Goal: Task Accomplishment & Management: Complete application form

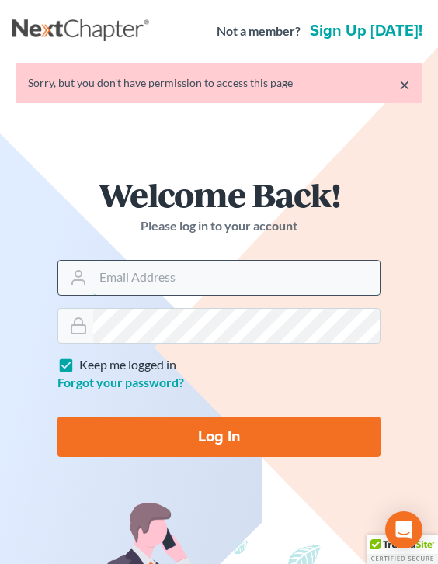
click at [185, 270] on input "Email Address" at bounding box center [236, 278] width 286 height 34
type input "[EMAIL_ADDRESS][DOMAIN_NAME]"
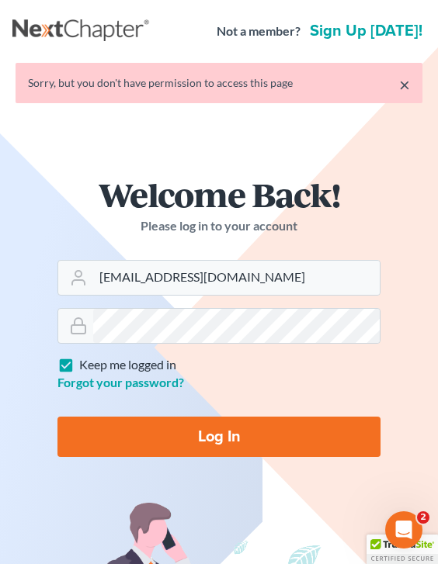
click at [220, 439] on input "Log In" at bounding box center [218, 437] width 323 height 40
type input "Thinking..."
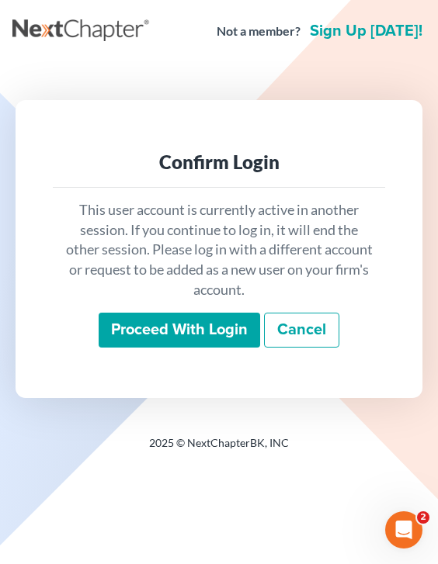
click at [216, 334] on input "Proceed with login" at bounding box center [179, 331] width 161 height 36
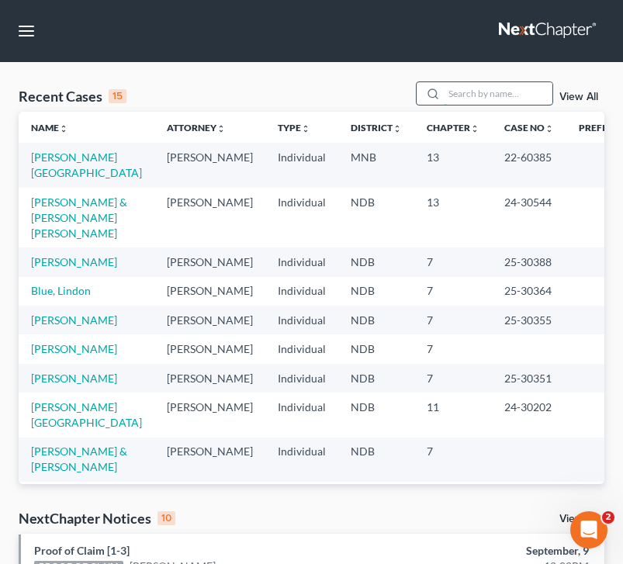
click at [437, 89] on input "search" at bounding box center [498, 93] width 109 height 23
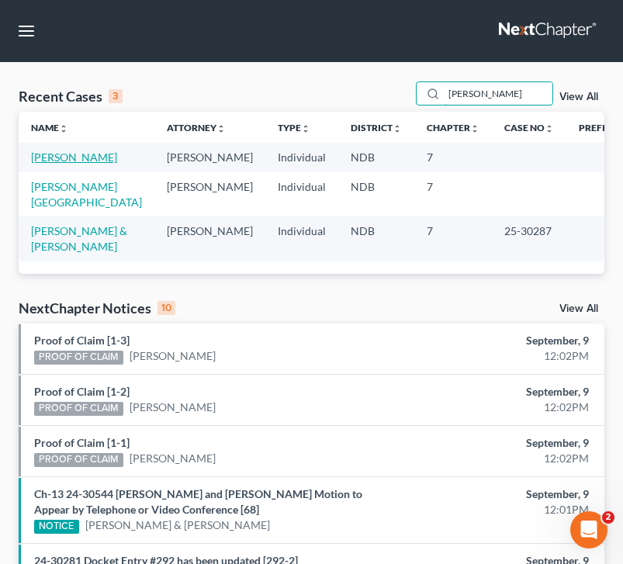
type input "nelson"
click at [86, 155] on link "Nelson, Leah" at bounding box center [74, 157] width 86 height 13
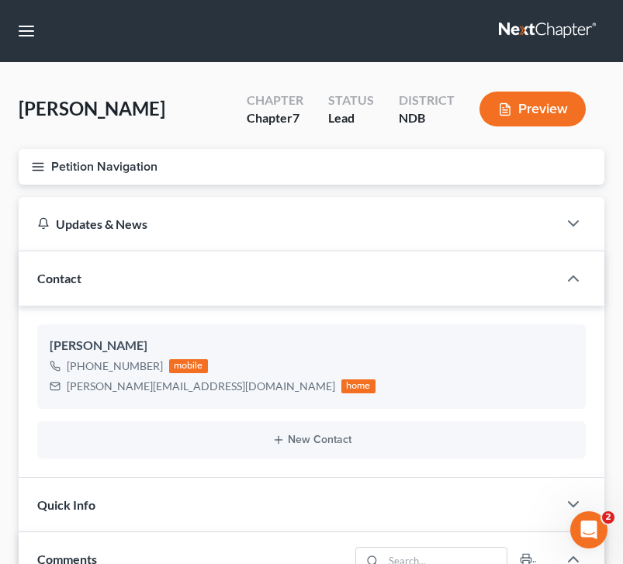
click at [30, 171] on button "Petition Navigation" at bounding box center [312, 167] width 586 height 36
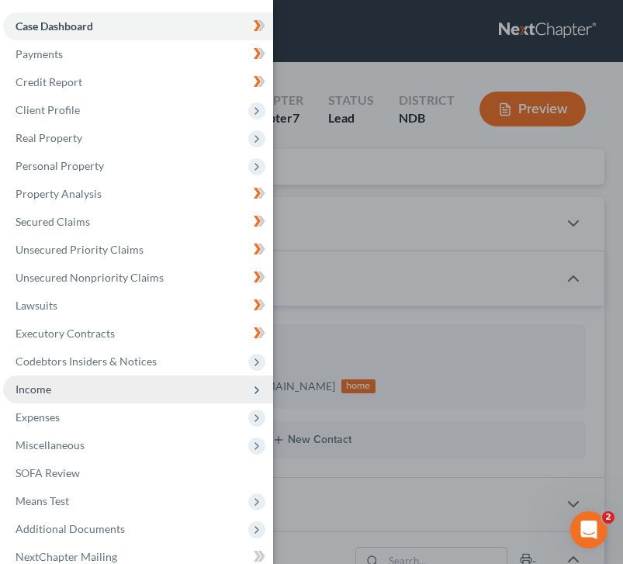
click at [92, 390] on span "Income" at bounding box center [138, 390] width 270 height 28
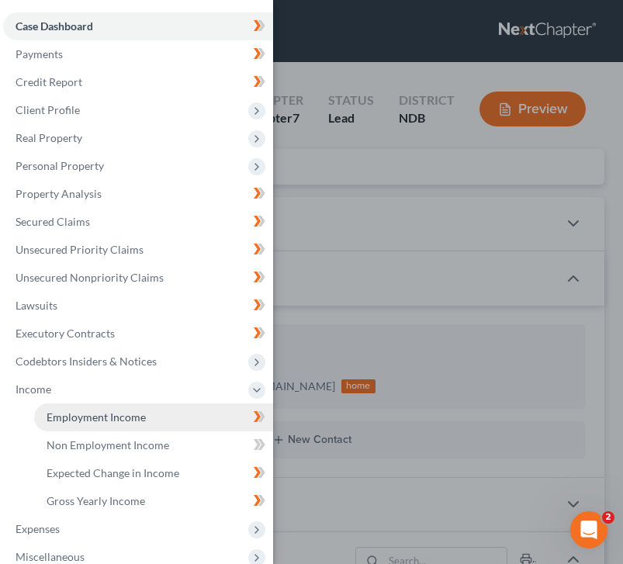
click at [108, 428] on link "Employment Income" at bounding box center [153, 418] width 239 height 28
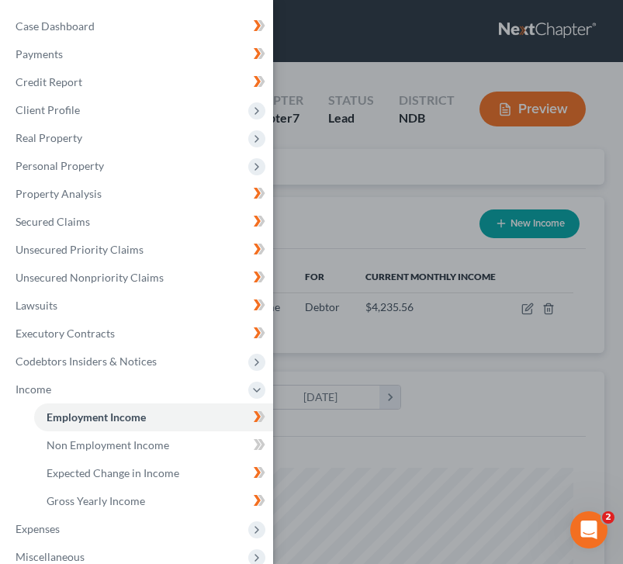
scroll to position [262, 555]
click at [346, 212] on div "Case Dashboard Payments Invoices Payments Payments Credit Report Client Profile" at bounding box center [311, 282] width 623 height 564
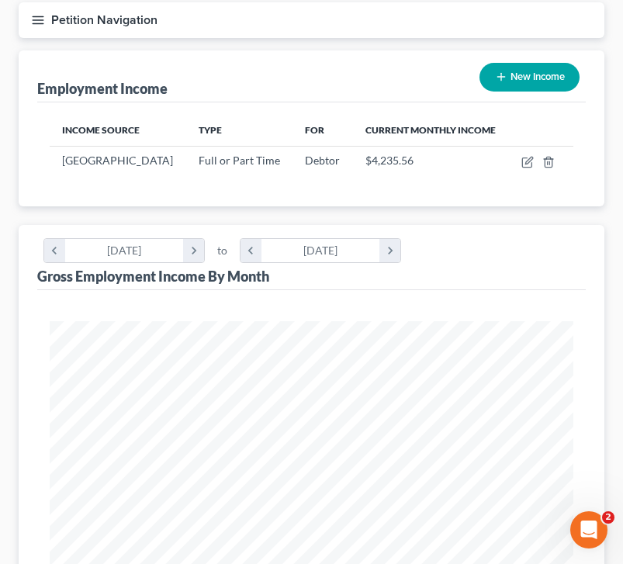
scroll to position [134, 0]
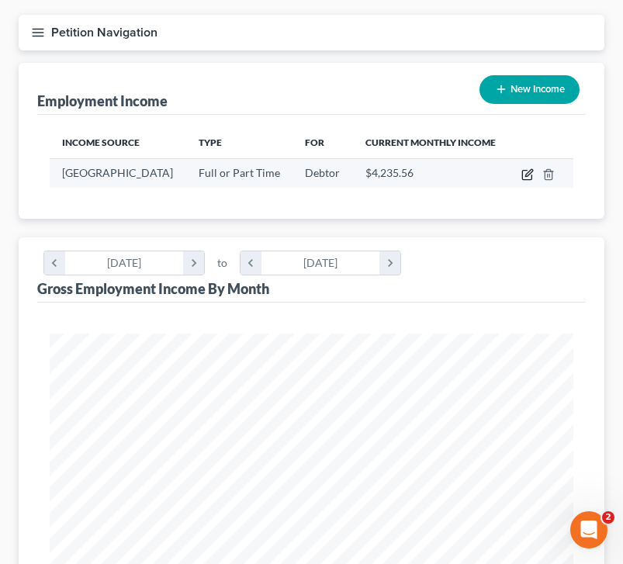
click at [437, 181] on icon "button" at bounding box center [528, 174] width 12 height 12
select select "0"
select select "29"
select select "1"
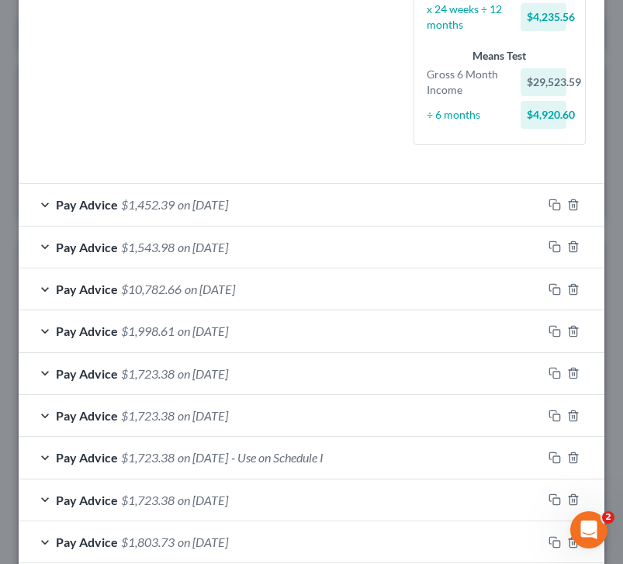
scroll to position [677, 0]
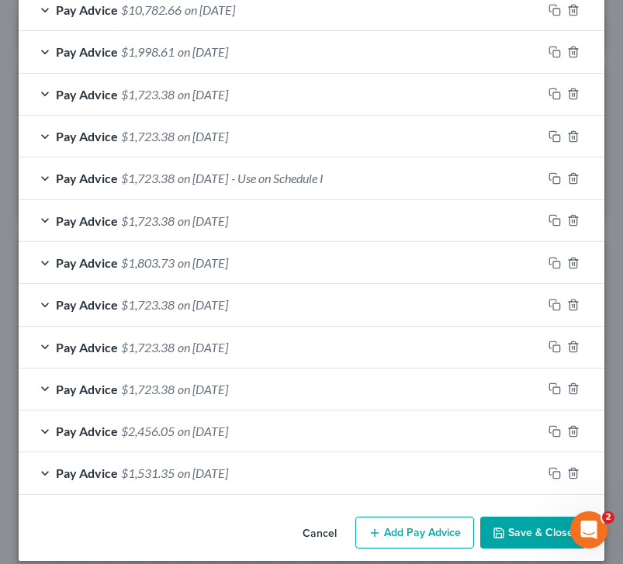
click at [437, 518] on button "Save & Close" at bounding box center [533, 533] width 106 height 33
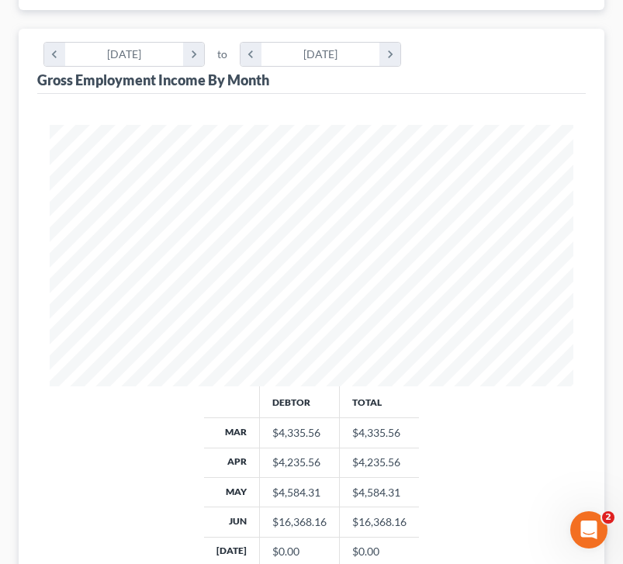
scroll to position [0, 0]
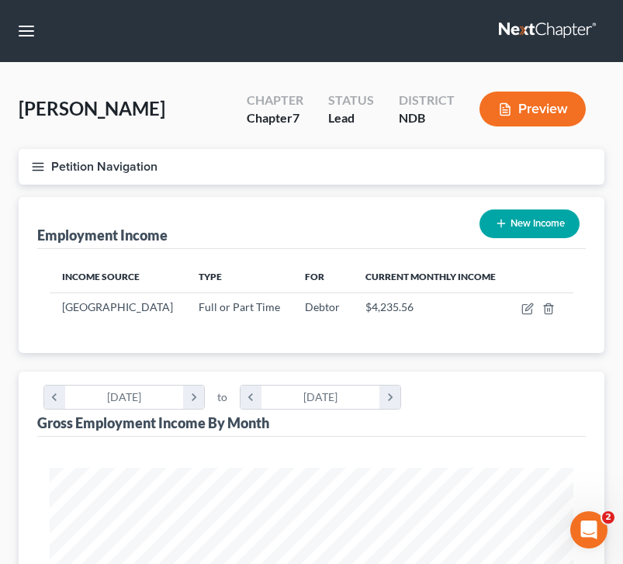
click at [39, 172] on icon "button" at bounding box center [38, 167] width 14 height 14
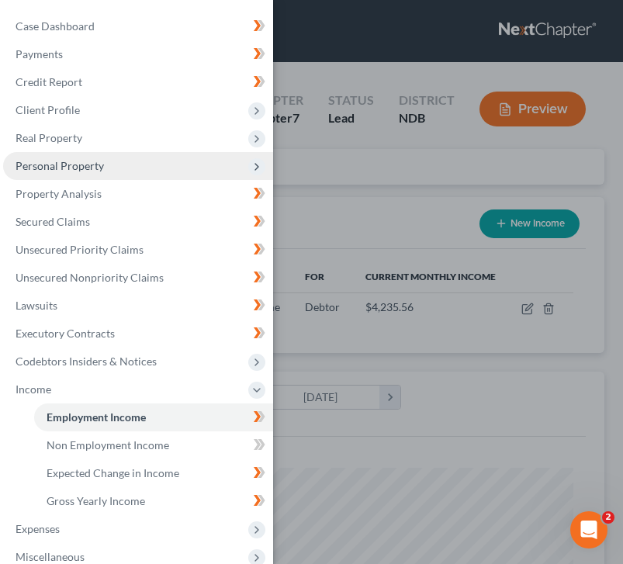
click at [117, 175] on span "Personal Property" at bounding box center [138, 166] width 270 height 28
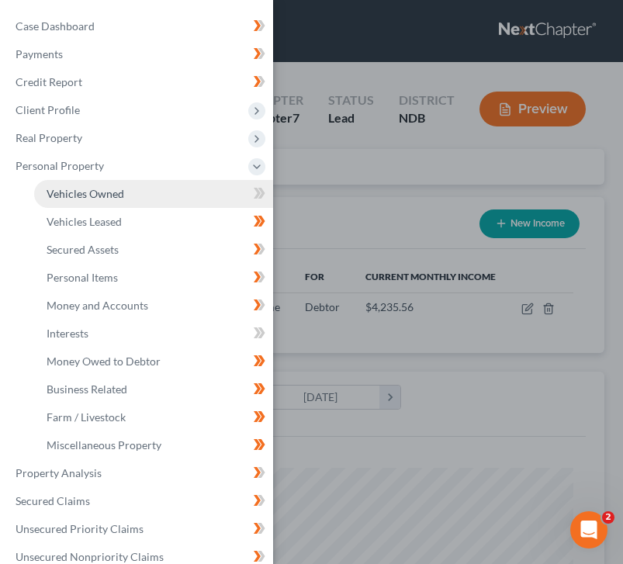
click at [230, 192] on link "Vehicles Owned" at bounding box center [153, 194] width 239 height 28
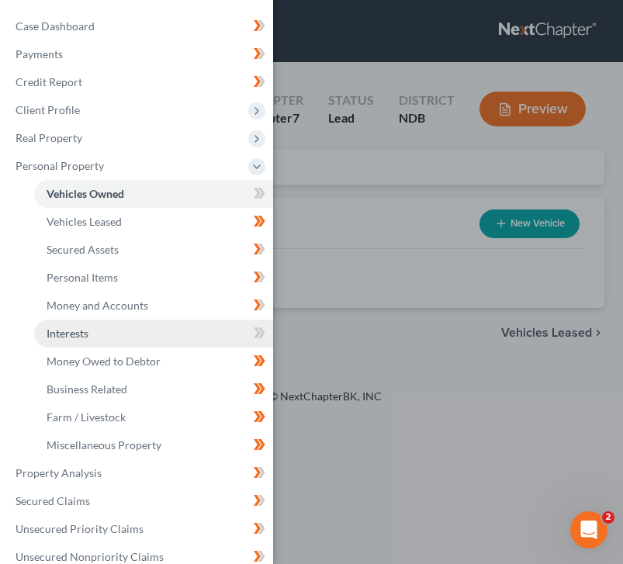
click at [203, 334] on link "Interests" at bounding box center [153, 334] width 239 height 28
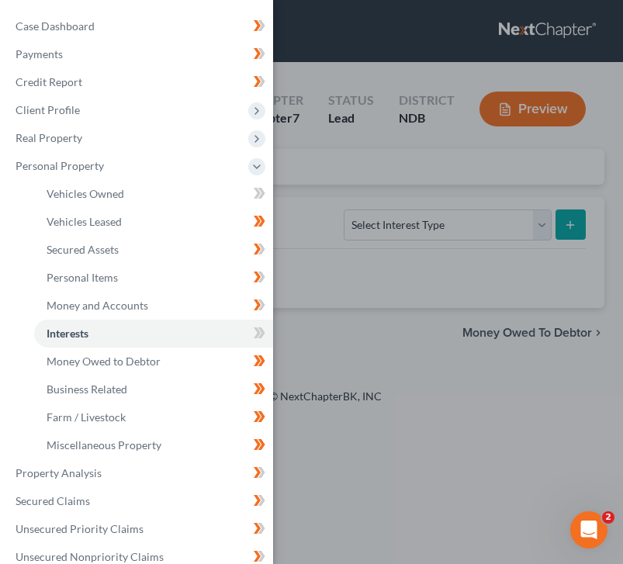
click at [345, 183] on div "Case Dashboard Payments Invoices Payments Payments Credit Report Client Profile" at bounding box center [311, 282] width 623 height 564
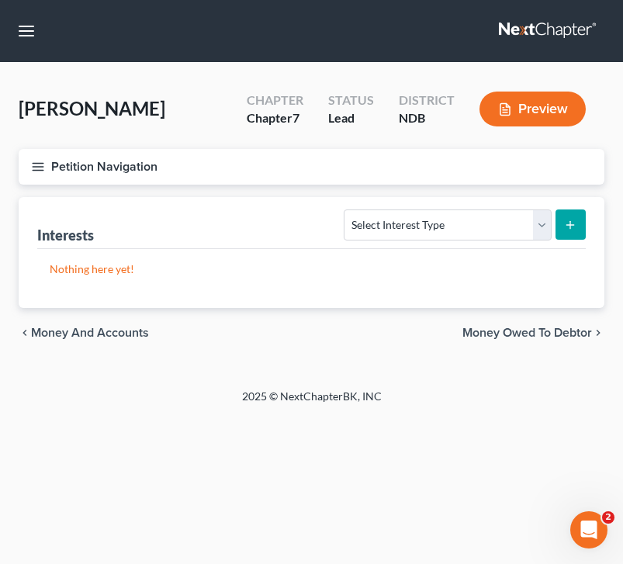
click at [57, 159] on button "Petition Navigation" at bounding box center [312, 167] width 586 height 36
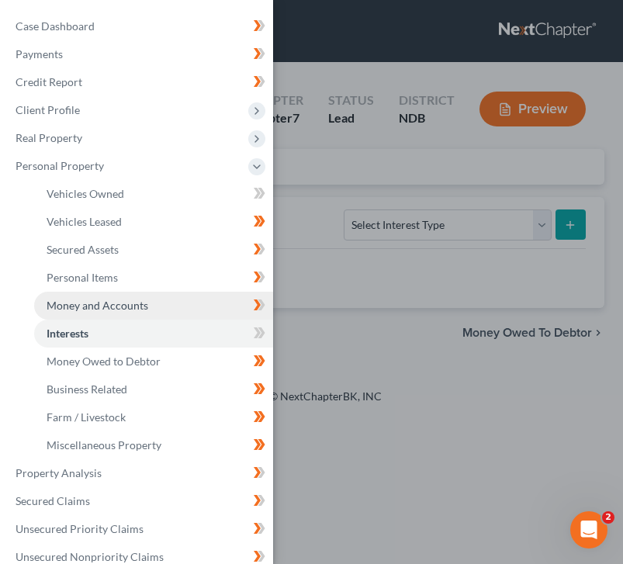
click at [122, 307] on span "Money and Accounts" at bounding box center [98, 305] width 102 height 13
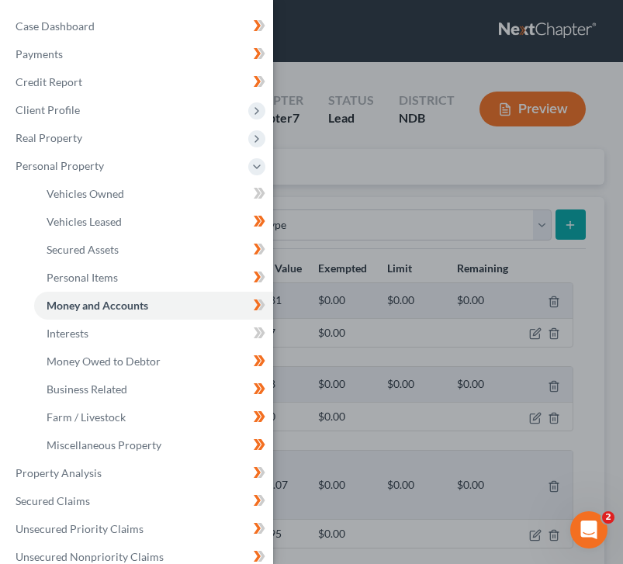
click at [279, 212] on div "Case Dashboard Payments Invoices Payments Payments Credit Report Client Profile" at bounding box center [311, 282] width 623 height 564
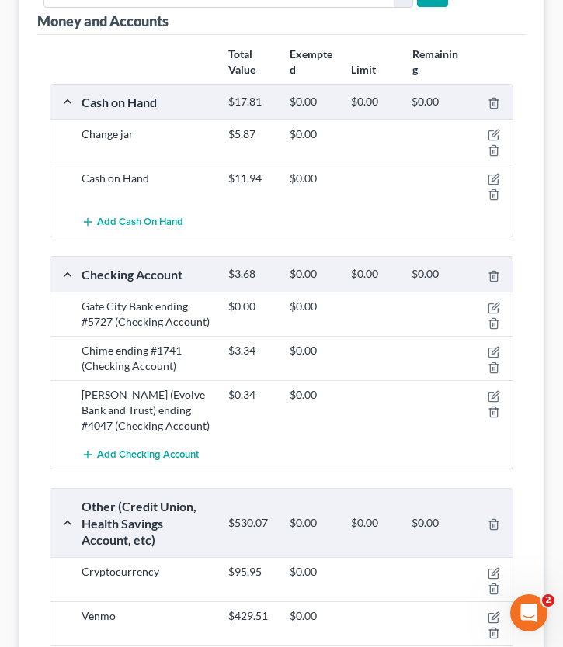
scroll to position [232, 0]
click at [437, 310] on icon "button" at bounding box center [494, 306] width 7 height 7
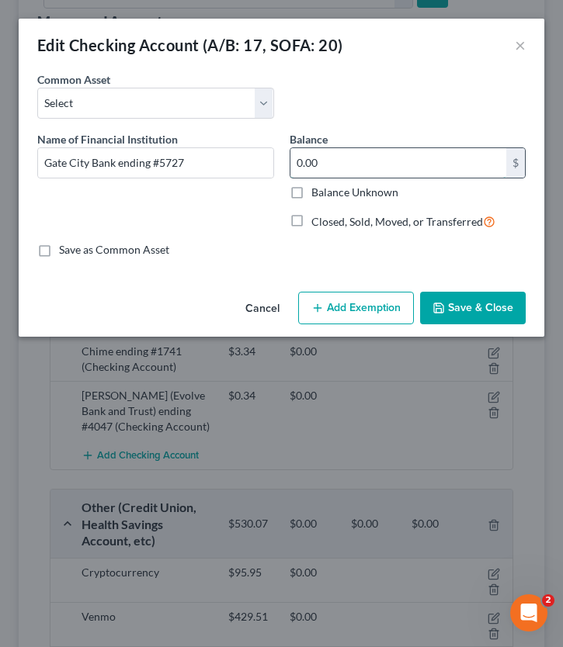
click at [328, 176] on input "0.00" at bounding box center [398, 162] width 217 height 29
type input "156.22"
click at [437, 319] on button "Save & Close" at bounding box center [473, 308] width 106 height 33
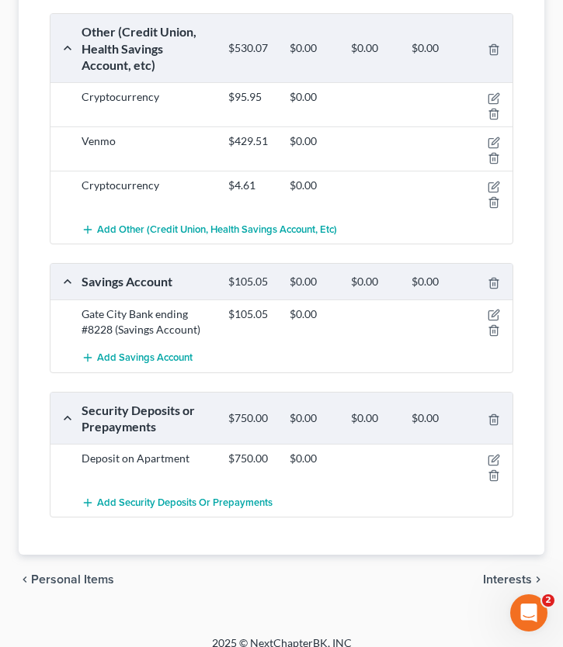
scroll to position [711, 0]
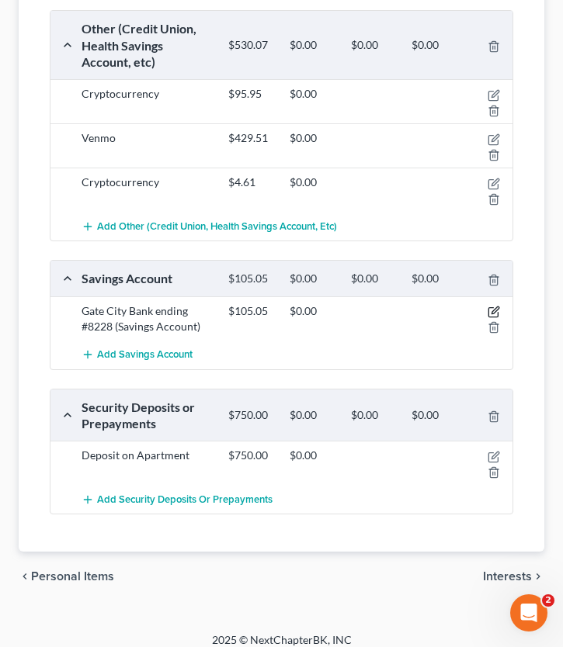
click at [437, 312] on icon "button" at bounding box center [493, 312] width 12 height 12
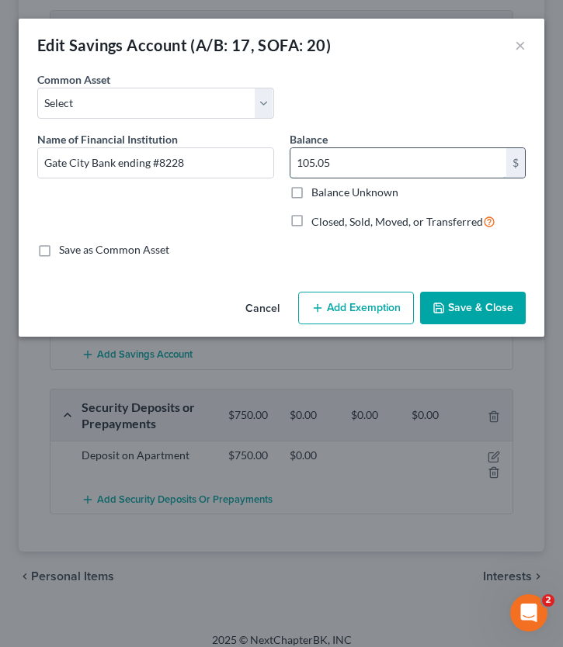
click at [404, 152] on input "105.05" at bounding box center [398, 162] width 217 height 29
drag, startPoint x: 338, startPoint y: 160, endPoint x: 243, endPoint y: 160, distance: 95.5
click at [243, 160] on div "Name of Financial Institution * Gate City Bank ending #8228 Balance 105.05 $ Ba…" at bounding box center [281, 187] width 504 height 112
type input "0"
click at [437, 315] on button "Save & Close" at bounding box center [473, 308] width 106 height 33
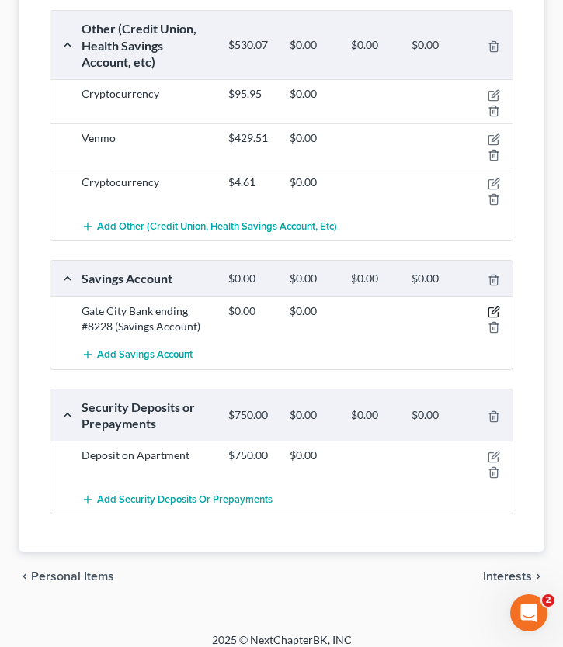
click at [437, 310] on icon "button" at bounding box center [494, 310] width 7 height 7
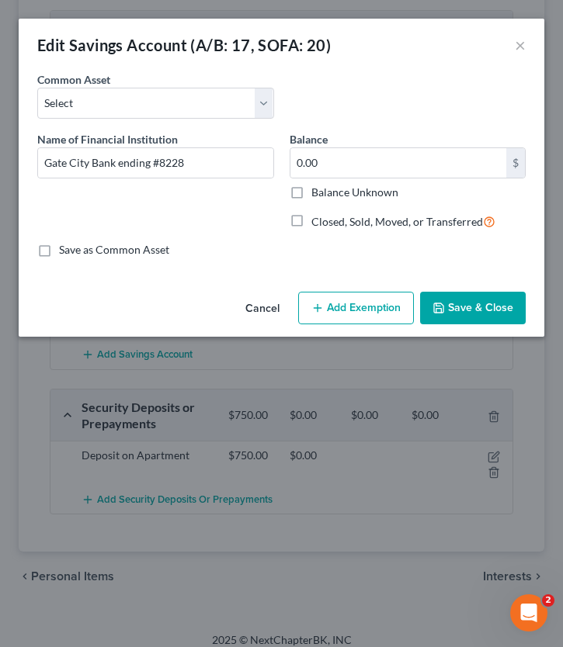
click at [437, 313] on button "Save & Close" at bounding box center [473, 308] width 106 height 33
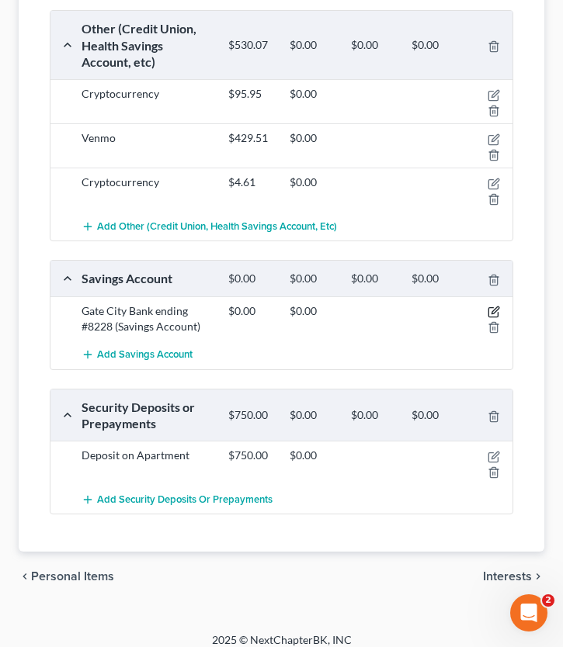
click at [437, 312] on icon "button" at bounding box center [493, 312] width 12 height 12
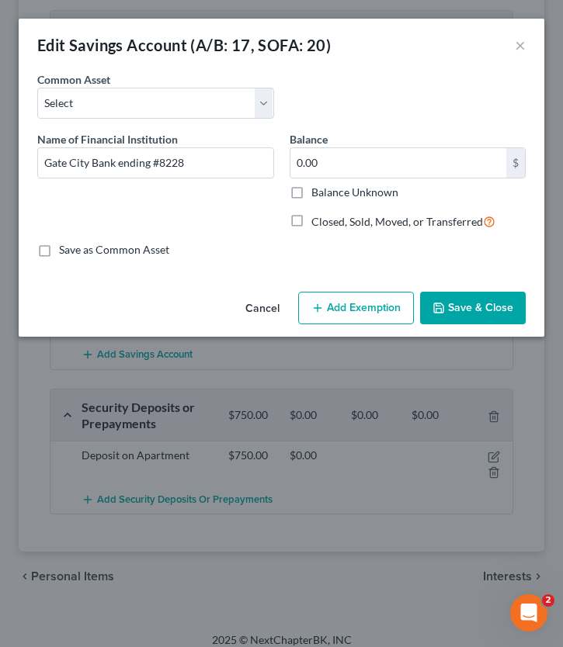
click at [311, 218] on label "Closed, Sold, Moved, or Transferred" at bounding box center [403, 222] width 184 height 18
click at [317, 218] on input "Closed, Sold, Moved, or Transferred" at bounding box center [322, 218] width 10 height 10
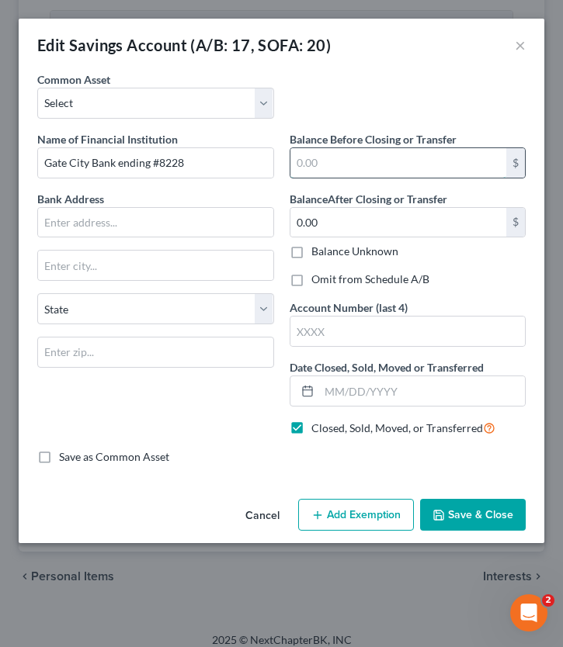
click at [336, 165] on input "text" at bounding box center [398, 162] width 217 height 29
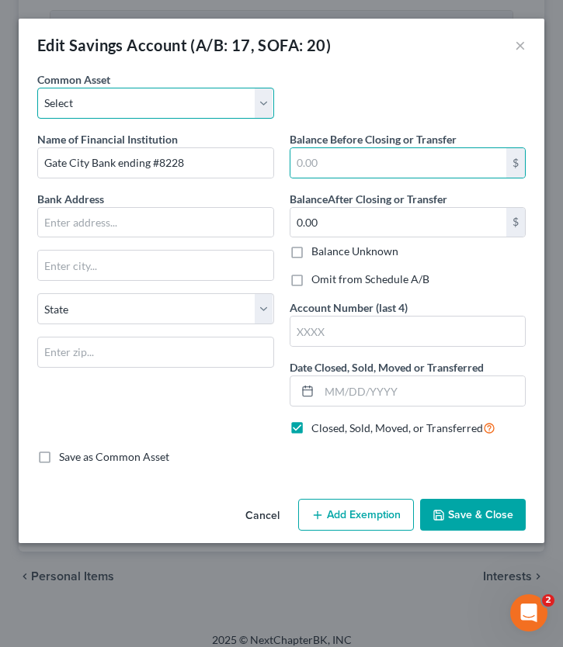
click at [187, 109] on select "Select Wells Fargo Bank Dakota Plains Credit Union First Community Credit Union…" at bounding box center [155, 103] width 237 height 31
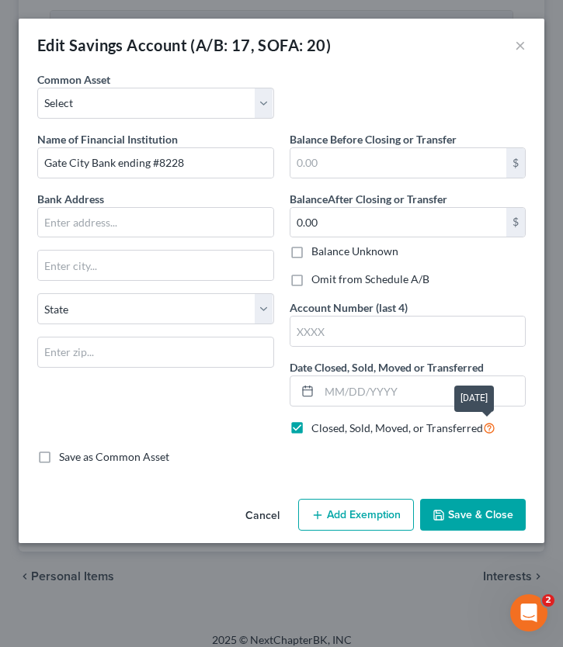
click at [437, 427] on icon at bounding box center [489, 427] width 12 height 15
click at [328, 427] on input "Closed, Sold, Moved, or Transferred" at bounding box center [322, 424] width 10 height 10
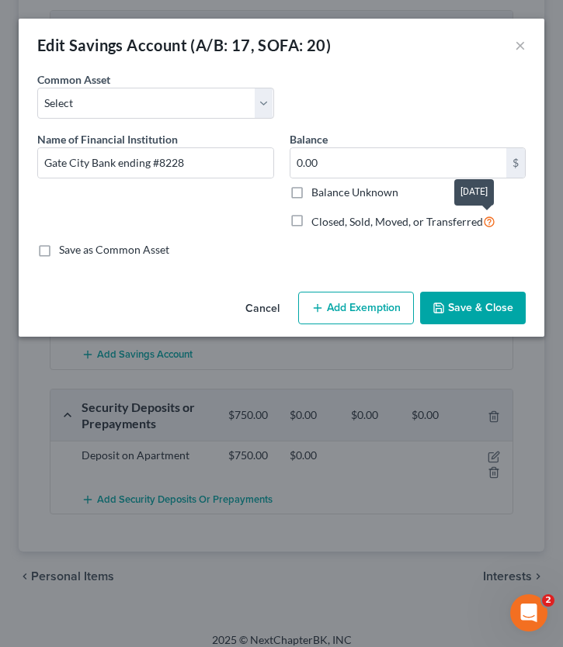
click at [437, 224] on icon at bounding box center [489, 220] width 12 height 15
click at [328, 223] on input "Closed, Sold, Moved, or Transferred" at bounding box center [322, 218] width 10 height 10
checkbox input "true"
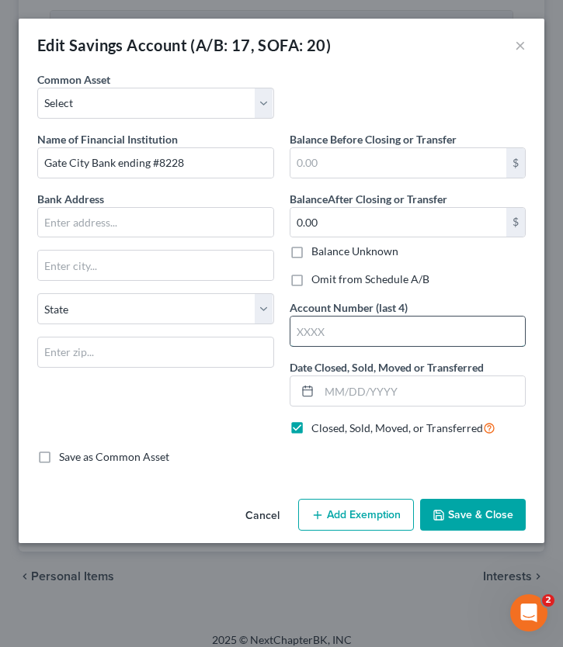
click at [382, 327] on input "text" at bounding box center [407, 331] width 235 height 29
type input "5727"
click at [348, 173] on input "text" at bounding box center [398, 162] width 217 height 29
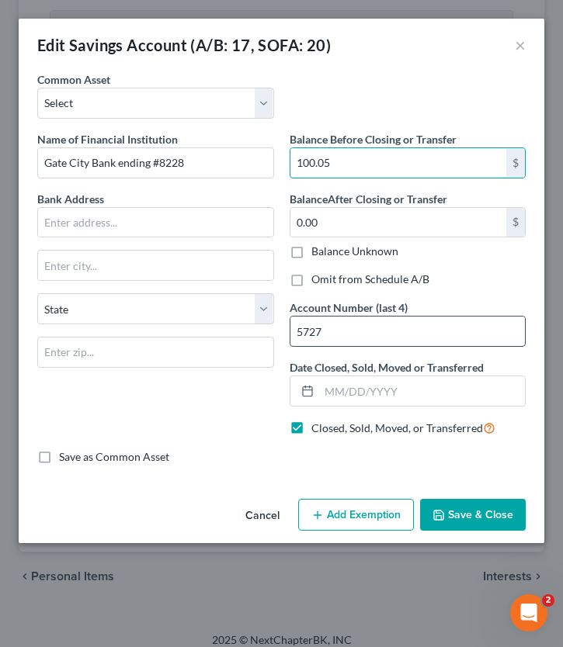
type input "100.05"
drag, startPoint x: 339, startPoint y: 333, endPoint x: 252, endPoint y: 333, distance: 86.9
click at [252, 333] on div "Name of Financial Institution * Gate City Bank ending #8228 Bank Address State …" at bounding box center [281, 290] width 504 height 318
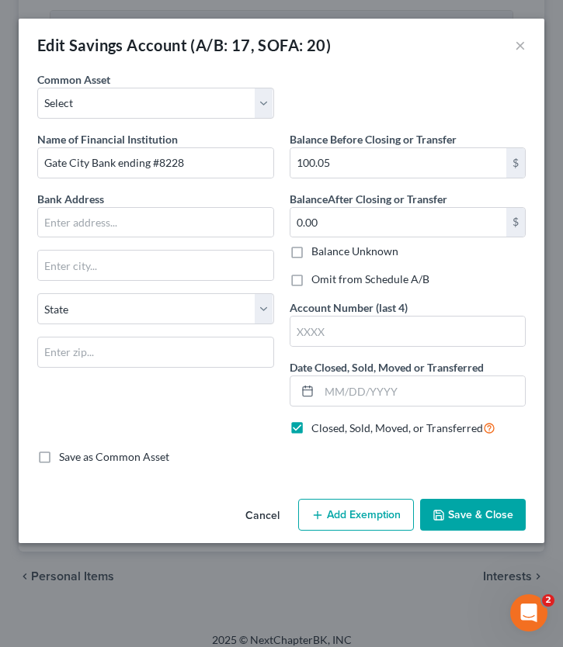
click at [437, 520] on button "Save & Close" at bounding box center [473, 515] width 106 height 33
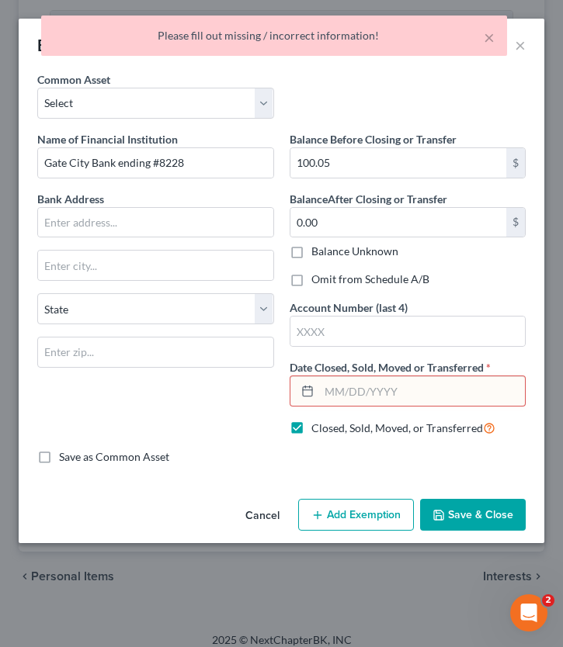
click at [387, 383] on input "text" at bounding box center [422, 390] width 206 height 29
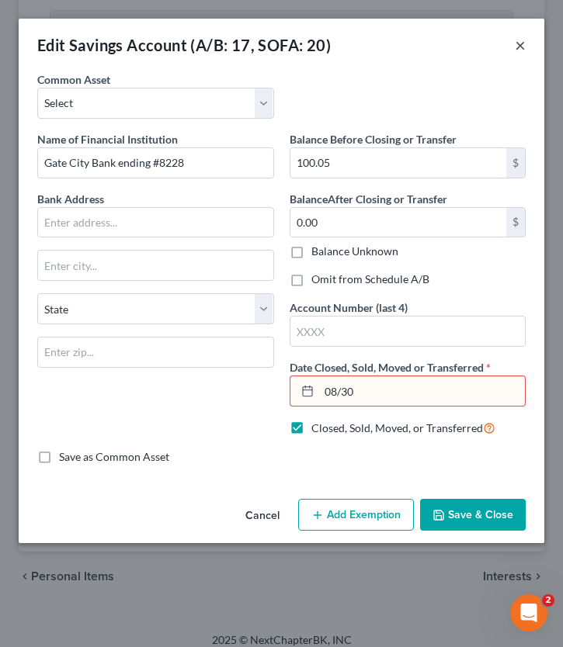
type input "08/30"
click at [437, 45] on button "×" at bounding box center [520, 45] width 11 height 19
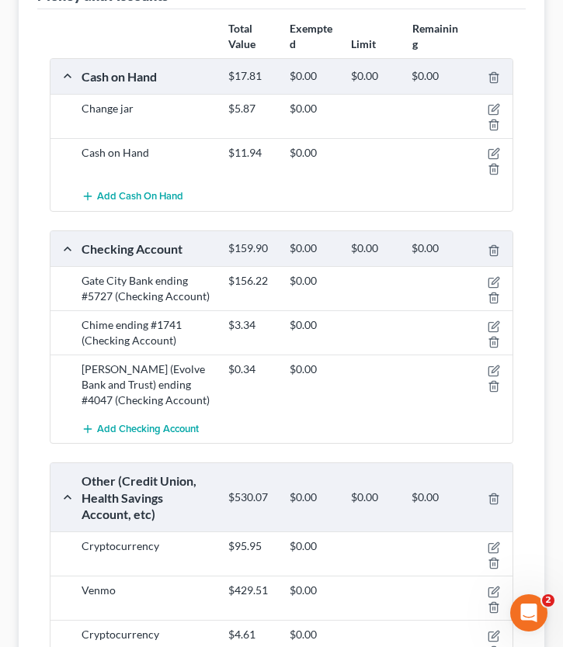
scroll to position [0, 0]
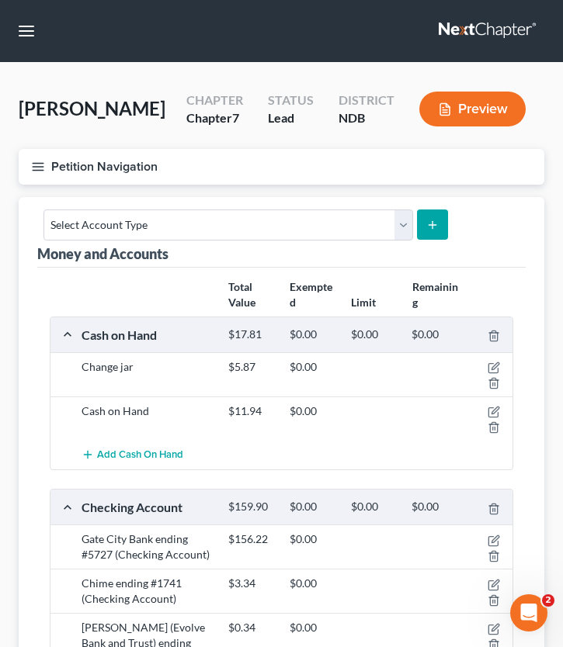
click at [39, 172] on icon "button" at bounding box center [38, 167] width 14 height 14
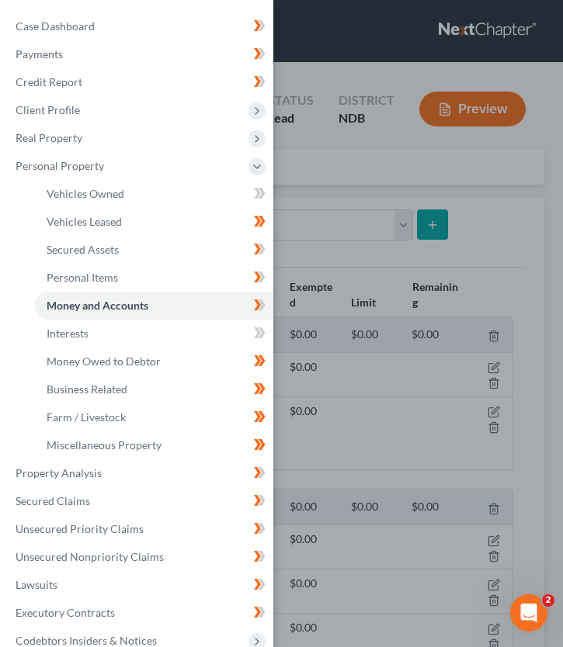
click at [369, 392] on div "Case Dashboard Payments Invoices Payments Payments Credit Report Client Profile" at bounding box center [281, 323] width 563 height 647
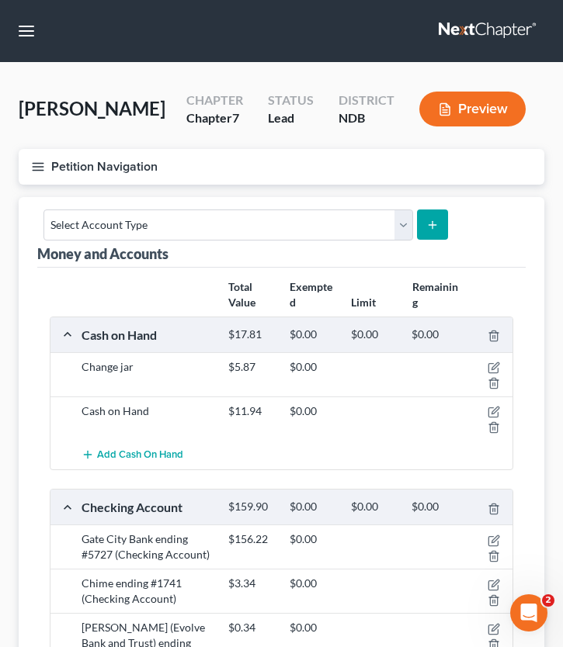
click at [43, 169] on icon "button" at bounding box center [38, 167] width 14 height 14
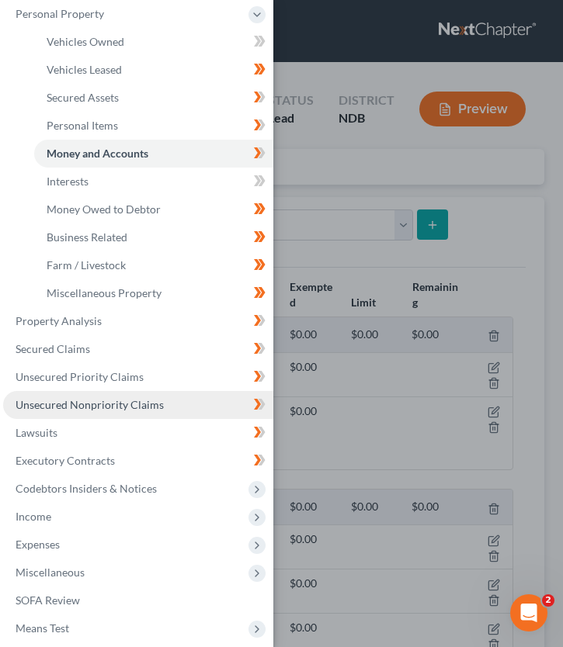
scroll to position [272, 0]
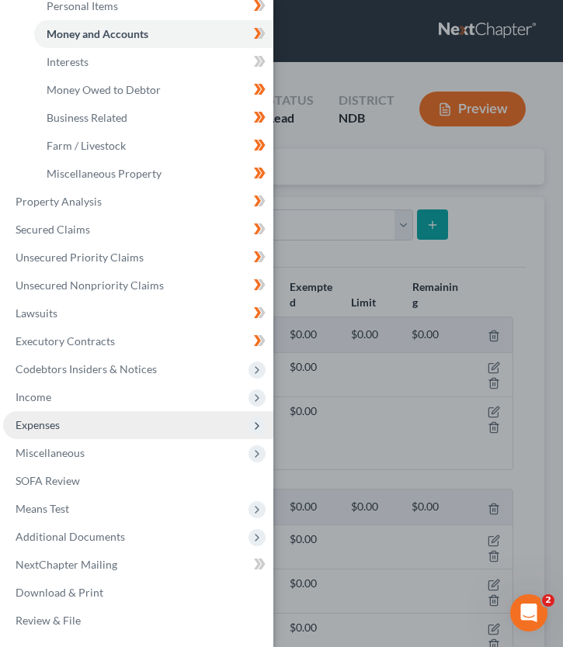
click at [85, 414] on span "Expenses" at bounding box center [138, 425] width 270 height 28
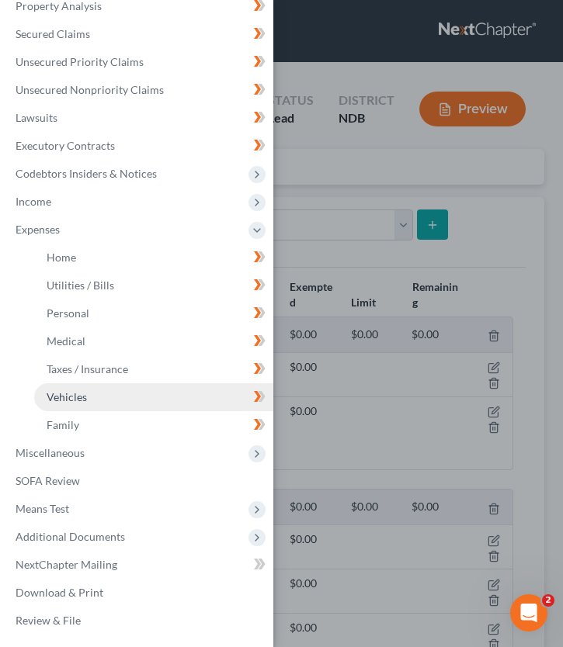
scroll to position [188, 0]
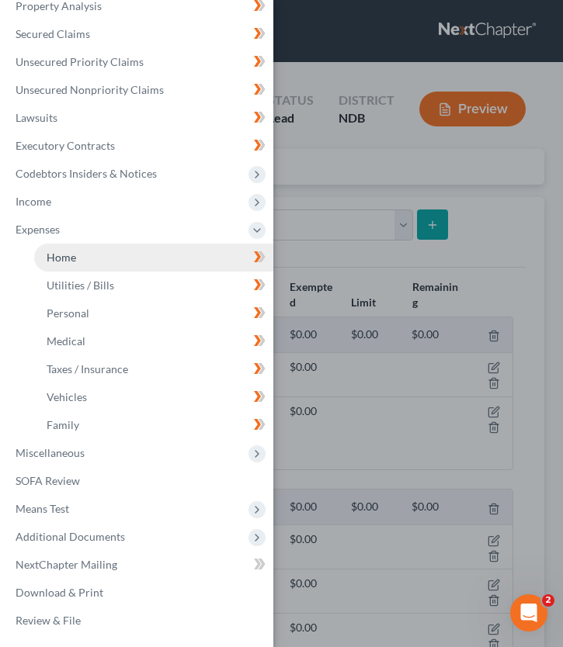
click at [102, 268] on link "Home" at bounding box center [153, 258] width 239 height 28
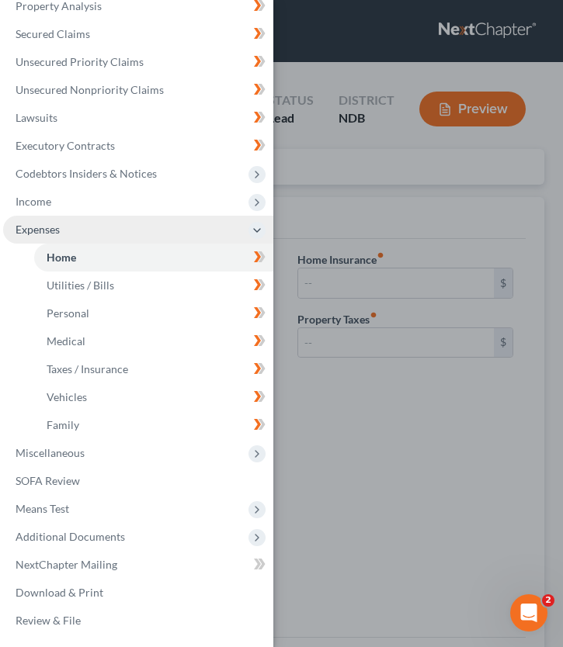
type input "550.00"
type input "0.00"
radio input "true"
type input "16.00"
type input "0.00"
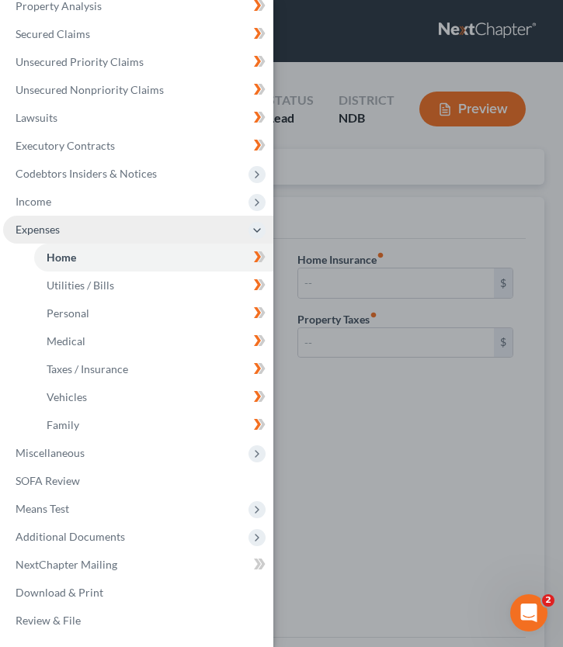
type input "0.00"
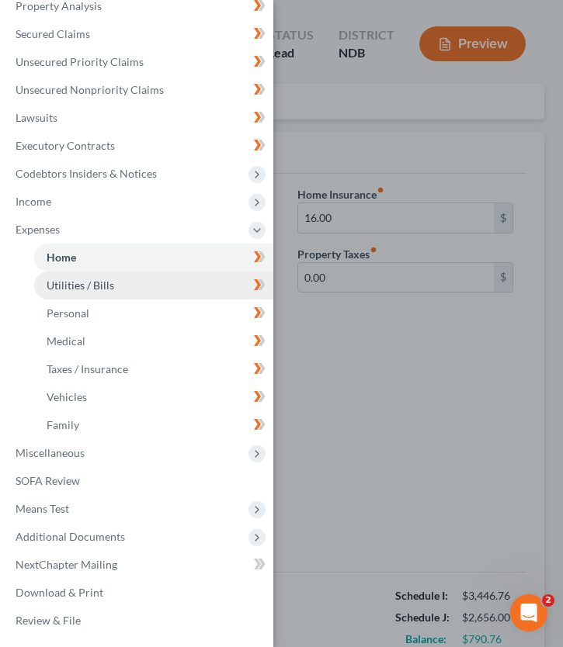
scroll to position [189, 0]
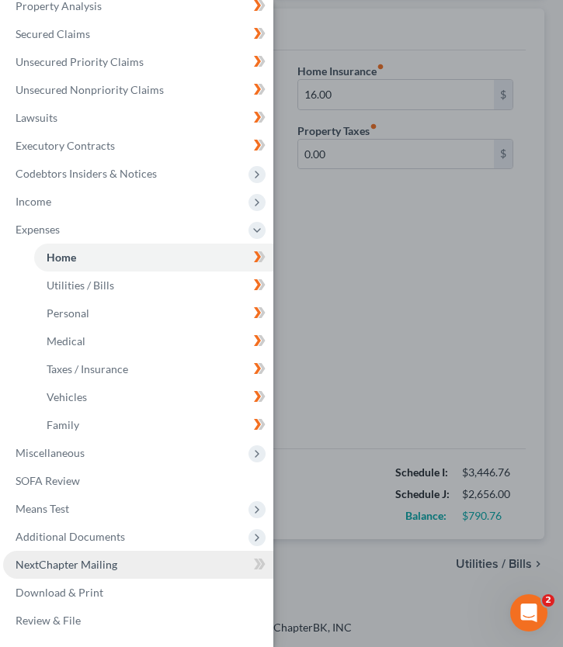
click at [151, 563] on link "NextChapter Mailing" at bounding box center [138, 565] width 270 height 28
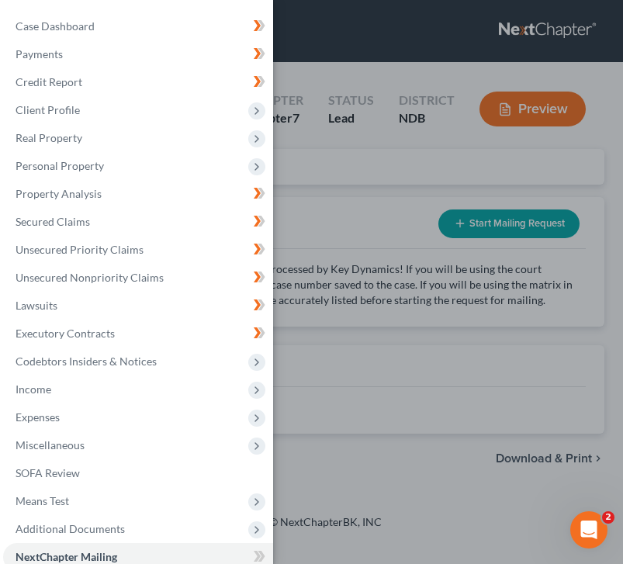
click at [369, 184] on div "Case Dashboard Payments Invoices Payments Payments Credit Report Client Profile" at bounding box center [311, 282] width 623 height 564
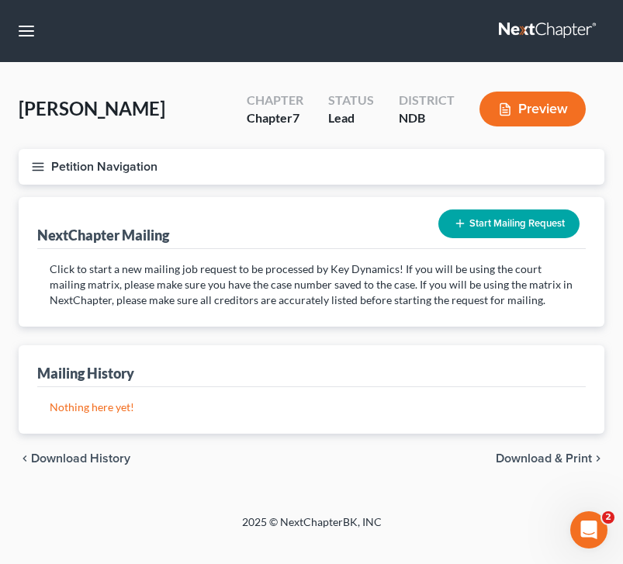
click at [45, 165] on button "Petition Navigation" at bounding box center [312, 167] width 586 height 36
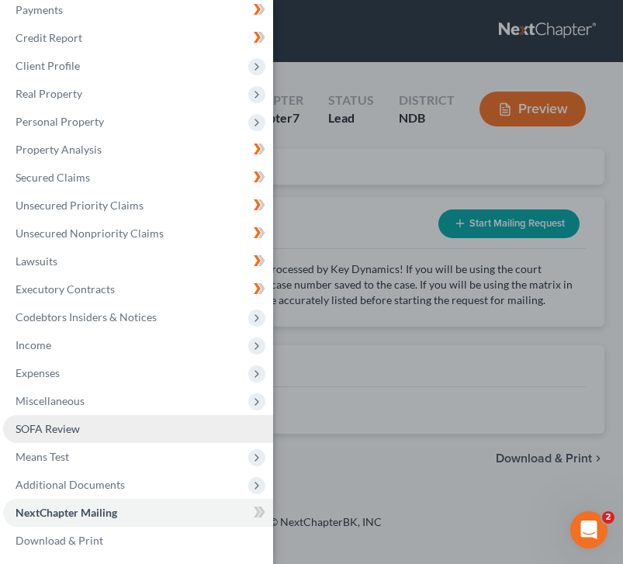
scroll to position [46, 0]
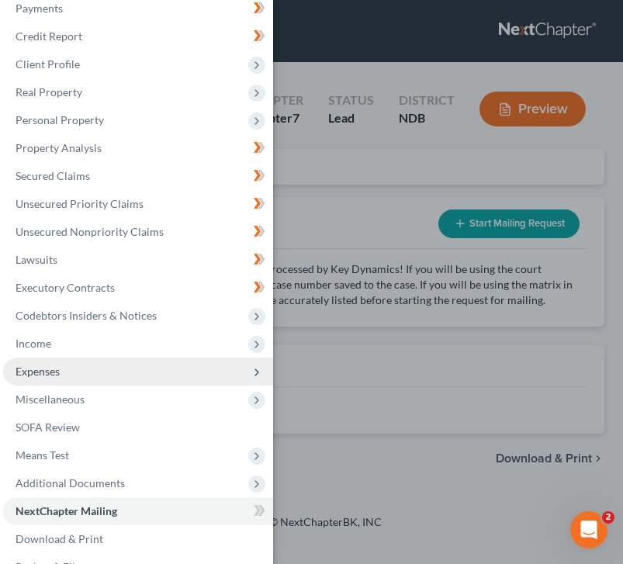
click at [123, 385] on span "Expenses" at bounding box center [138, 372] width 270 height 28
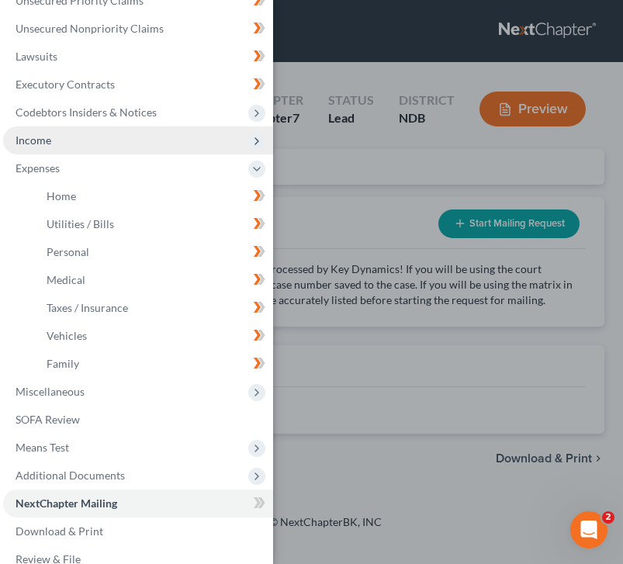
scroll to position [244, 0]
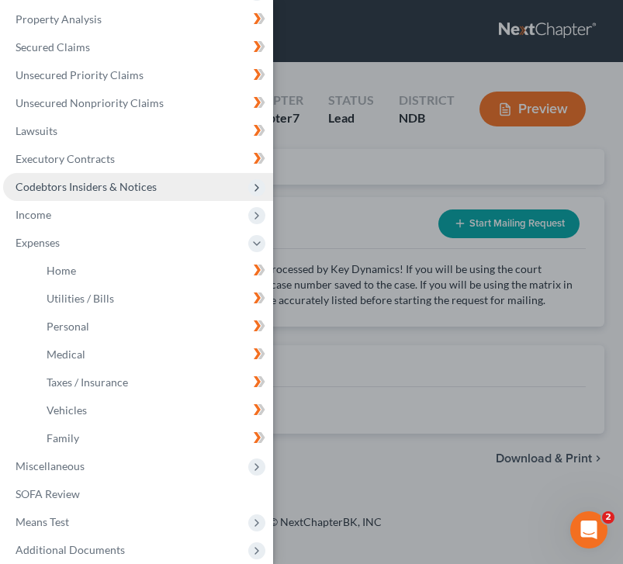
click at [154, 196] on span "Codebtors Insiders & Notices" at bounding box center [138, 187] width 270 height 28
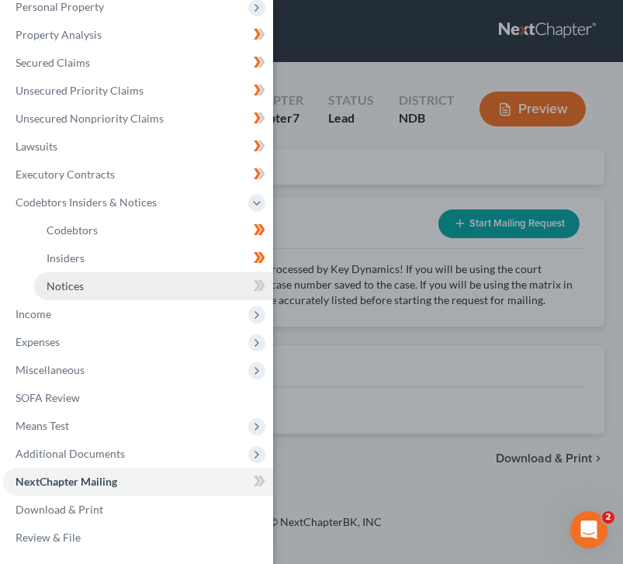
scroll to position [159, 0]
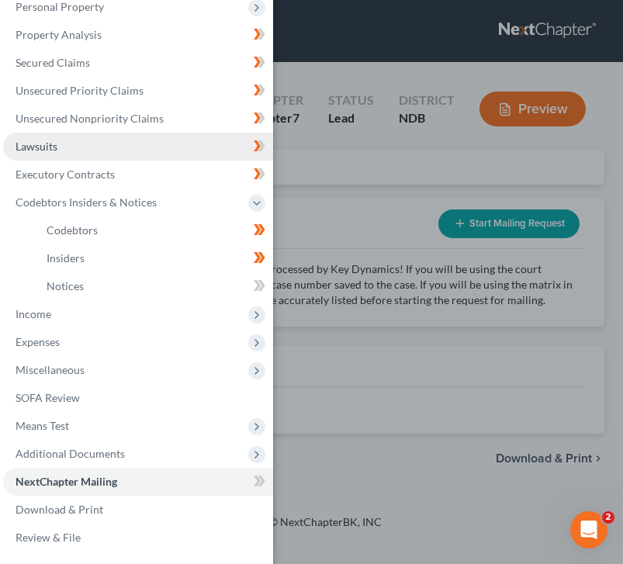
click at [148, 157] on link "Lawsuits" at bounding box center [138, 147] width 270 height 28
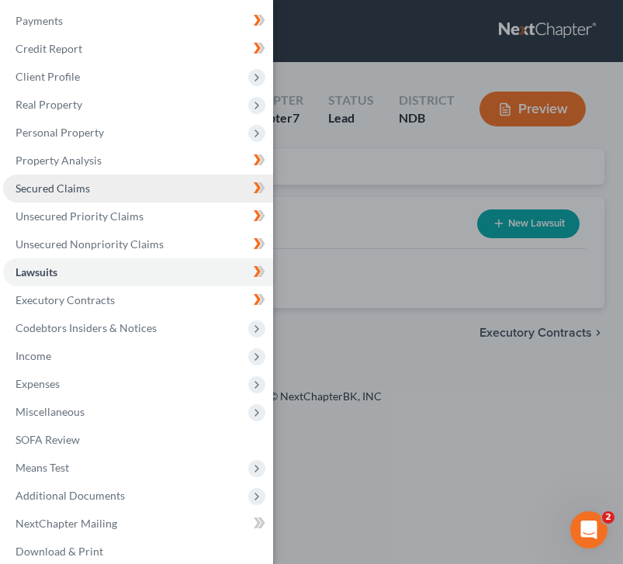
scroll to position [33, 0]
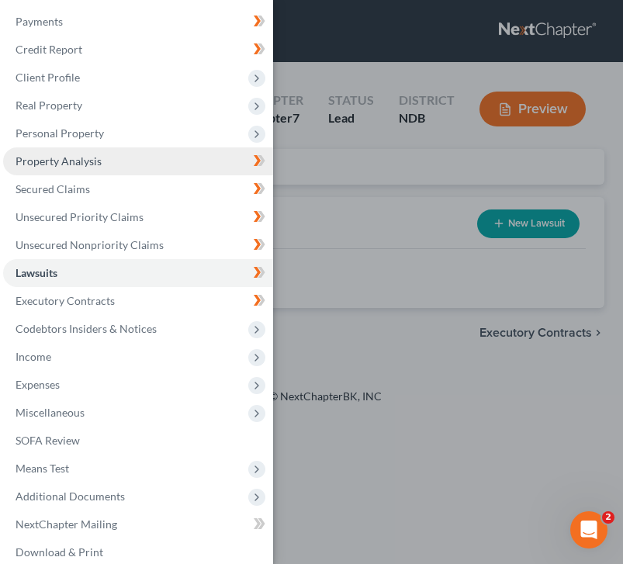
click at [131, 166] on link "Property Analysis" at bounding box center [138, 161] width 270 height 28
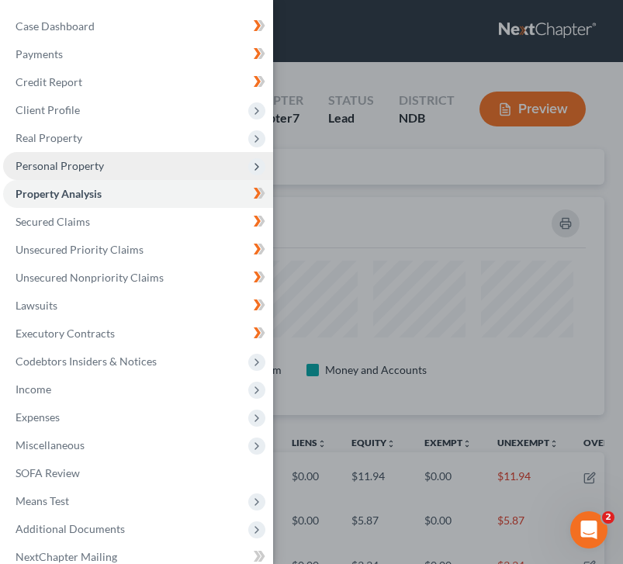
click at [81, 169] on span "Personal Property" at bounding box center [60, 165] width 88 height 13
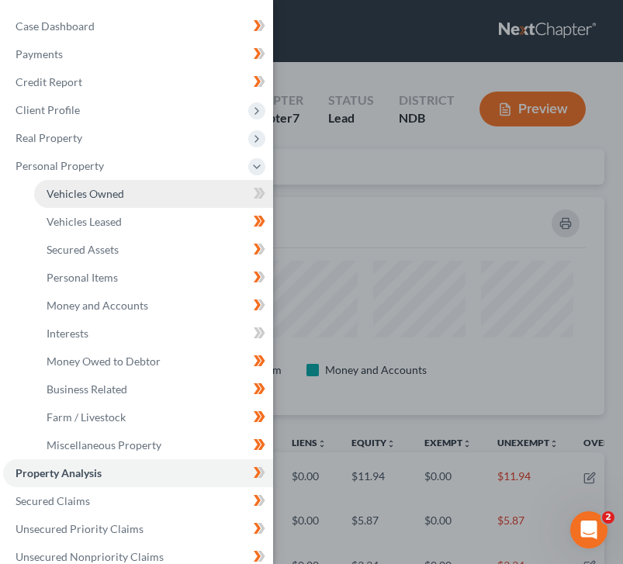
click at [119, 201] on link "Vehicles Owned" at bounding box center [153, 194] width 239 height 28
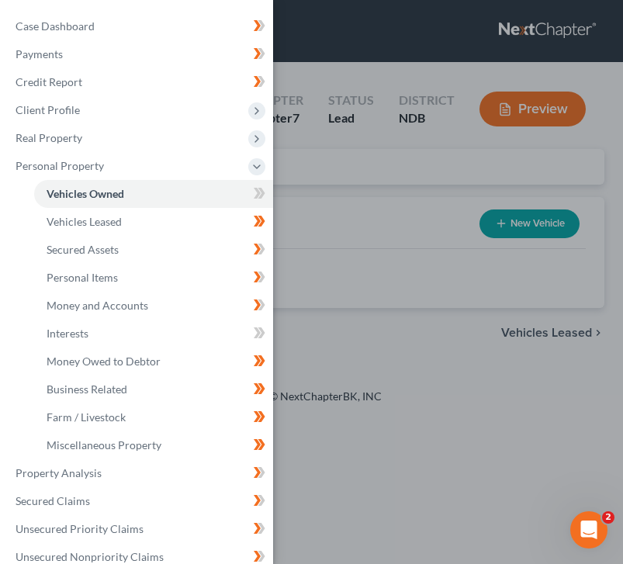
click at [354, 241] on div "Case Dashboard Payments Invoices Payments Payments Credit Report Client Profile" at bounding box center [311, 282] width 623 height 564
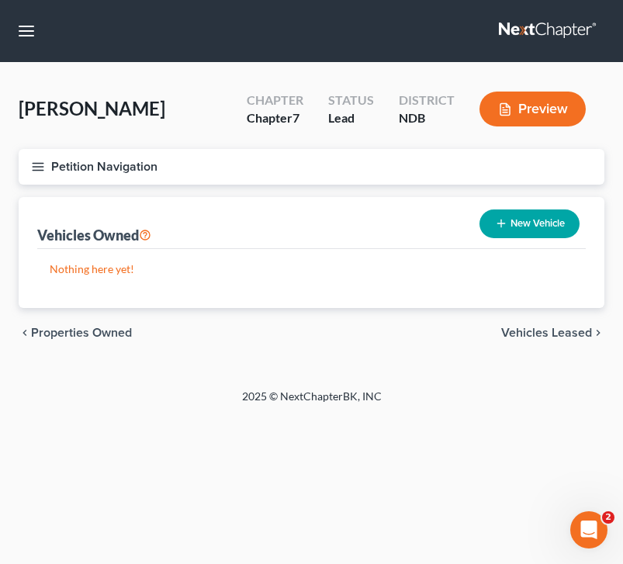
click at [437, 319] on div "chevron_left Properties Owned Vehicles Leased chevron_right" at bounding box center [312, 333] width 586 height 50
click at [437, 340] on div "chevron_left Properties Owned Vehicles Leased chevron_right" at bounding box center [312, 333] width 586 height 50
click at [437, 337] on span "Vehicles Leased" at bounding box center [546, 333] width 91 height 12
click at [437, 337] on span "Secured Assets" at bounding box center [548, 333] width 88 height 12
click at [437, 335] on span "Personal Items" at bounding box center [550, 333] width 83 height 12
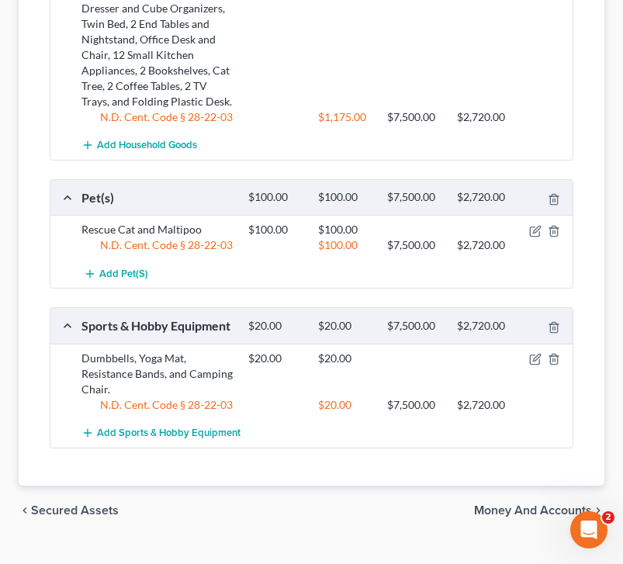
scroll to position [969, 0]
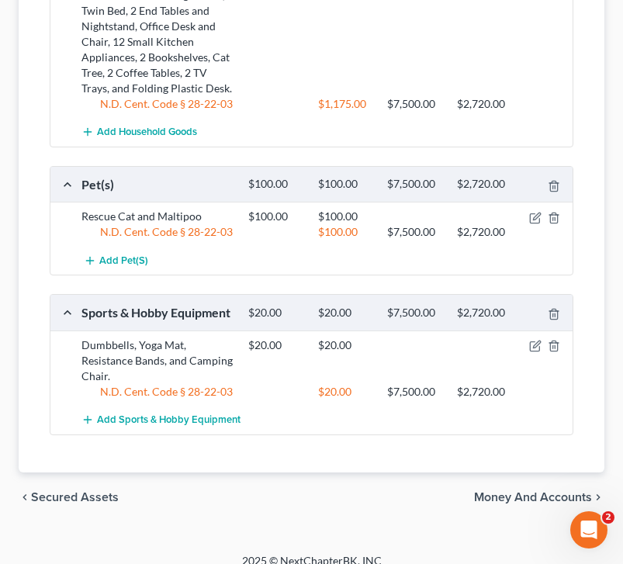
click at [437, 491] on span "Money and Accounts" at bounding box center [533, 497] width 118 height 12
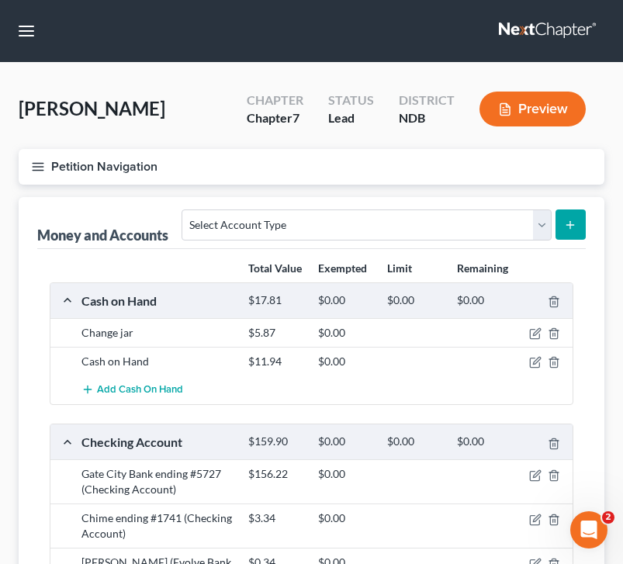
scroll to position [90, 0]
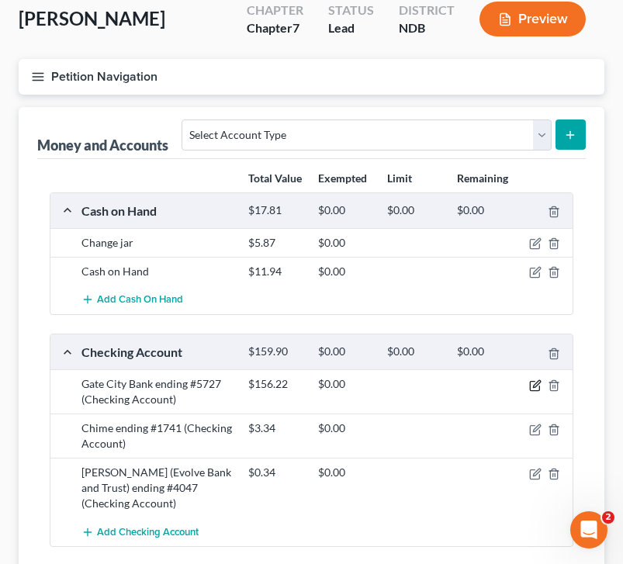
click at [437, 386] on icon "button" at bounding box center [535, 386] width 12 height 12
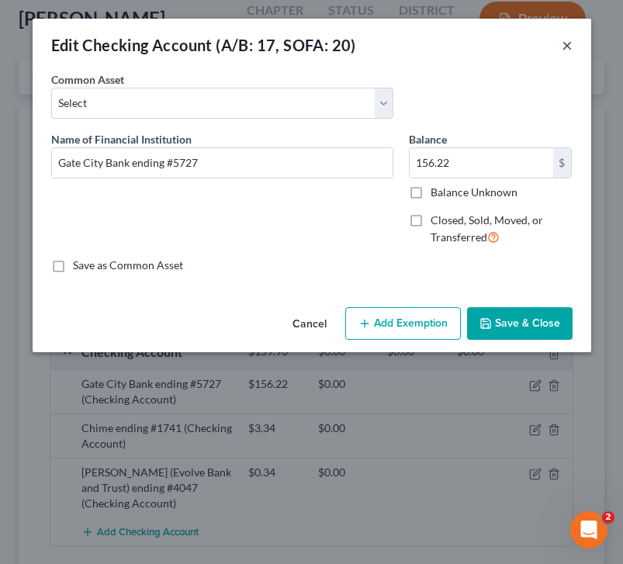
click at [437, 45] on button "×" at bounding box center [567, 45] width 11 height 19
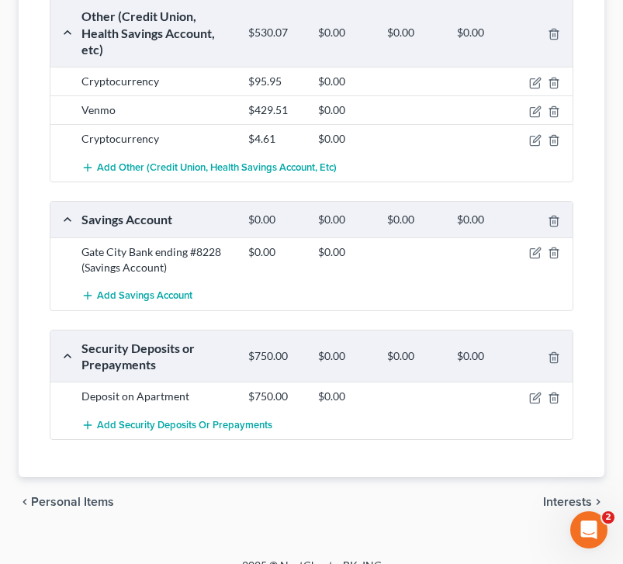
scroll to position [679, 0]
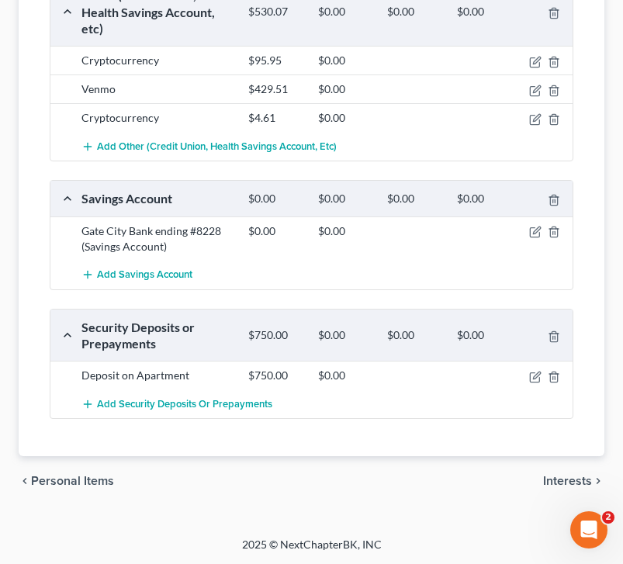
click at [437, 476] on span "Interests" at bounding box center [567, 481] width 49 height 12
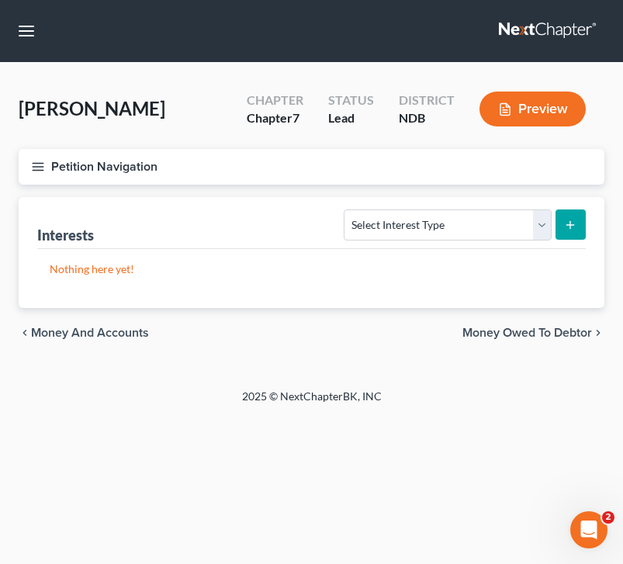
click at [437, 339] on div "chevron_left Money and Accounts Money Owed to Debtor chevron_right" at bounding box center [312, 333] width 586 height 50
click at [437, 335] on span "Money Owed to Debtor" at bounding box center [528, 333] width 130 height 12
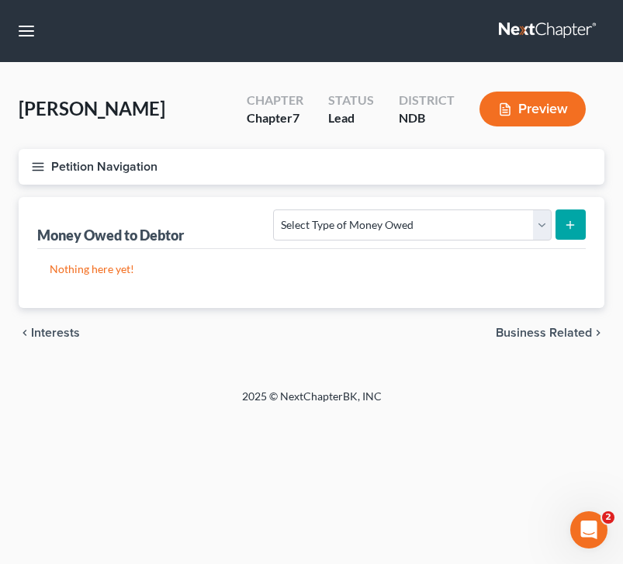
click at [437, 334] on span "Business Related" at bounding box center [544, 333] width 96 height 12
click at [437, 327] on span "Farm / Livestock" at bounding box center [546, 333] width 91 height 12
click at [437, 334] on span "Miscellaneous Property" at bounding box center [526, 333] width 131 height 12
click at [437, 334] on span "Property Analysis" at bounding box center [543, 333] width 99 height 12
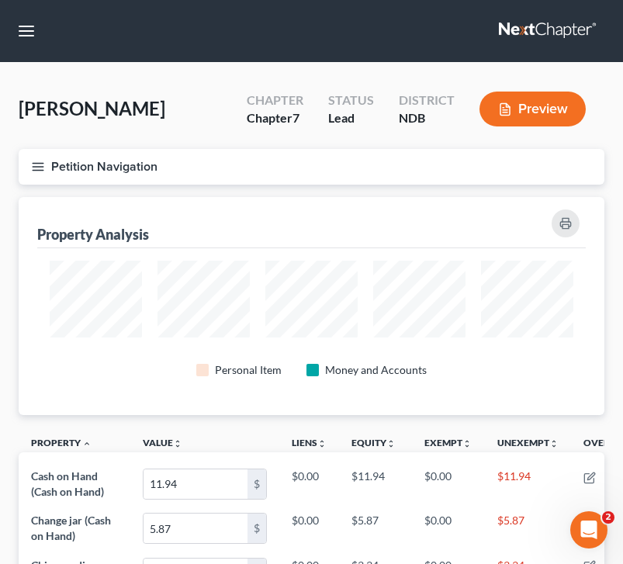
click at [49, 168] on button "Petition Navigation" at bounding box center [312, 167] width 586 height 36
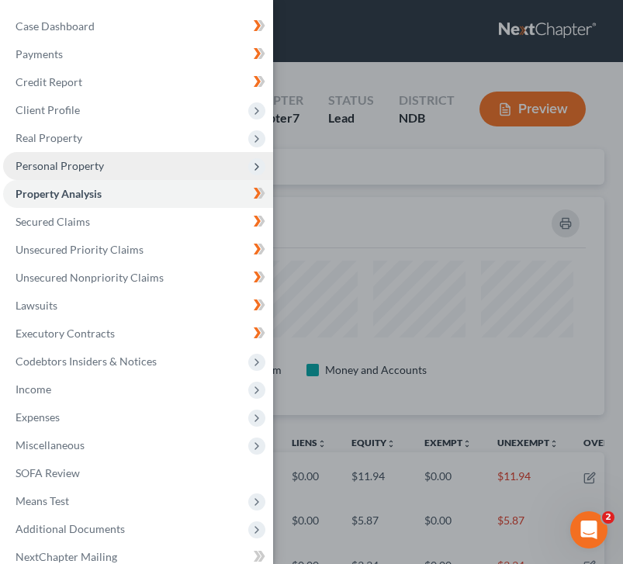
click at [105, 165] on span "Personal Property" at bounding box center [138, 166] width 270 height 28
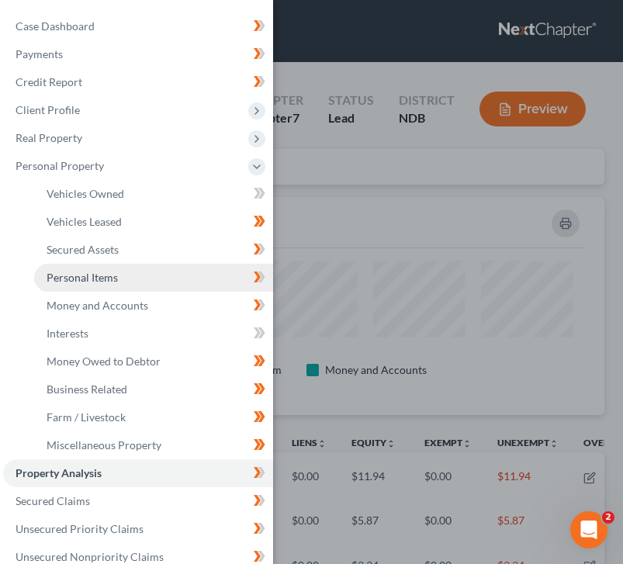
click at [101, 276] on span "Personal Items" at bounding box center [82, 277] width 71 height 13
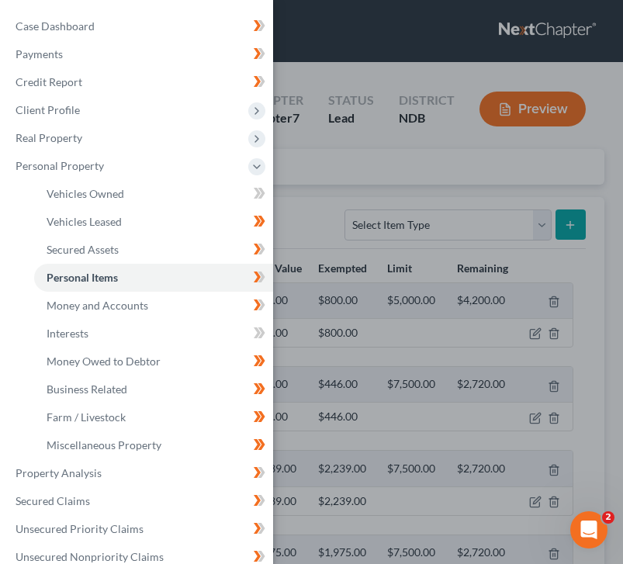
click at [369, 151] on div "Case Dashboard Payments Invoices Payments Payments Credit Report Client Profile" at bounding box center [311, 282] width 623 height 564
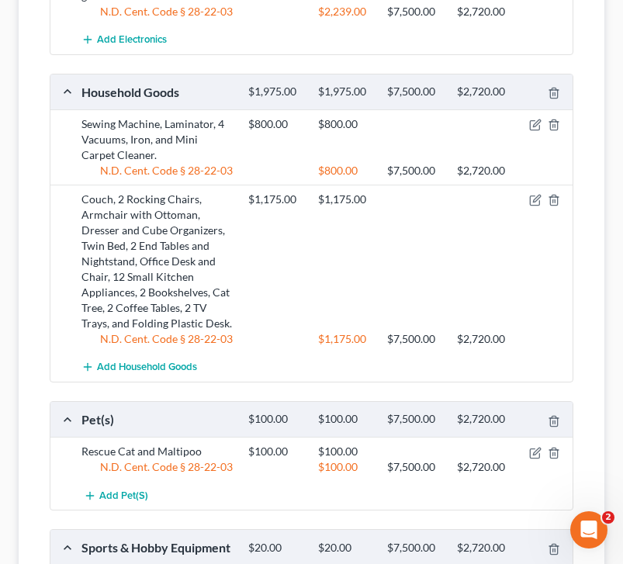
scroll to position [969, 0]
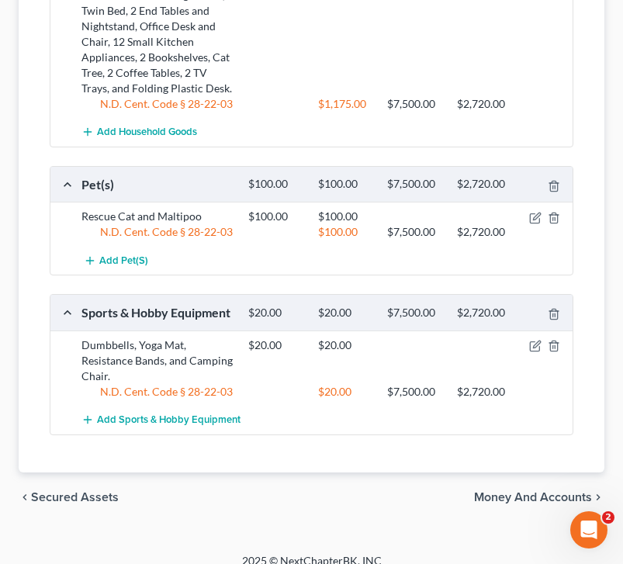
click at [109, 491] on span "Secured Assets" at bounding box center [75, 497] width 88 height 12
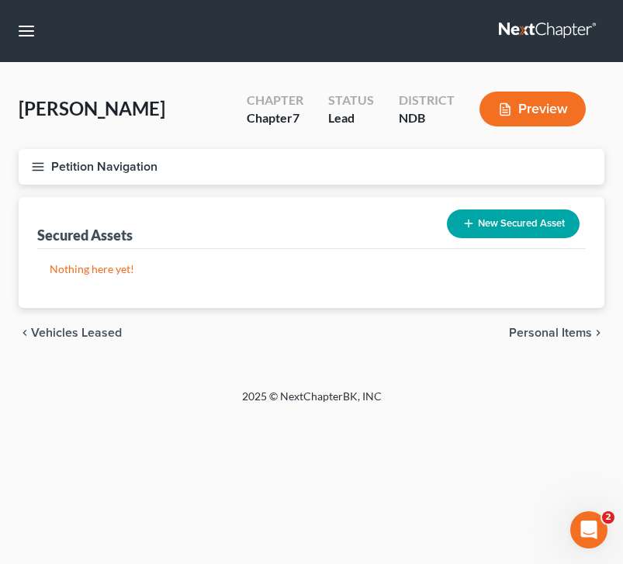
click at [74, 342] on div "chevron_left Vehicles Leased Personal Items chevron_right" at bounding box center [312, 333] width 586 height 50
click at [74, 334] on span "Vehicles Leased" at bounding box center [76, 333] width 91 height 12
click at [104, 327] on span "Vehicles Owned" at bounding box center [76, 333] width 90 height 12
click at [112, 327] on span "Properties Owned" at bounding box center [81, 333] width 101 height 12
click at [113, 328] on span "Spouses & Dependents" at bounding box center [96, 333] width 130 height 12
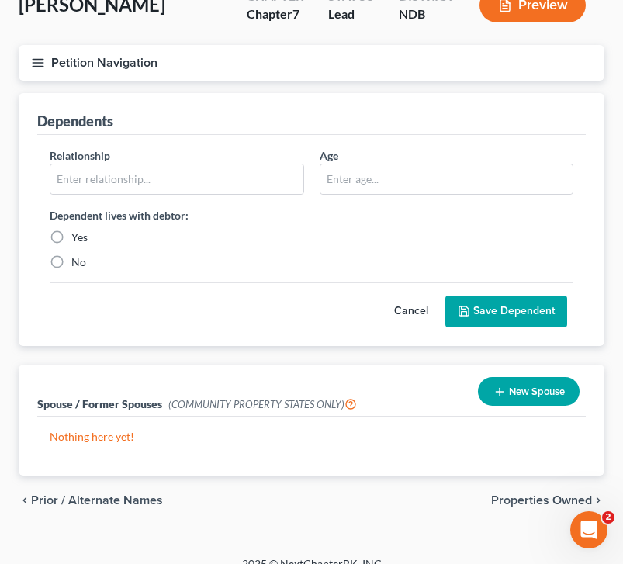
scroll to position [123, 0]
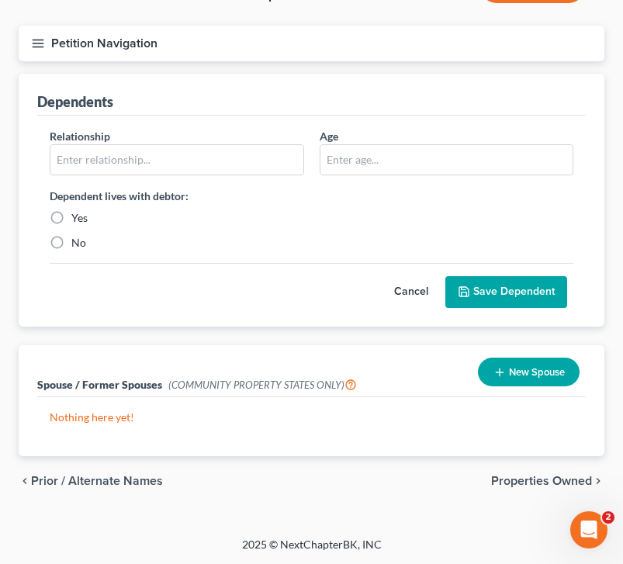
click at [48, 39] on button "Petition Navigation" at bounding box center [312, 44] width 586 height 36
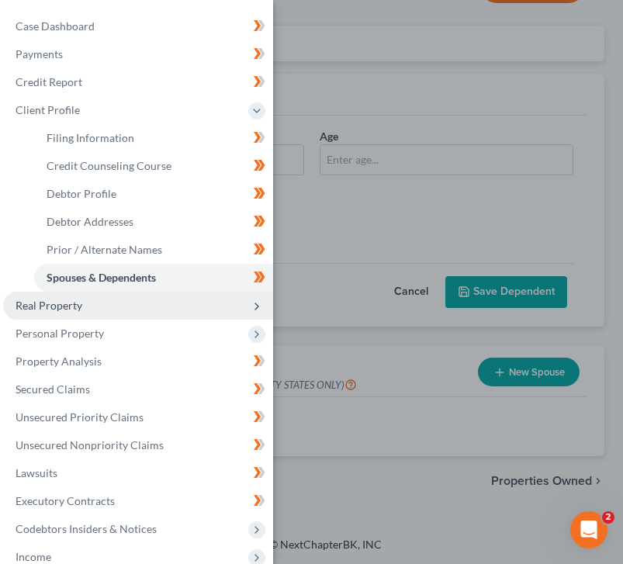
click at [117, 309] on span "Real Property" at bounding box center [138, 306] width 270 height 28
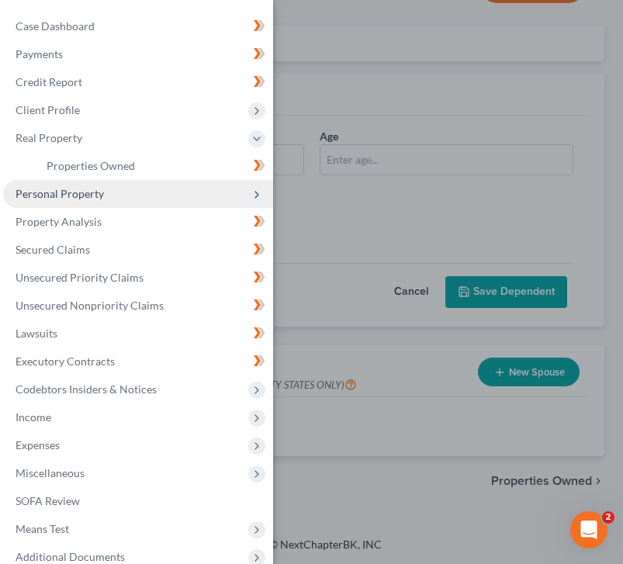
click at [81, 203] on span "Personal Property" at bounding box center [138, 194] width 270 height 28
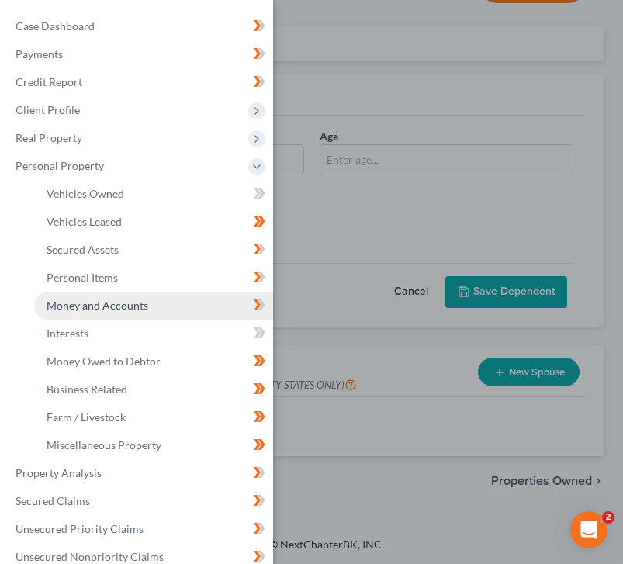
click at [126, 302] on span "Money and Accounts" at bounding box center [98, 305] width 102 height 13
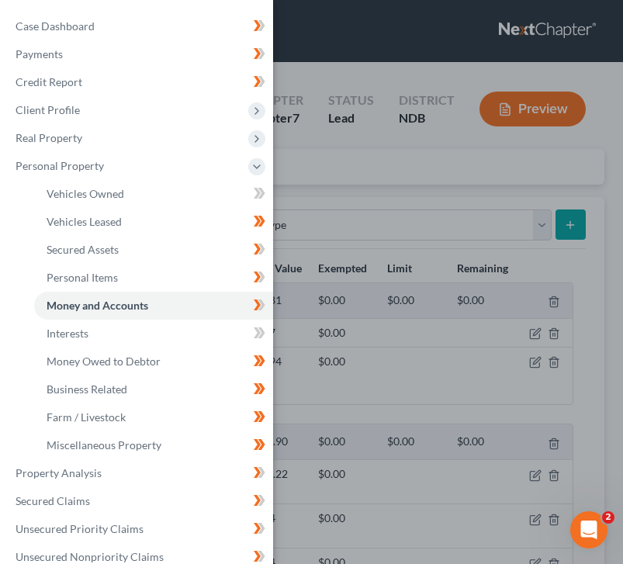
click at [360, 164] on div "Case Dashboard Payments Invoices Payments Payments Credit Report Client Profile" at bounding box center [311, 282] width 623 height 564
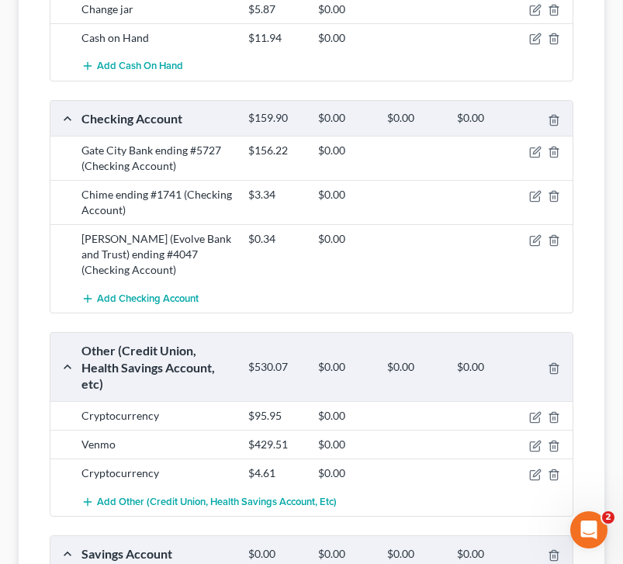
scroll to position [387, 0]
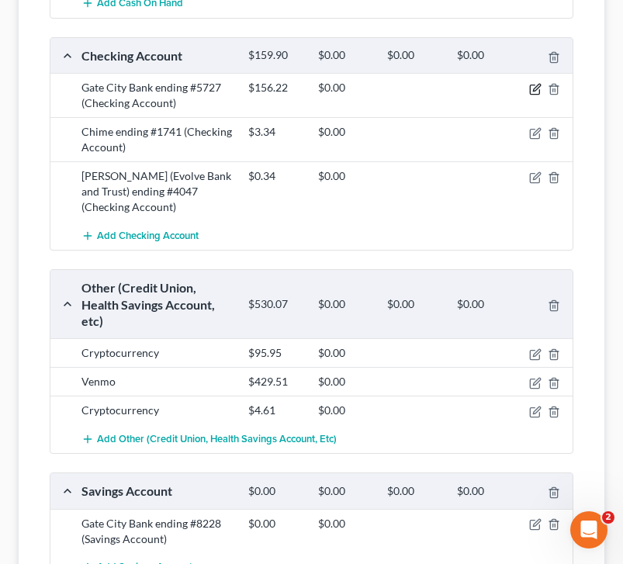
click at [437, 92] on icon "button" at bounding box center [535, 89] width 12 height 12
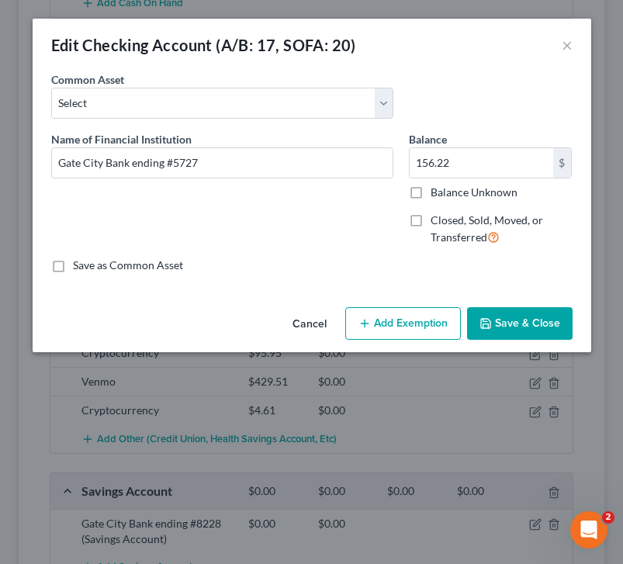
click at [413, 312] on button "Add Exemption" at bounding box center [403, 323] width 116 height 33
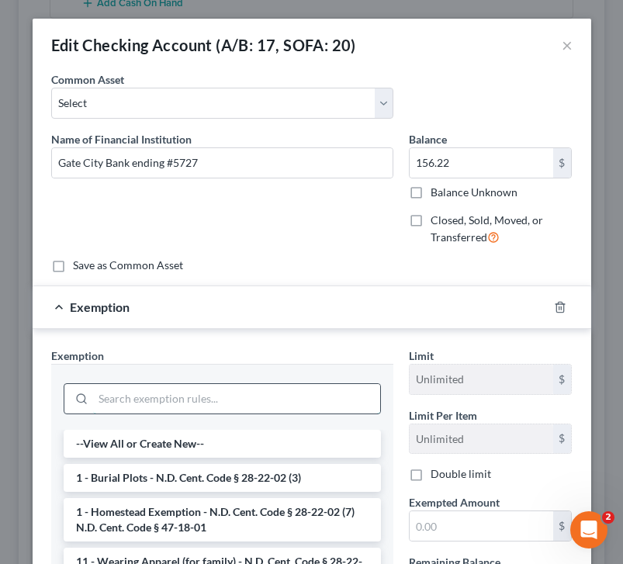
click at [213, 393] on input "search" at bounding box center [236, 398] width 287 height 29
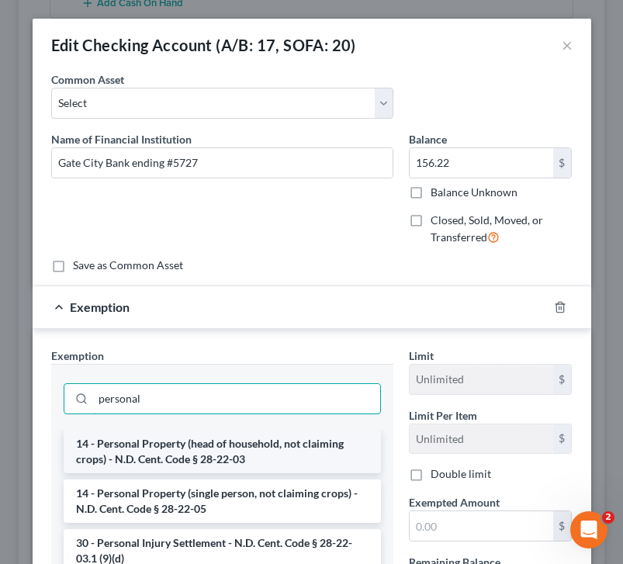
type input "personal"
click at [240, 459] on li "14 - Personal Property (head of household, not claiming crops) - N.D. Cent. Cod…" at bounding box center [222, 451] width 317 height 43
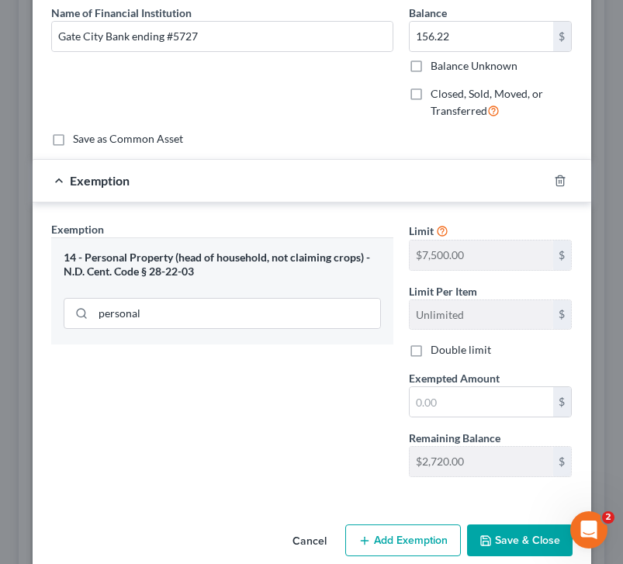
scroll to position [126, 0]
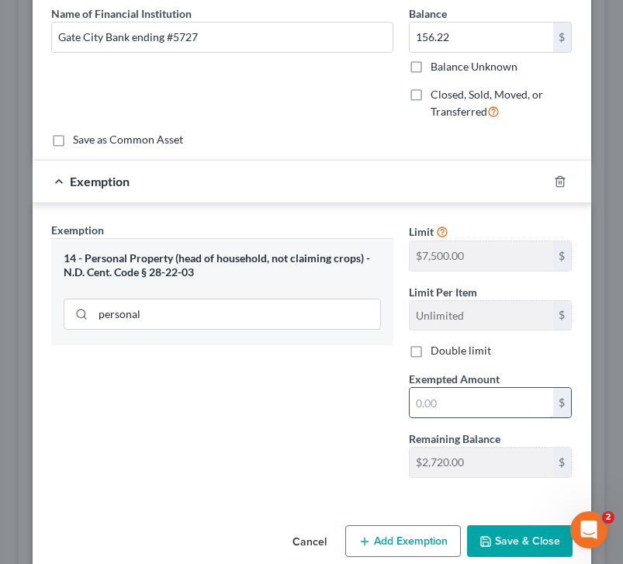
click at [432, 392] on input "text" at bounding box center [482, 402] width 144 height 29
type input "156.22"
click at [437, 545] on button "Save & Close" at bounding box center [520, 541] width 106 height 33
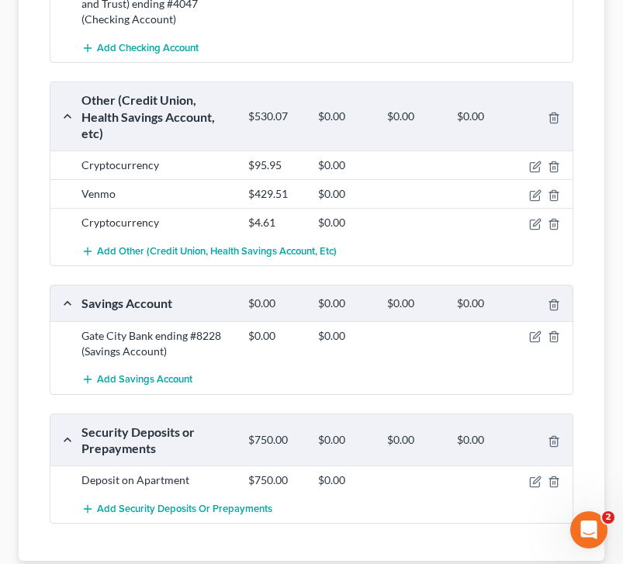
scroll to position [591, 0]
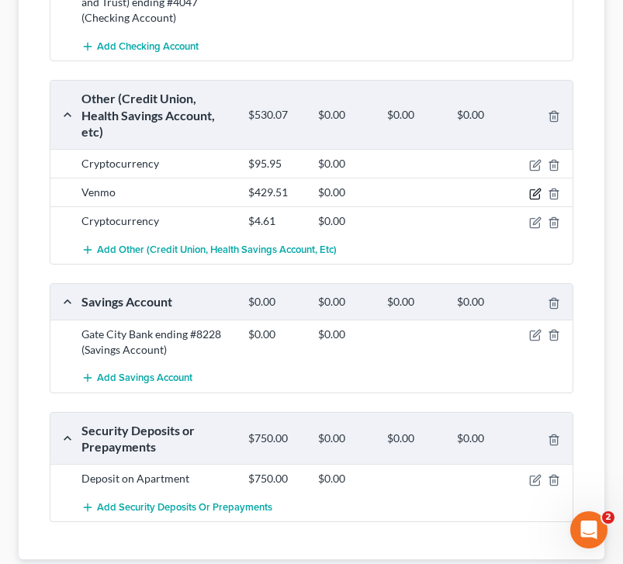
click at [437, 192] on icon "button" at bounding box center [535, 194] width 12 height 12
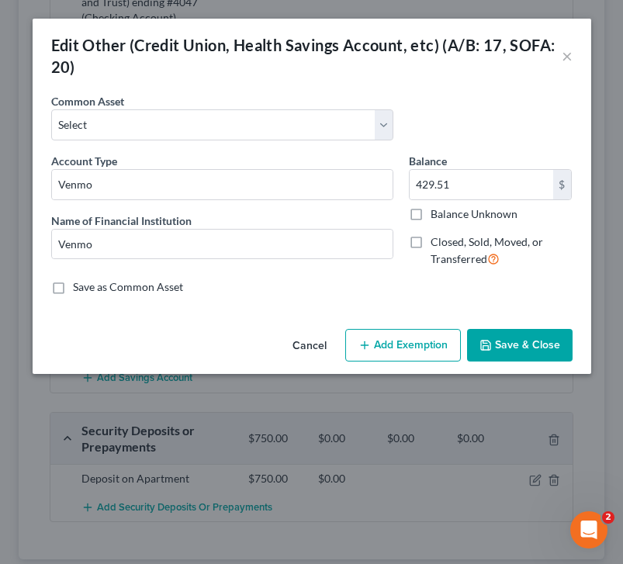
click at [437, 338] on button "Add Exemption" at bounding box center [403, 345] width 116 height 33
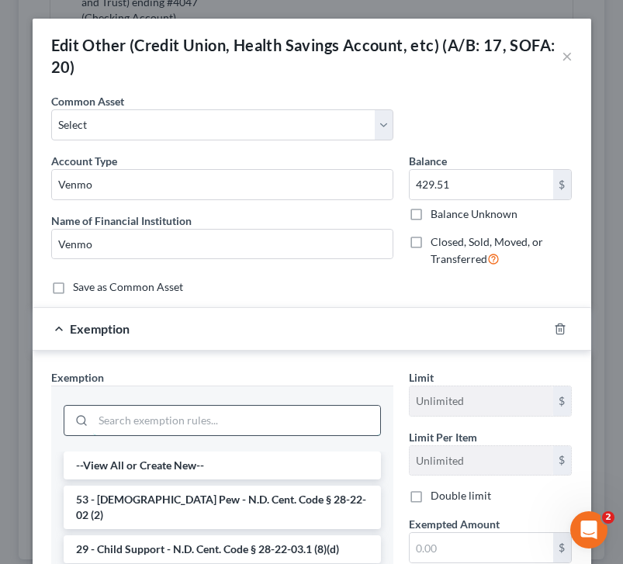
click at [133, 426] on input "search" at bounding box center [236, 420] width 287 height 29
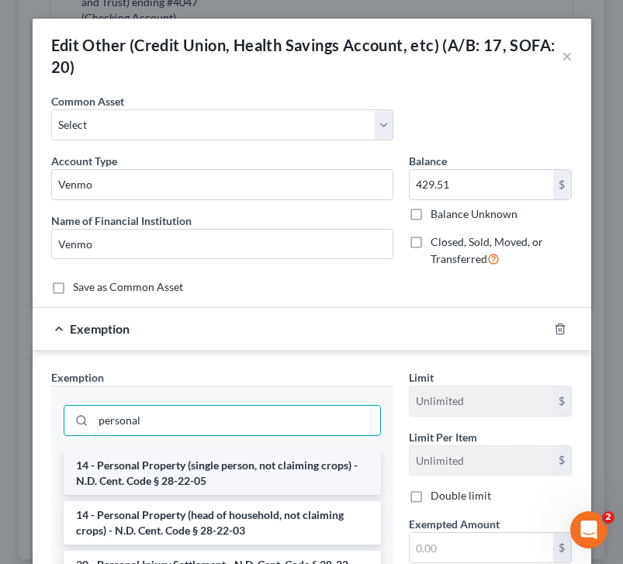
type input "personal"
click at [197, 479] on li "14 - Personal Property (single person, not claiming crops) - N.D. Cent. Code § …" at bounding box center [222, 473] width 317 height 43
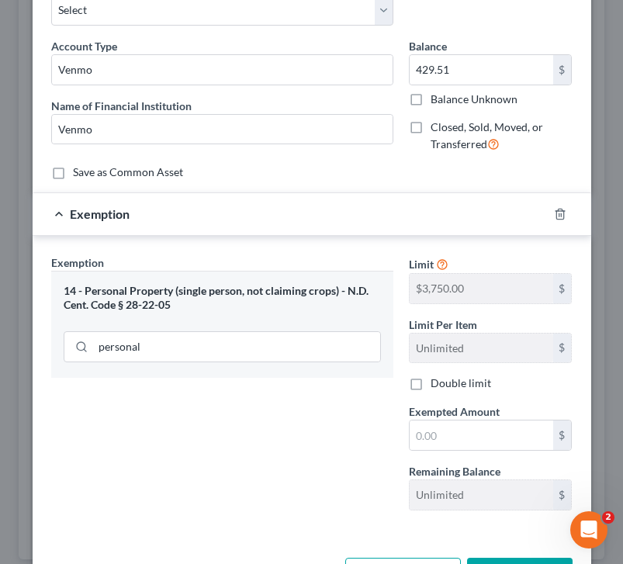
scroll to position [117, 0]
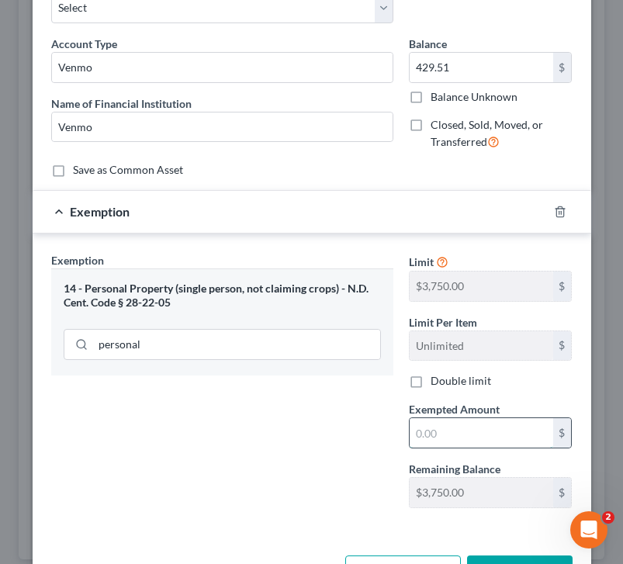
click at [432, 441] on input "text" at bounding box center [482, 432] width 144 height 29
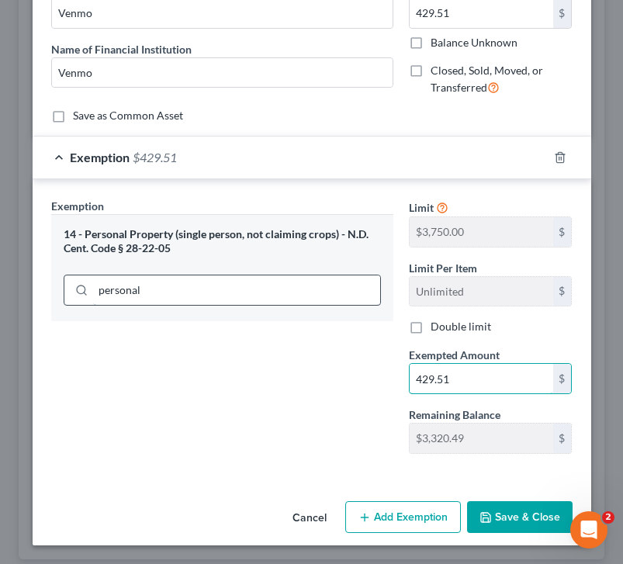
type input "429.51"
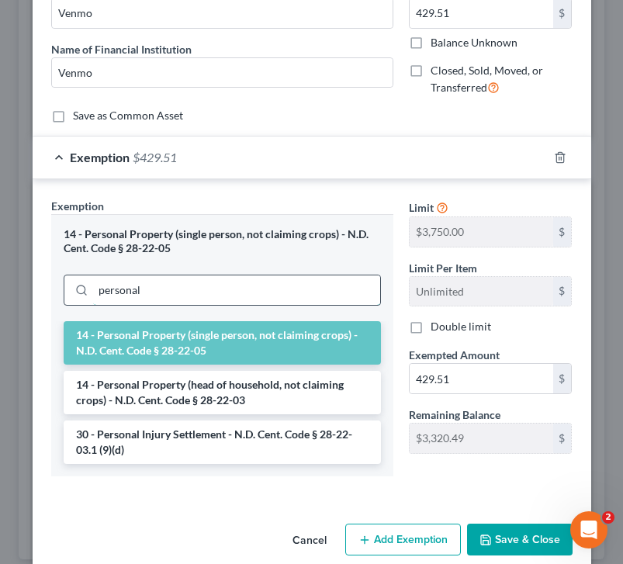
click at [184, 299] on input "personal" at bounding box center [236, 290] width 287 height 29
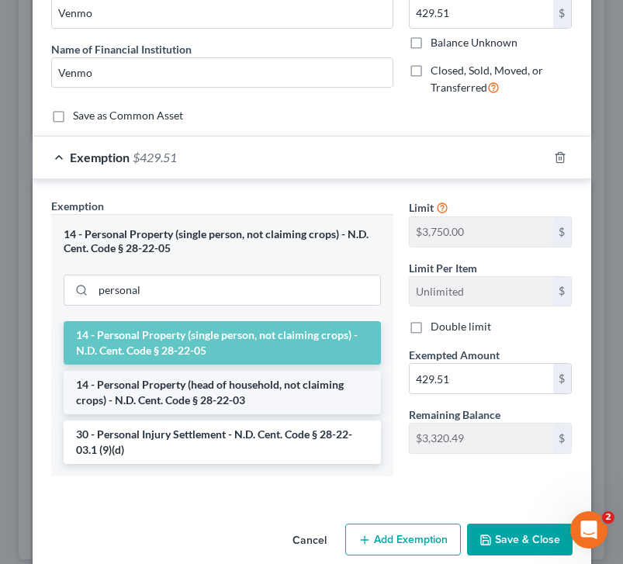
click at [197, 380] on li "14 - Personal Property (head of household, not claiming crops) - N.D. Cent. Cod…" at bounding box center [222, 392] width 317 height 43
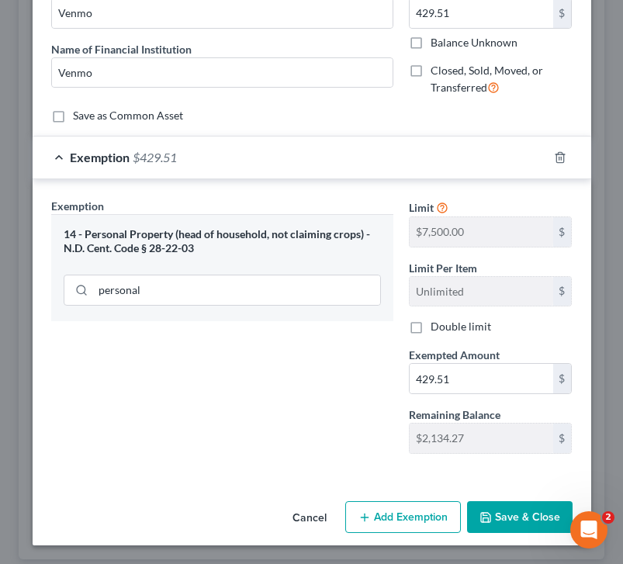
click at [437, 519] on button "Save & Close" at bounding box center [520, 517] width 106 height 33
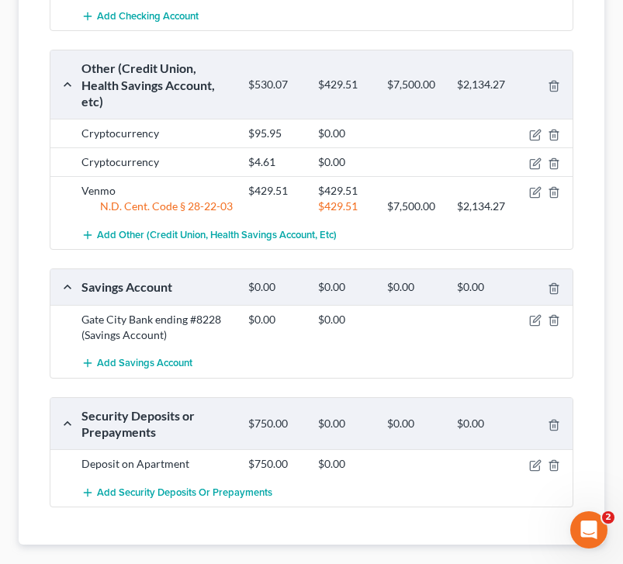
scroll to position [626, 0]
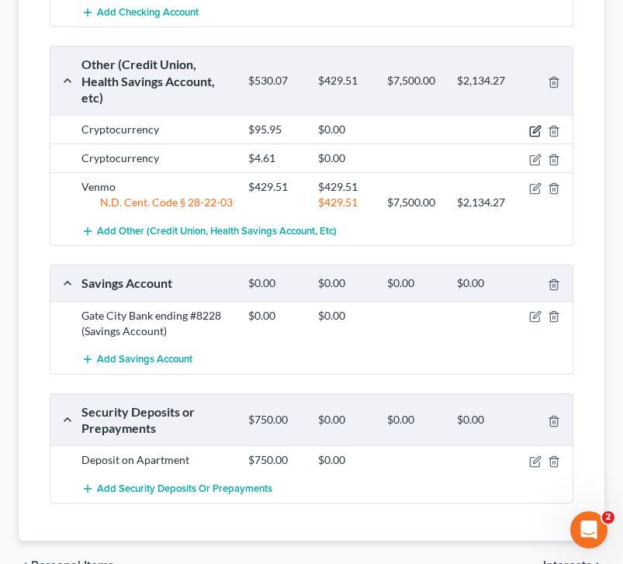
click at [437, 125] on icon "button" at bounding box center [535, 131] width 12 height 12
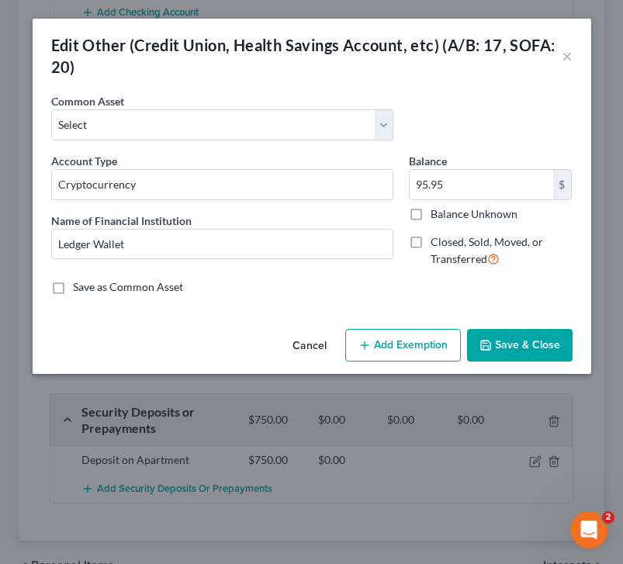
click at [377, 346] on button "Add Exemption" at bounding box center [403, 345] width 116 height 33
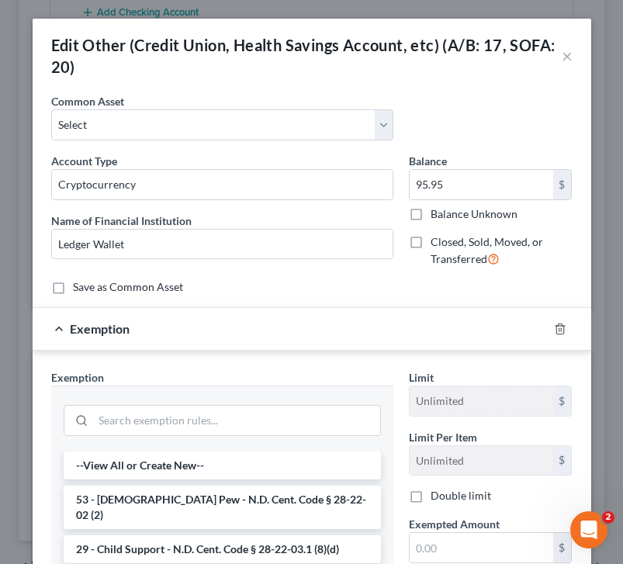
scroll to position [1, 0]
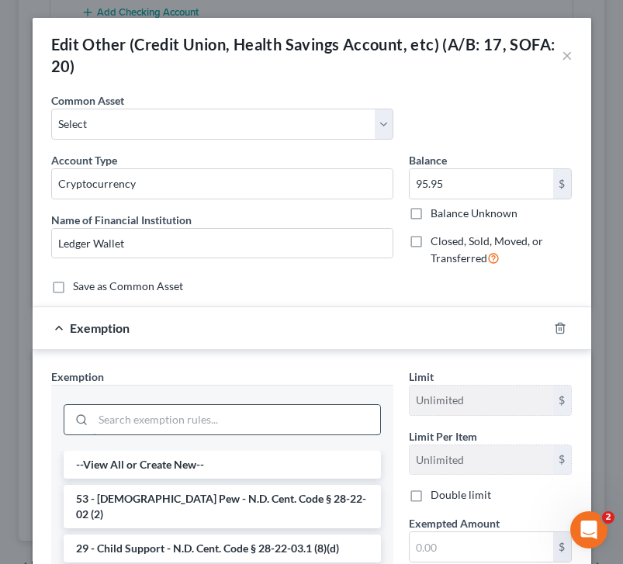
click at [140, 421] on input "search" at bounding box center [236, 419] width 287 height 29
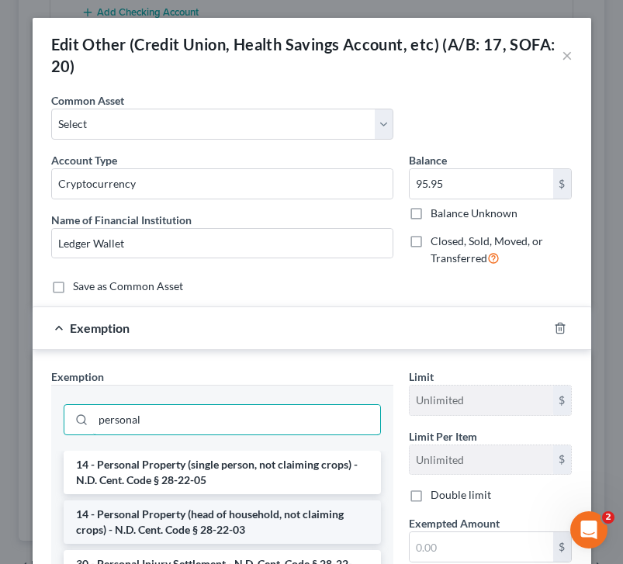
type input "personal"
click at [192, 525] on li "14 - Personal Property (head of household, not claiming crops) - N.D. Cent. Cod…" at bounding box center [222, 522] width 317 height 43
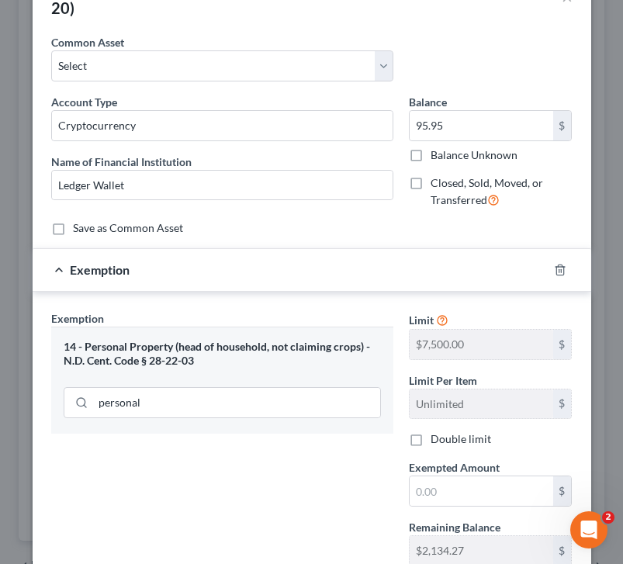
scroll to position [64, 0]
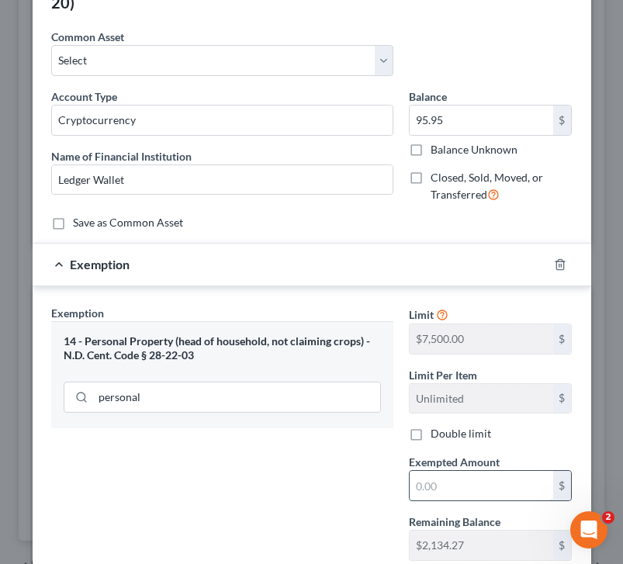
click at [437, 481] on input "text" at bounding box center [482, 485] width 144 height 29
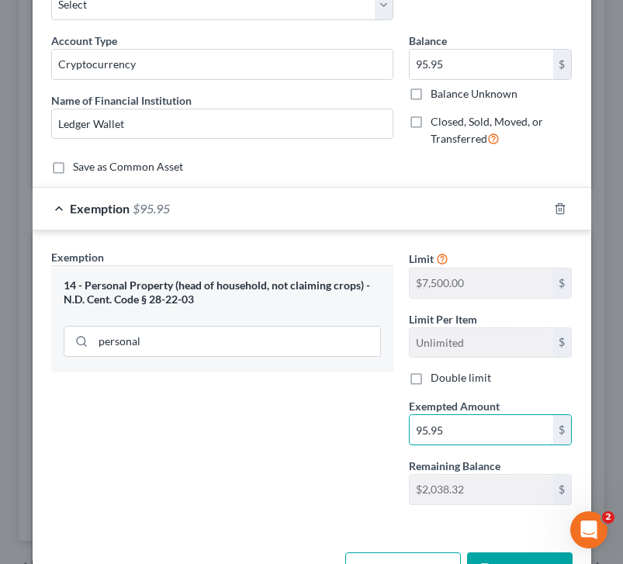
scroll to position [172, 0]
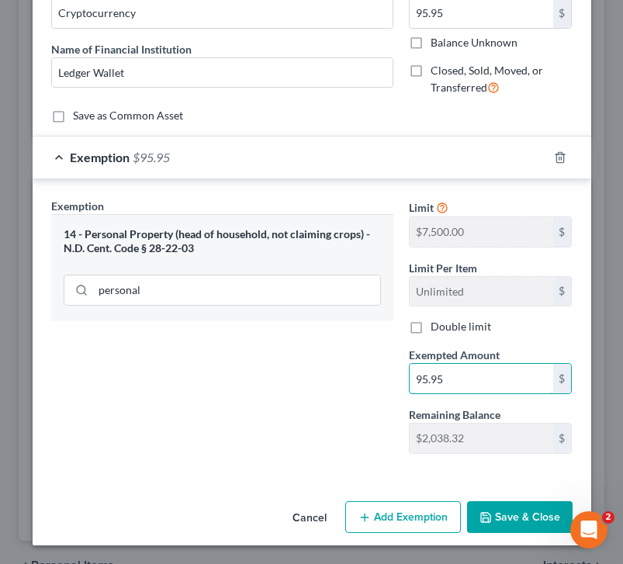
type input "95.95"
click at [437, 516] on button "Save & Close" at bounding box center [520, 517] width 106 height 33
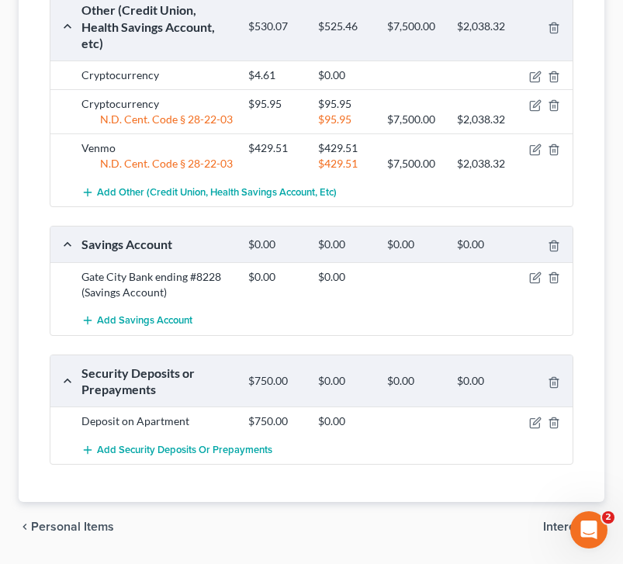
scroll to position [726, 0]
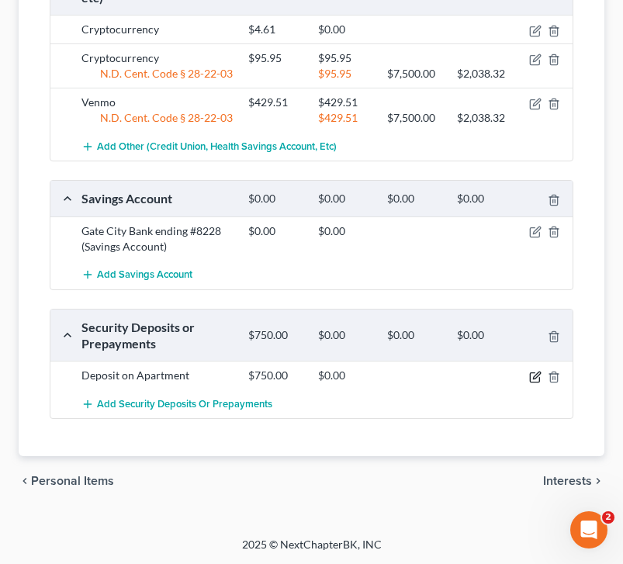
click at [437, 376] on icon "button" at bounding box center [535, 377] width 12 height 12
select select "3"
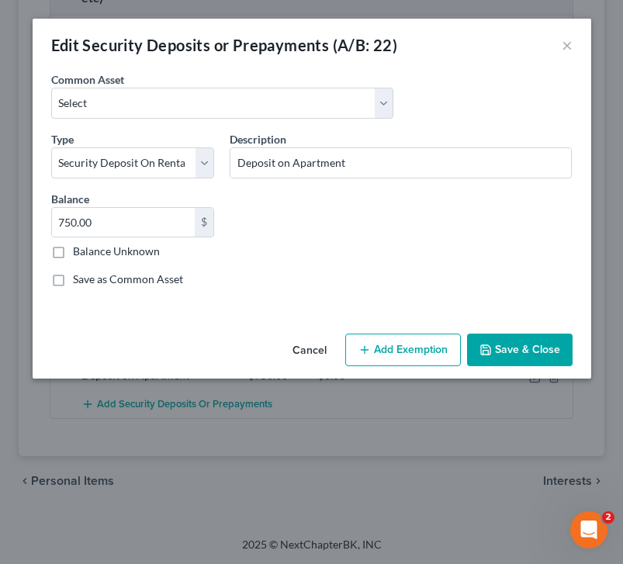
click at [375, 352] on button "Add Exemption" at bounding box center [403, 350] width 116 height 33
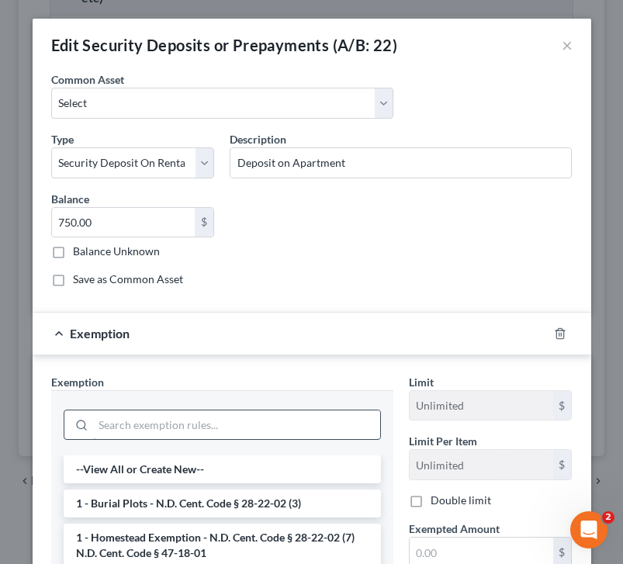
click at [154, 430] on input "search" at bounding box center [236, 425] width 287 height 29
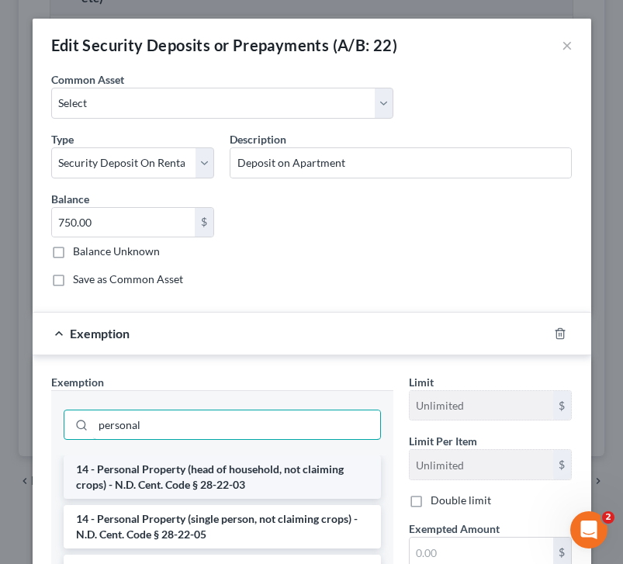
type input "personal"
click at [212, 491] on li "14 - Personal Property (head of household, not claiming crops) - N.D. Cent. Cod…" at bounding box center [222, 477] width 317 height 43
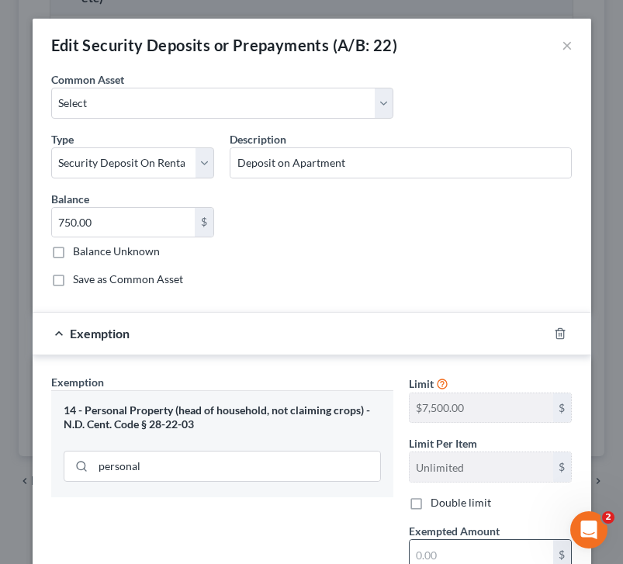
click at [437, 541] on input "text" at bounding box center [482, 554] width 144 height 29
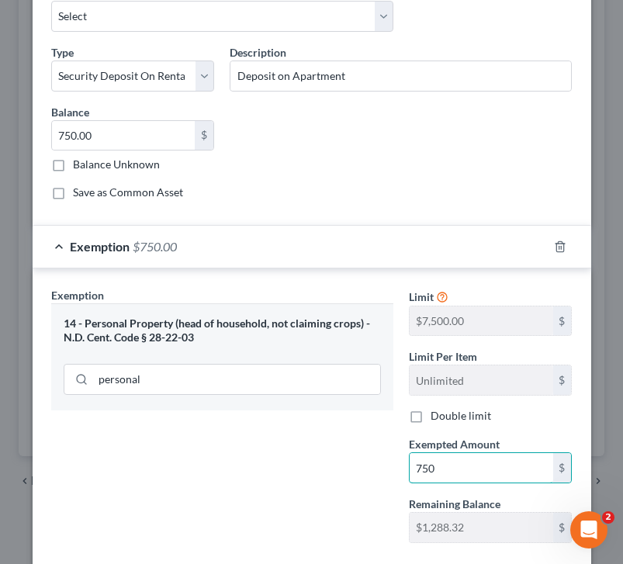
scroll to position [176, 0]
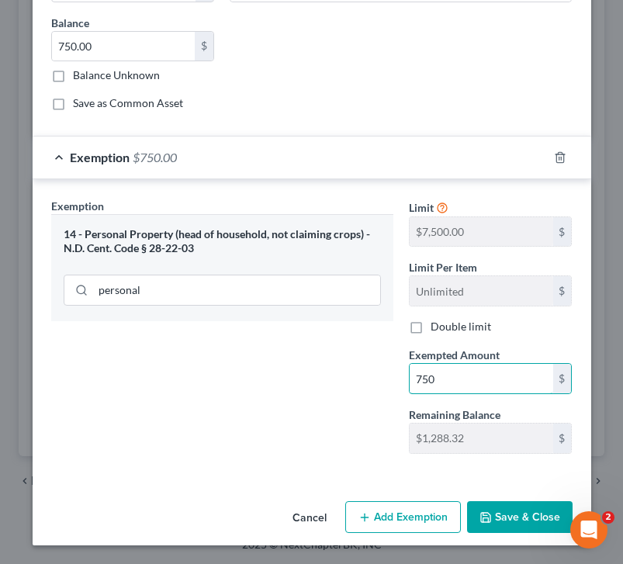
type input "750"
click at [437, 515] on button "Save & Close" at bounding box center [520, 517] width 106 height 33
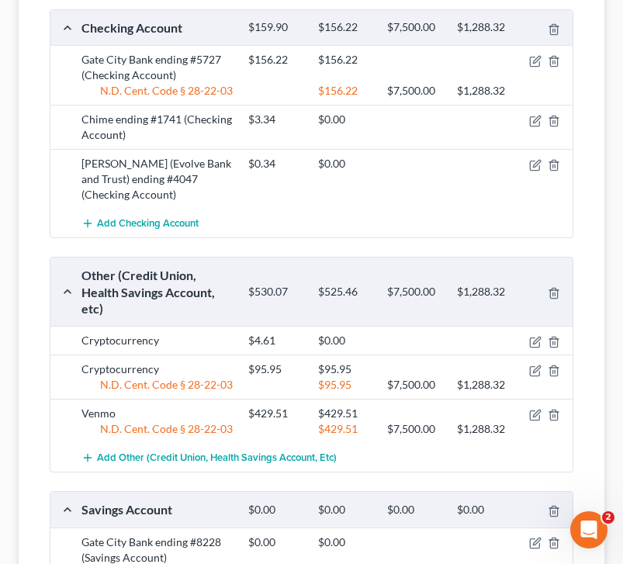
scroll to position [414, 0]
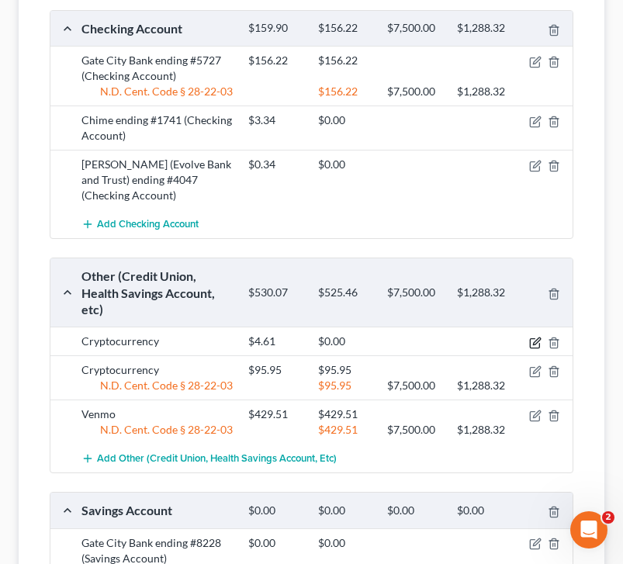
click at [437, 345] on icon "button" at bounding box center [535, 343] width 12 height 12
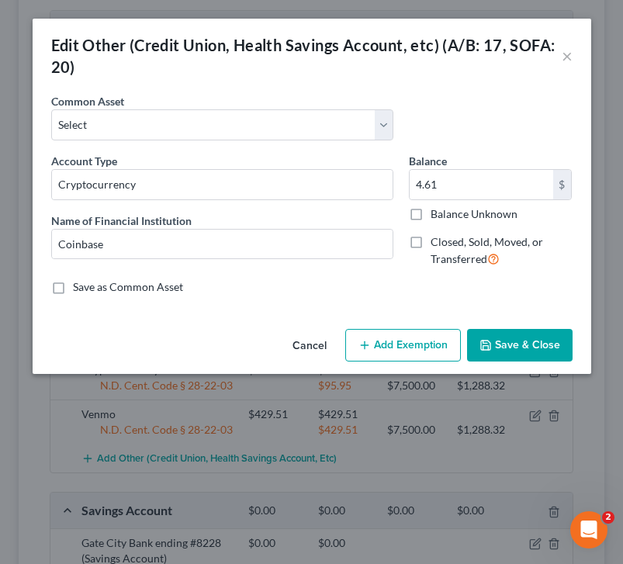
click at [411, 355] on button "Add Exemption" at bounding box center [403, 345] width 116 height 33
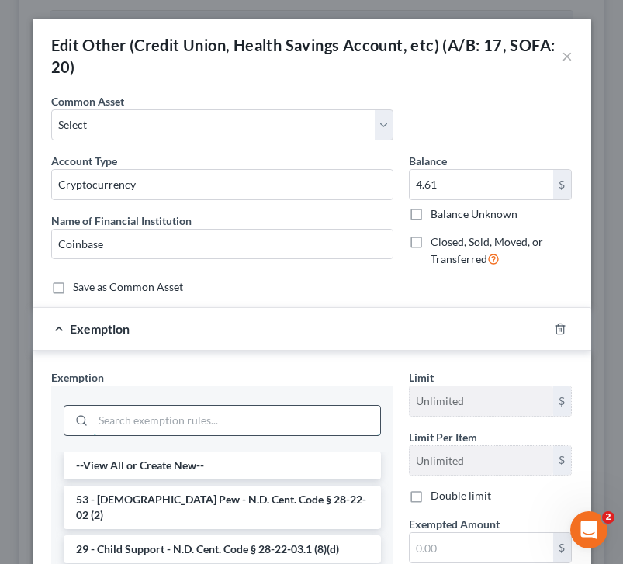
click at [133, 433] on input "search" at bounding box center [236, 420] width 287 height 29
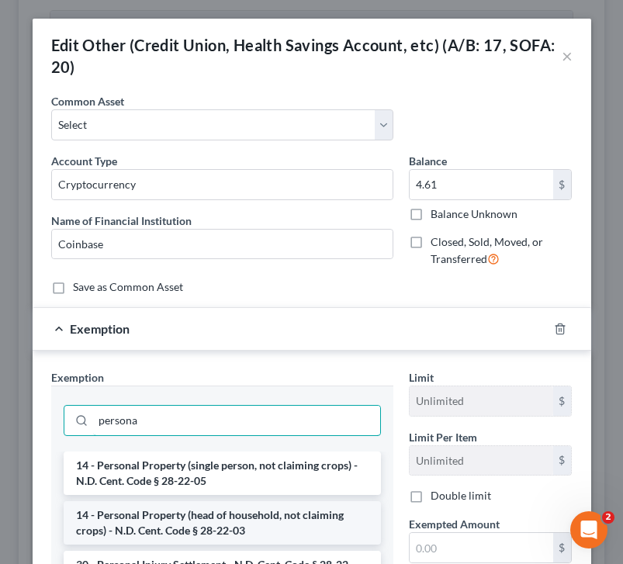
type input "persona"
click at [237, 517] on li "14 - Personal Property (head of household, not claiming crops) - N.D. Cent. Cod…" at bounding box center [222, 522] width 317 height 43
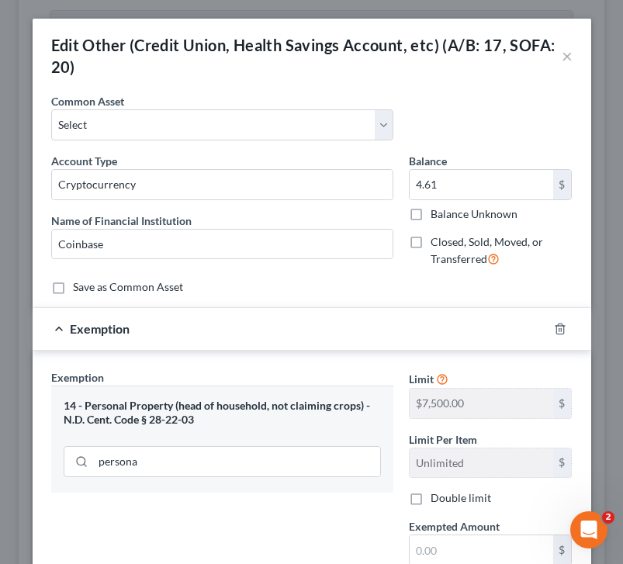
scroll to position [108, 0]
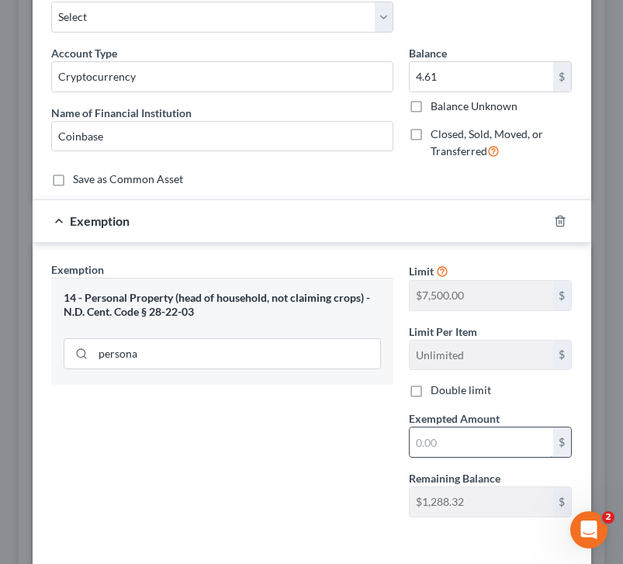
click at [437, 441] on input "text" at bounding box center [482, 442] width 144 height 29
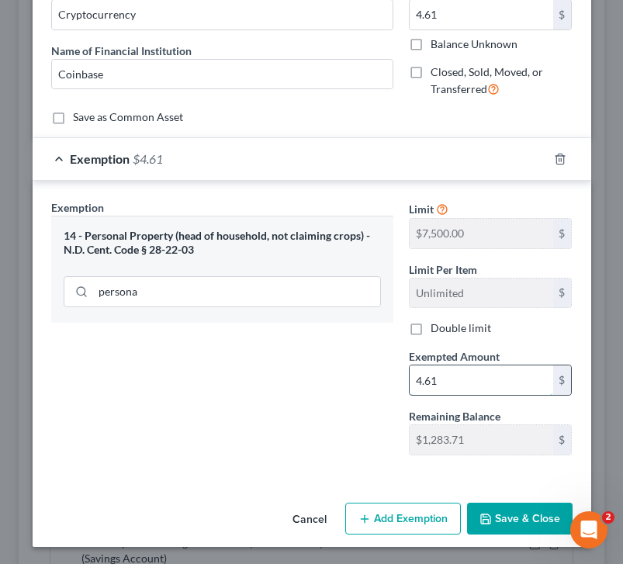
scroll to position [172, 0]
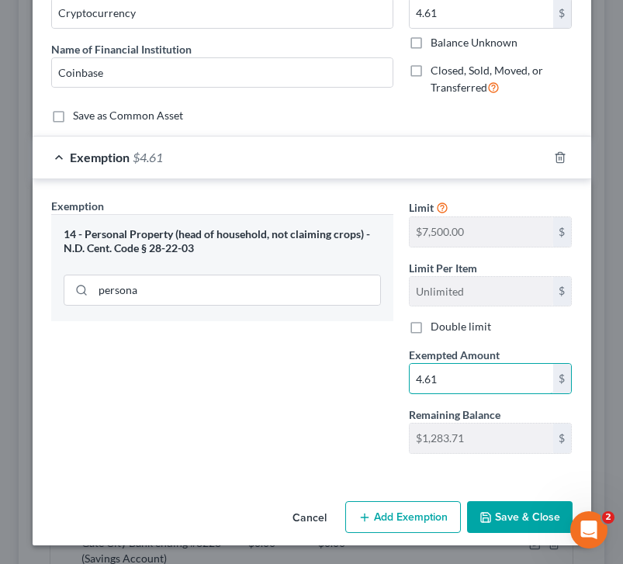
type input "4.61"
click at [437, 525] on button "Save & Close" at bounding box center [520, 517] width 106 height 33
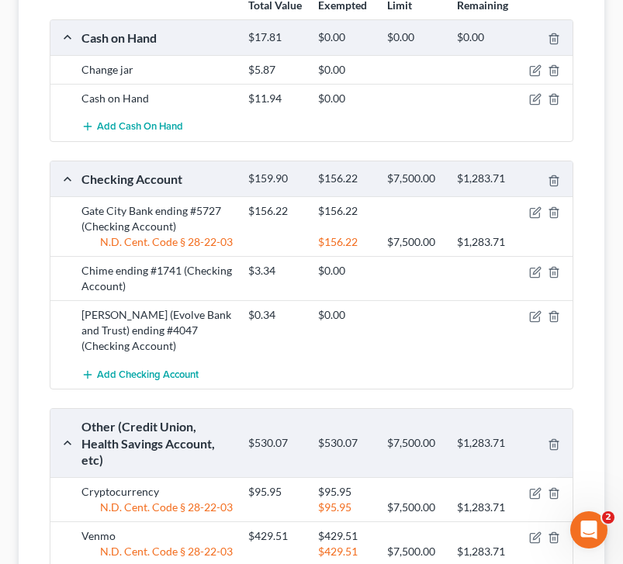
scroll to position [259, 0]
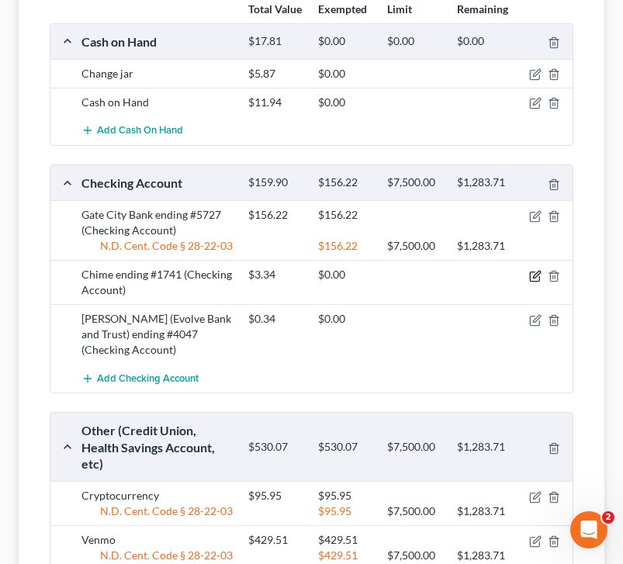
click at [437, 275] on icon "button" at bounding box center [536, 274] width 7 height 7
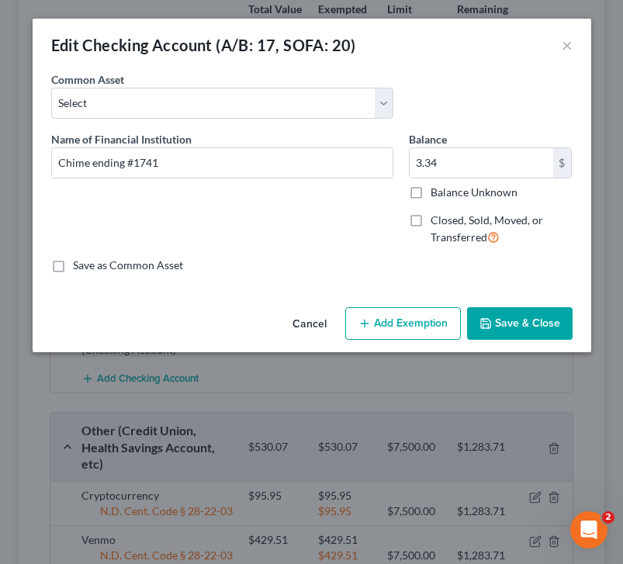
click at [425, 323] on button "Add Exemption" at bounding box center [403, 323] width 116 height 33
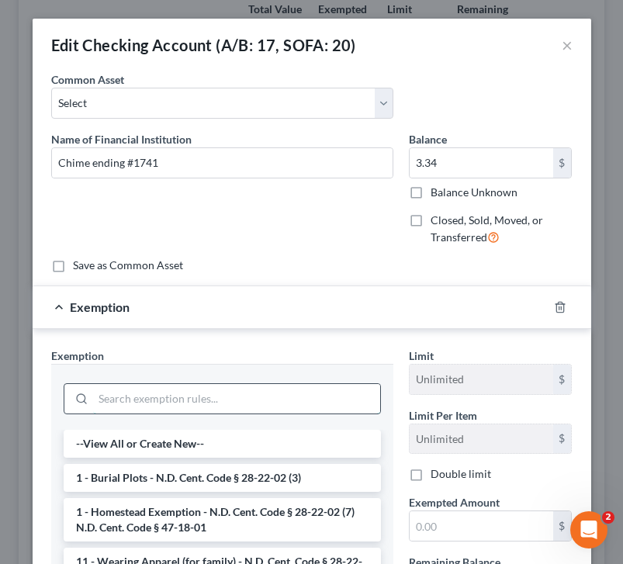
click at [182, 400] on input "search" at bounding box center [236, 398] width 287 height 29
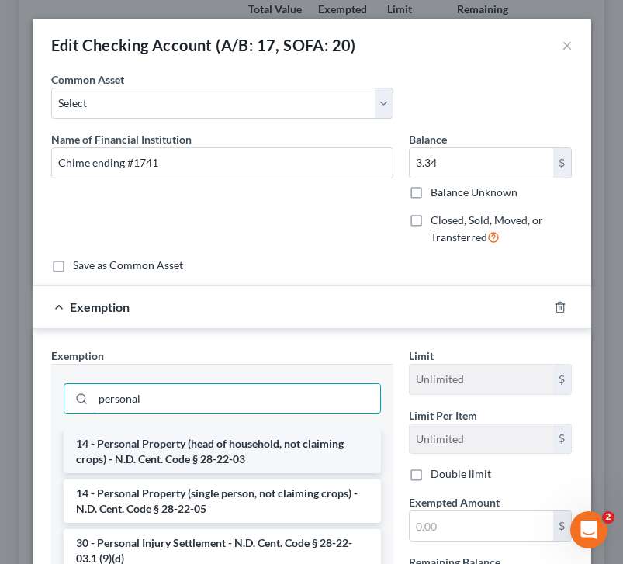
type input "personal"
click at [258, 453] on li "14 - Personal Property (head of household, not claiming crops) - N.D. Cent. Cod…" at bounding box center [222, 451] width 317 height 43
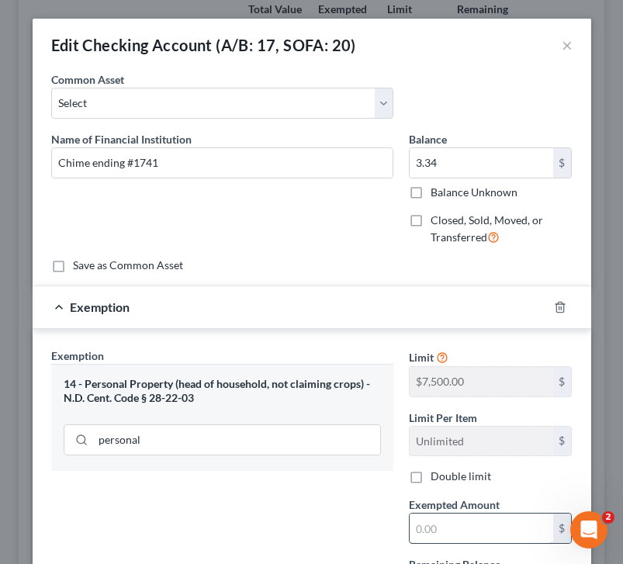
click at [437, 527] on input "text" at bounding box center [482, 528] width 144 height 29
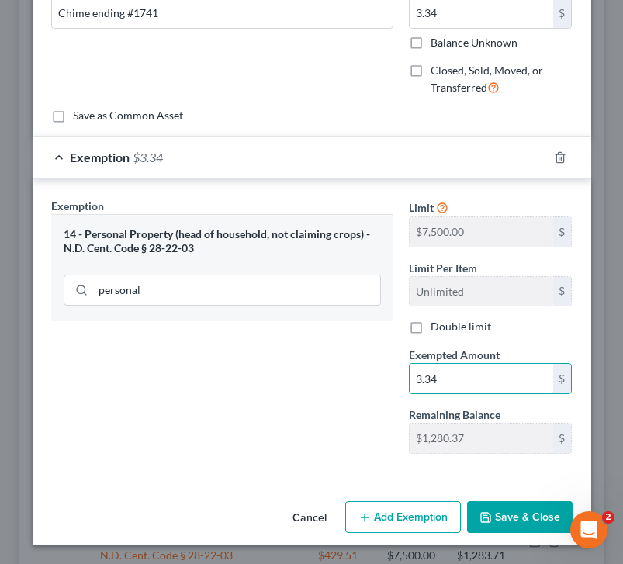
type input "3.34"
click at [437, 518] on button "Save & Close" at bounding box center [520, 517] width 106 height 33
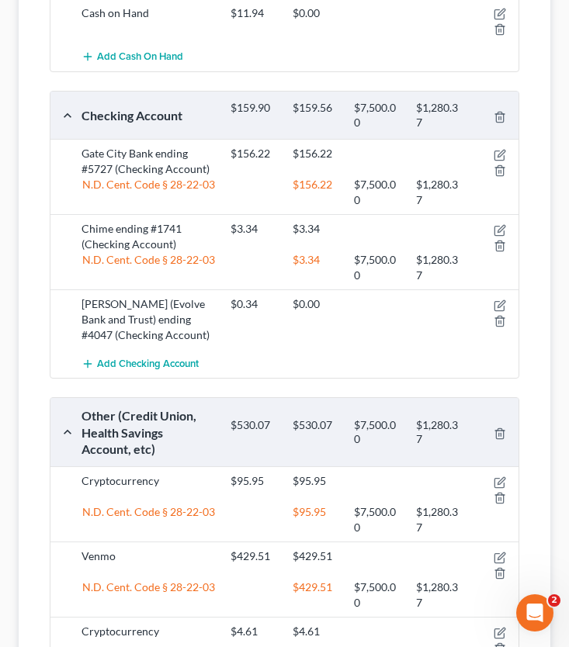
scroll to position [379, 0]
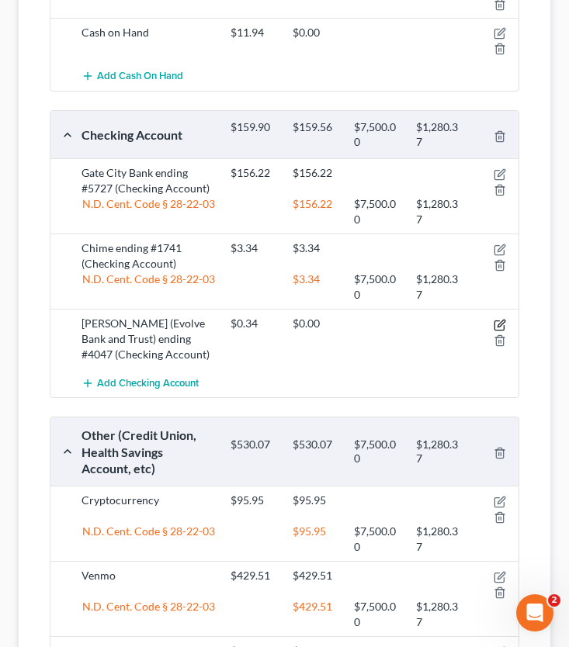
click at [437, 321] on icon "button" at bounding box center [500, 325] width 12 height 12
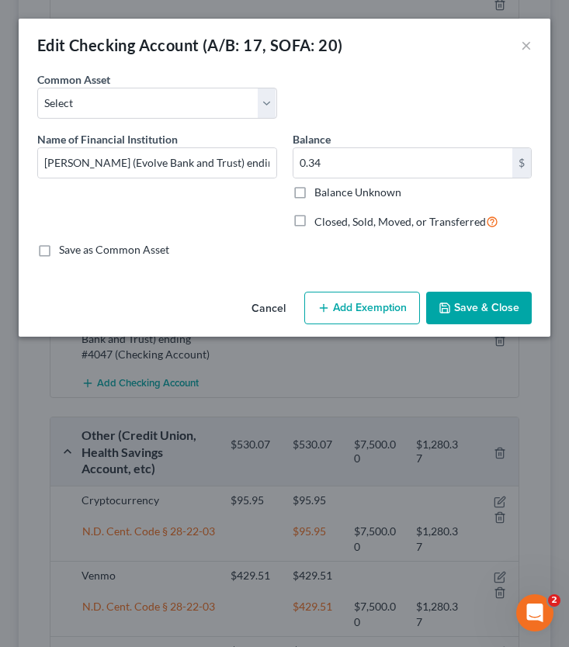
click at [383, 303] on button "Add Exemption" at bounding box center [362, 308] width 116 height 33
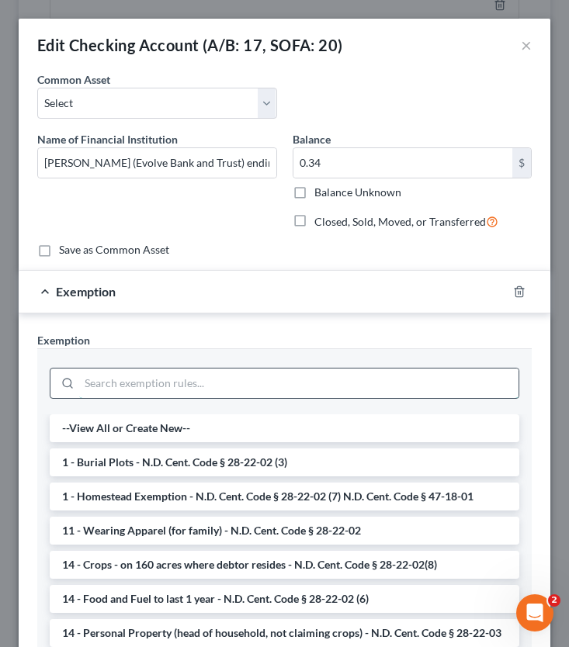
click at [209, 389] on input "search" at bounding box center [298, 383] width 439 height 29
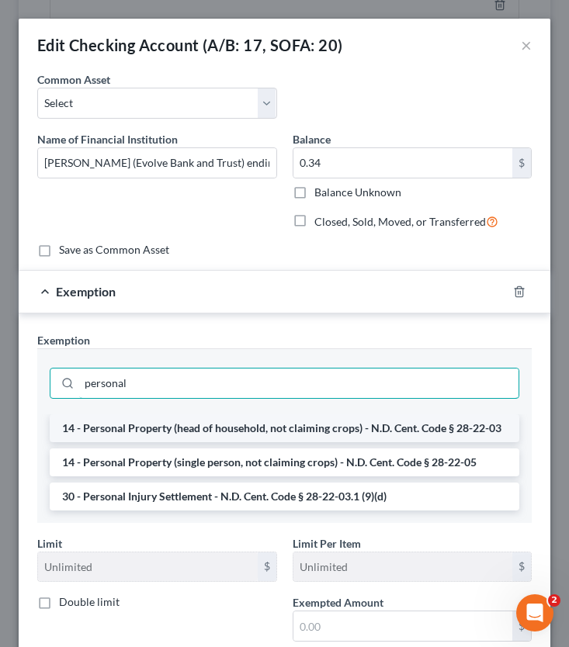
type input "personal"
click at [223, 432] on li "14 - Personal Property (head of household, not claiming crops) - N.D. Cent. Cod…" at bounding box center [285, 428] width 470 height 28
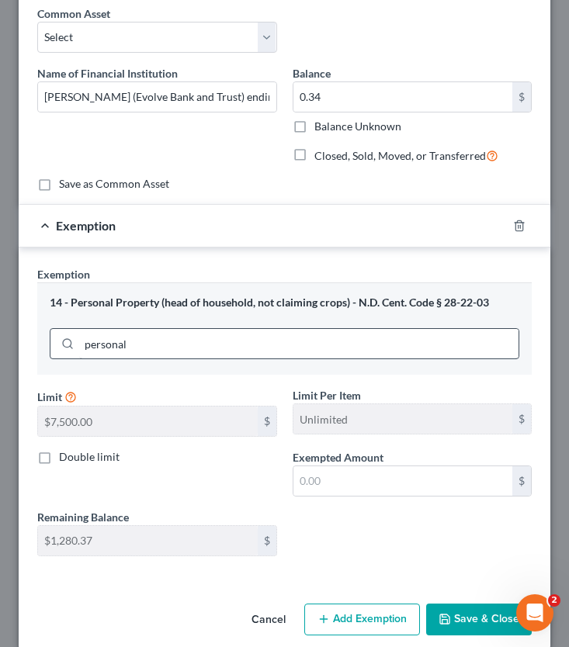
scroll to position [67, 0]
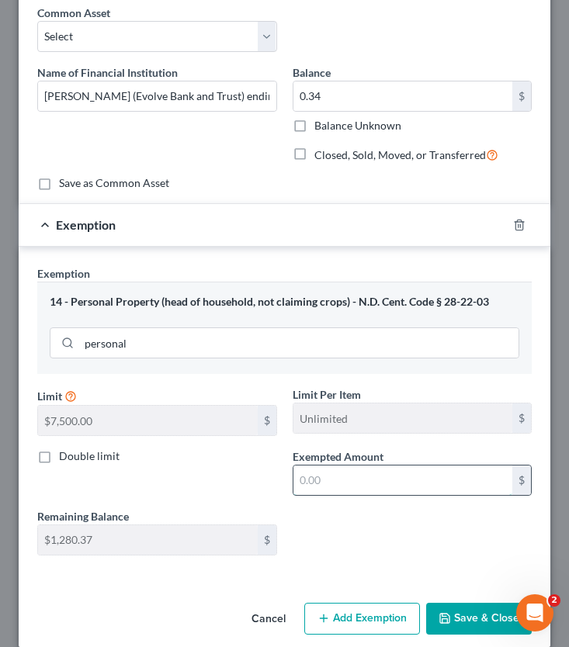
click at [334, 491] on input "text" at bounding box center [403, 480] width 220 height 29
type input "0.34"
click at [437, 563] on button "Save & Close" at bounding box center [479, 619] width 106 height 33
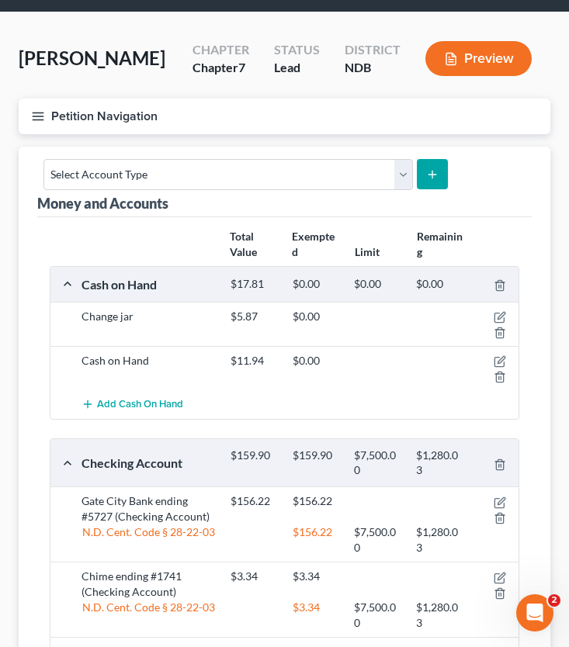
scroll to position [51, 0]
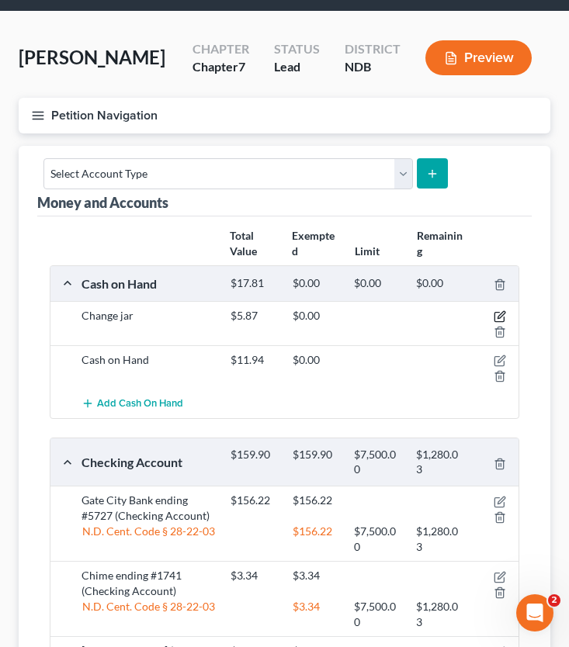
click at [437, 314] on icon "button" at bounding box center [500, 315] width 7 height 7
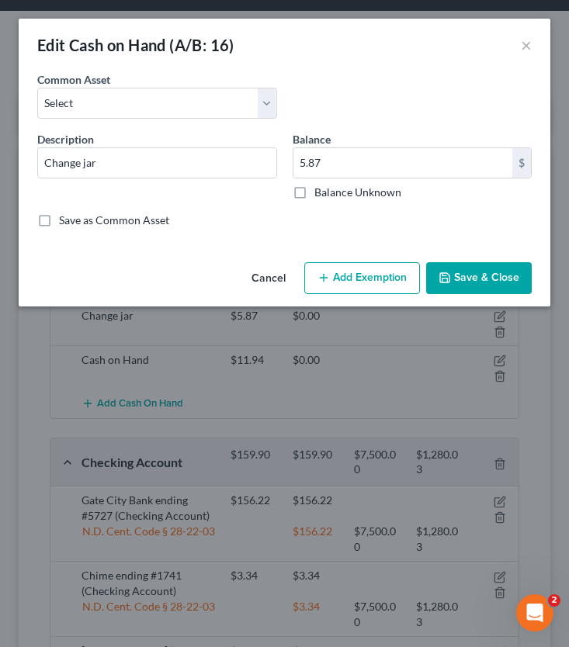
click at [365, 276] on button "Add Exemption" at bounding box center [362, 278] width 116 height 33
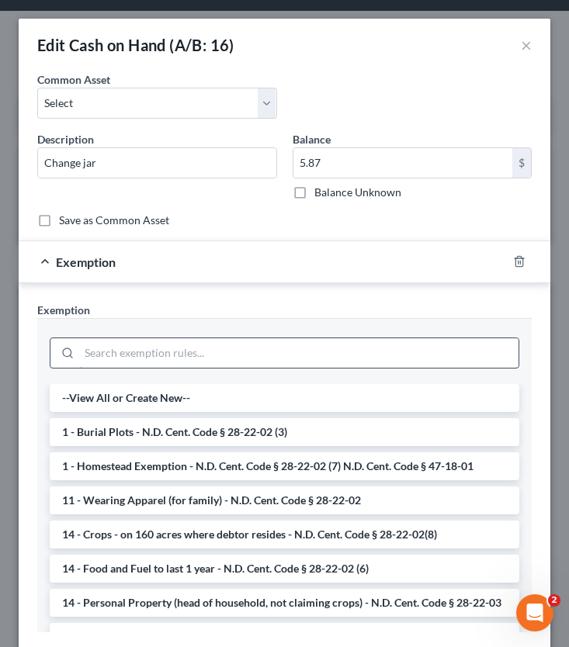
click at [200, 357] on input "search" at bounding box center [298, 352] width 439 height 29
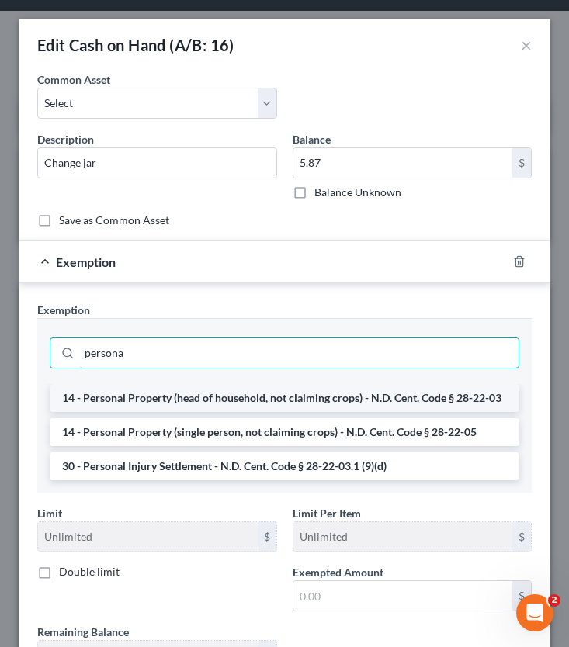
type input "persona"
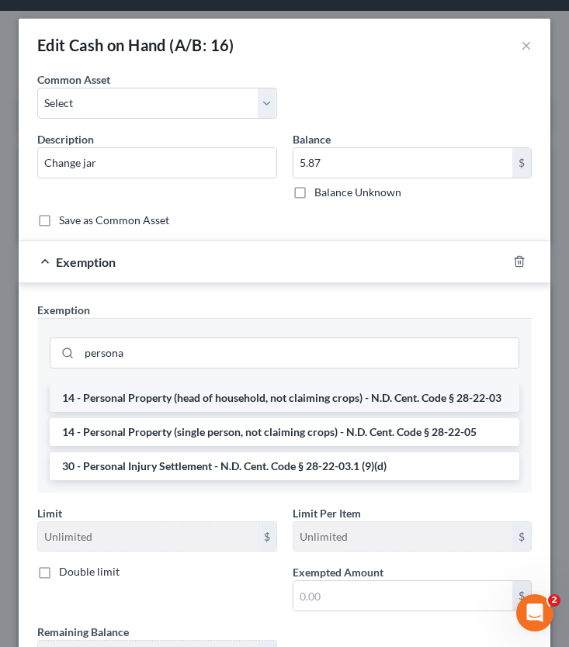
click at [212, 395] on li "14 - Personal Property (head of household, not claiming crops) - N.D. Cent. Cod…" at bounding box center [285, 398] width 470 height 28
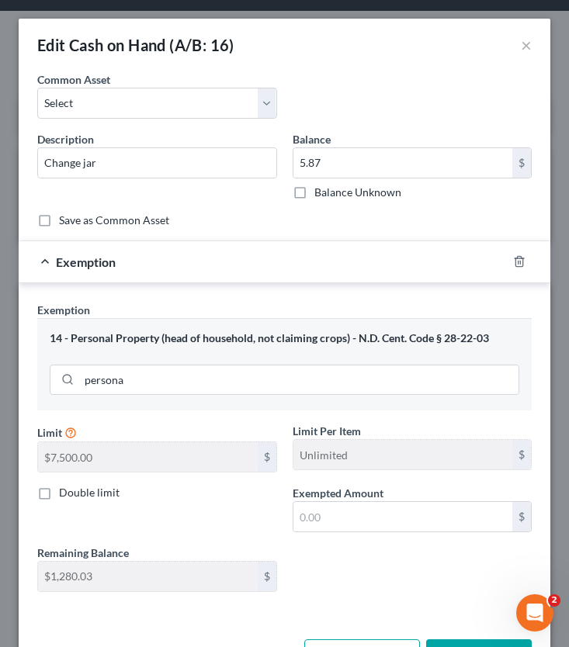
scroll to position [55, 0]
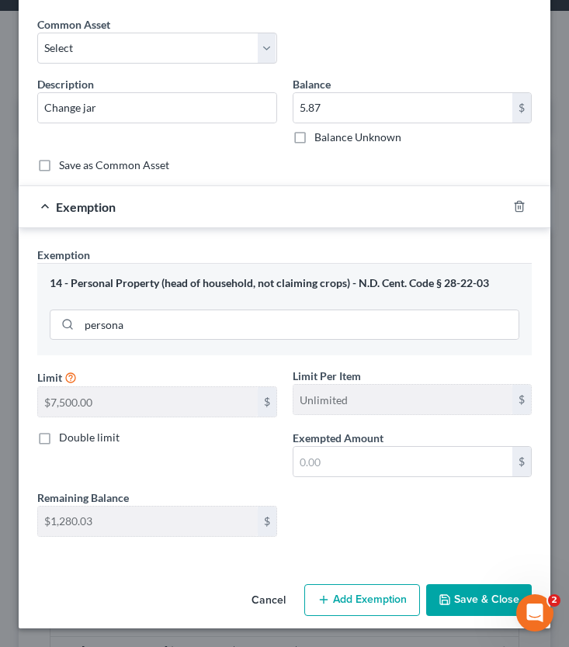
click at [383, 435] on div "Exempted Amount * $" at bounding box center [412, 453] width 255 height 47
click at [377, 461] on input "text" at bounding box center [403, 461] width 220 height 29
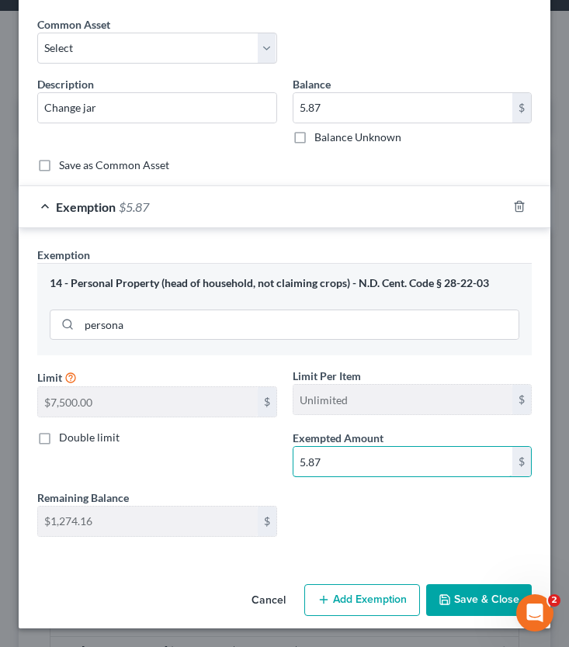
type input "5.87"
click at [437, 563] on button "Save & Close" at bounding box center [479, 600] width 106 height 33
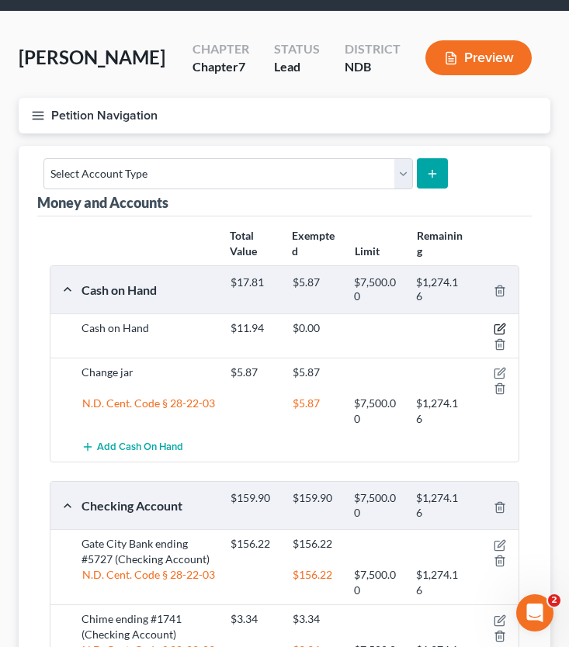
click at [437, 328] on icon "button" at bounding box center [500, 327] width 7 height 7
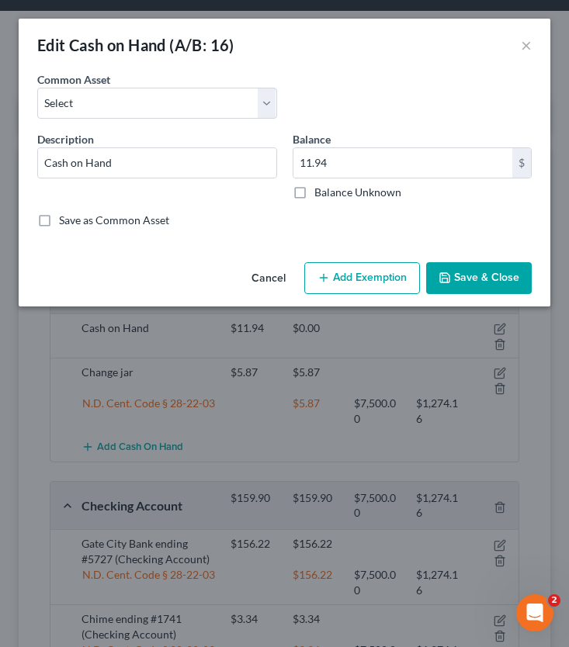
click at [364, 286] on button "Add Exemption" at bounding box center [362, 278] width 116 height 33
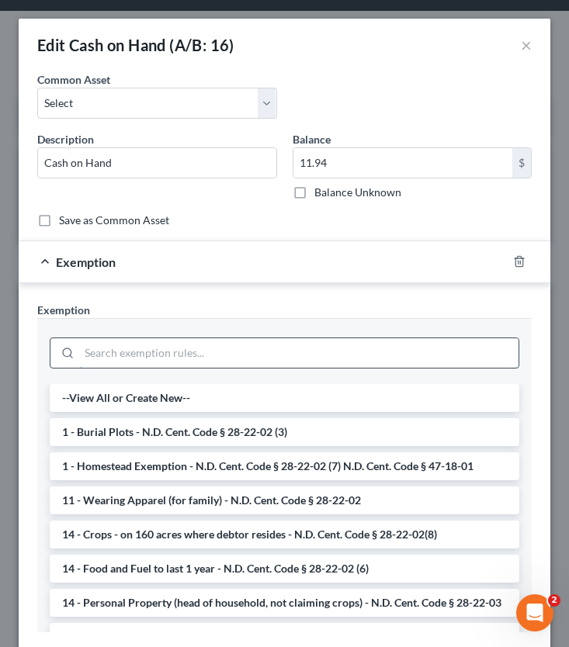
click at [141, 359] on input "search" at bounding box center [298, 352] width 439 height 29
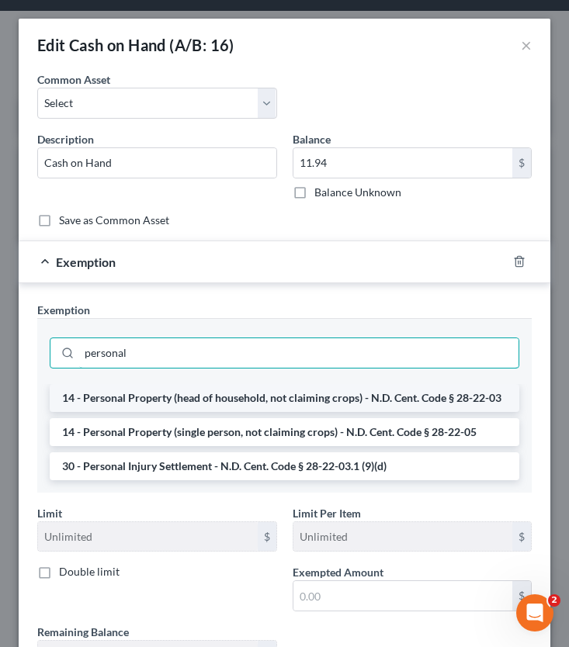
type input "personal"
click at [244, 399] on li "14 - Personal Property (head of household, not claiming crops) - N.D. Cent. Cod…" at bounding box center [285, 398] width 470 height 28
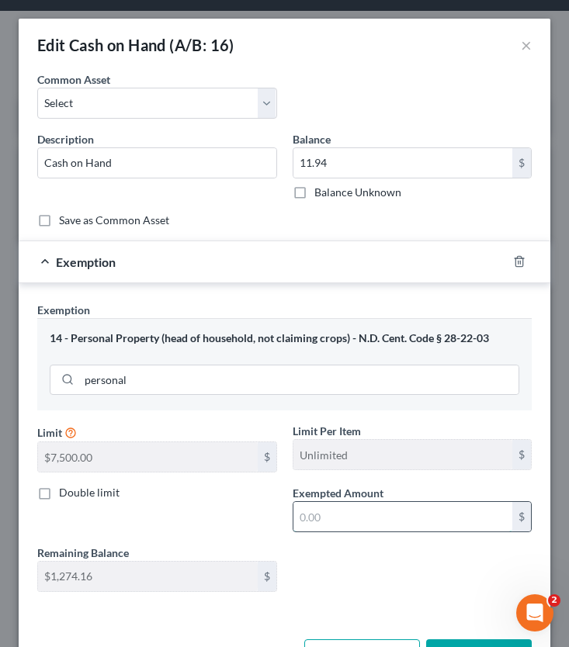
click at [341, 514] on input "text" at bounding box center [403, 516] width 220 height 29
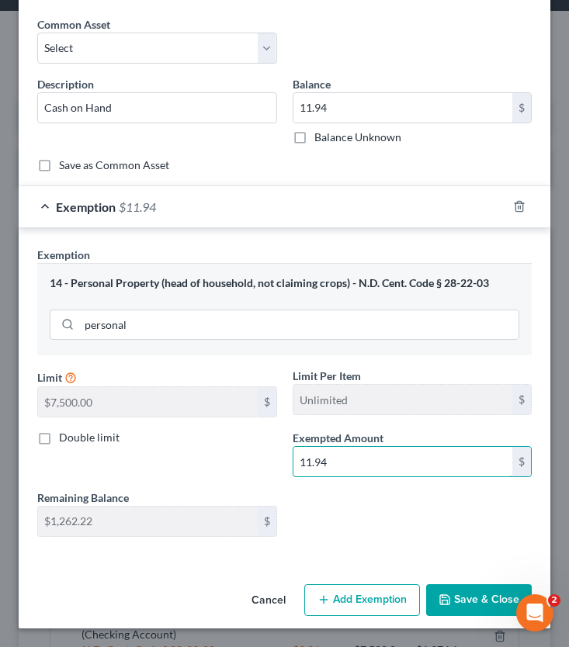
type input "11.94"
click at [437, 563] on button "Save & Close" at bounding box center [479, 600] width 106 height 33
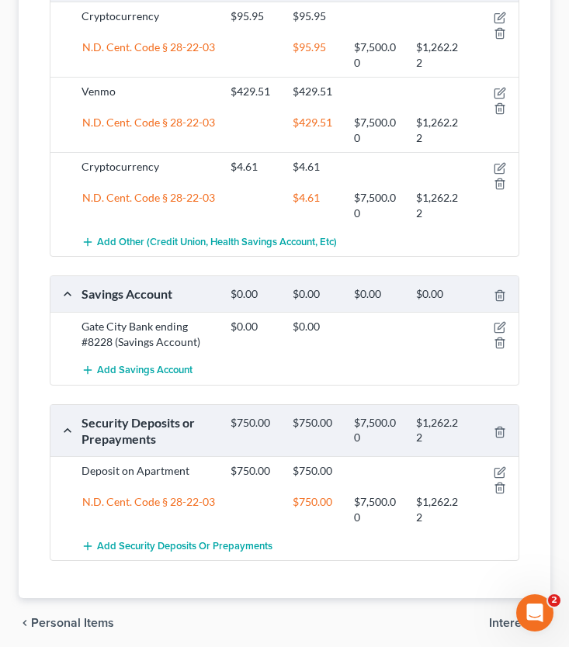
scroll to position [1028, 0]
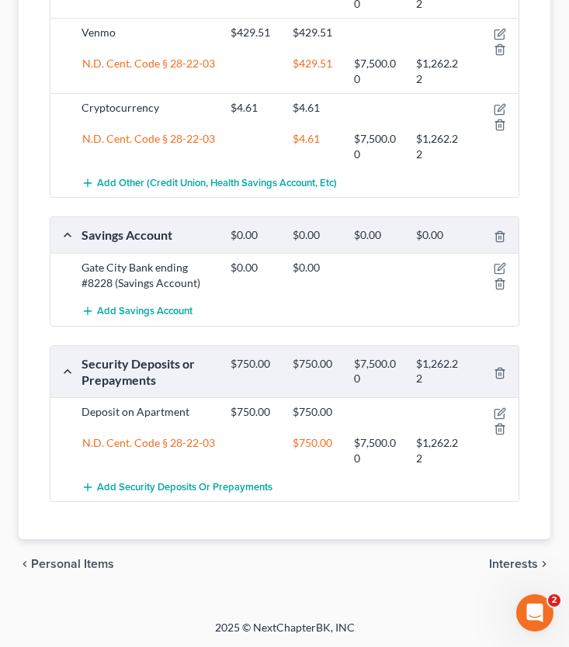
click at [437, 558] on span "Interests" at bounding box center [513, 564] width 49 height 12
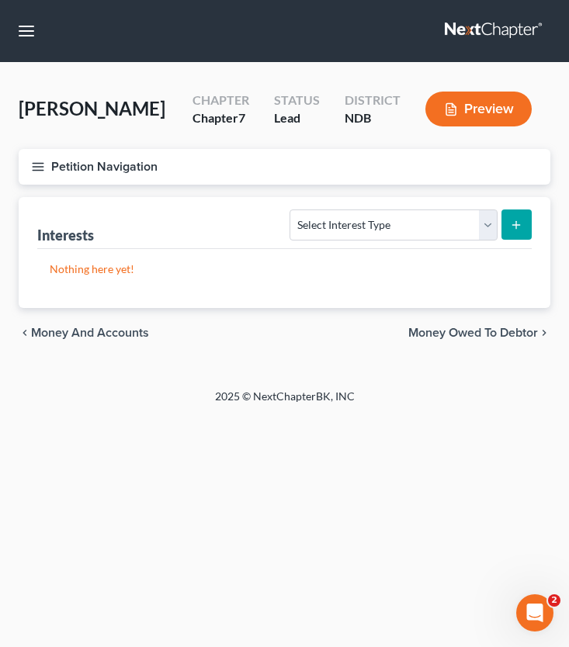
click at [437, 332] on span "Money Owed to Debtor" at bounding box center [473, 333] width 130 height 12
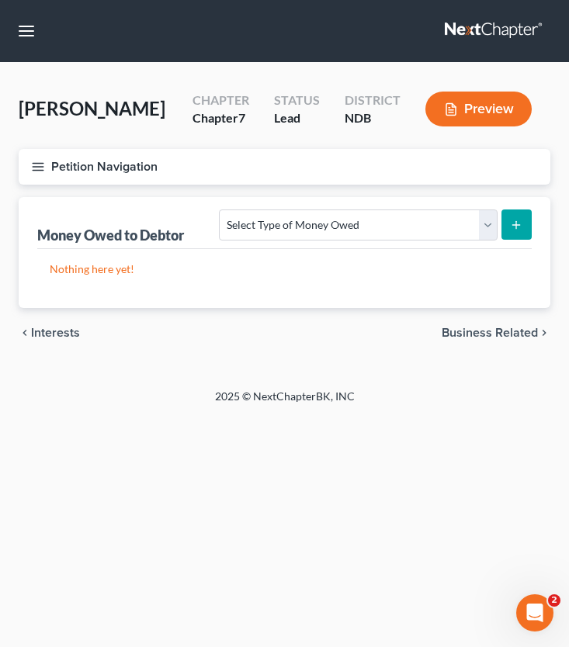
click at [437, 327] on span "Business Related" at bounding box center [490, 333] width 96 height 12
click at [437, 335] on span "Farm / Livestock" at bounding box center [492, 333] width 91 height 12
click at [55, 335] on span "Business Related" at bounding box center [79, 333] width 96 height 12
click at [55, 335] on span "Money Owed to Debtor" at bounding box center [96, 333] width 130 height 12
click at [68, 333] on span "Interests" at bounding box center [55, 333] width 49 height 12
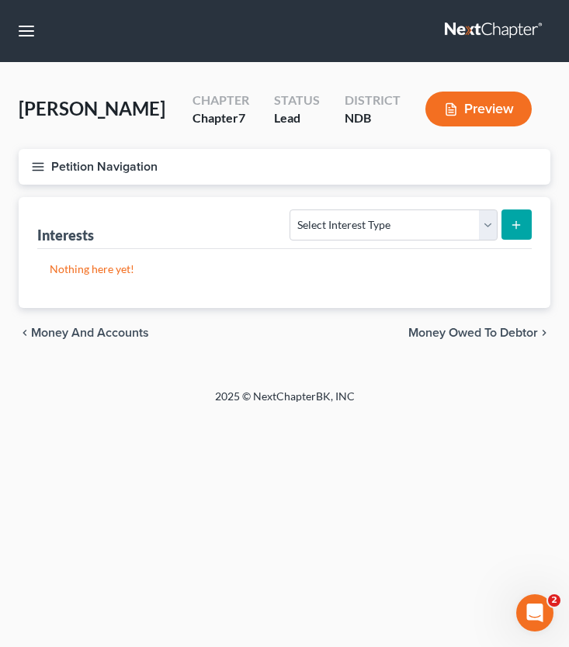
click at [127, 331] on span "Money and Accounts" at bounding box center [90, 333] width 118 height 12
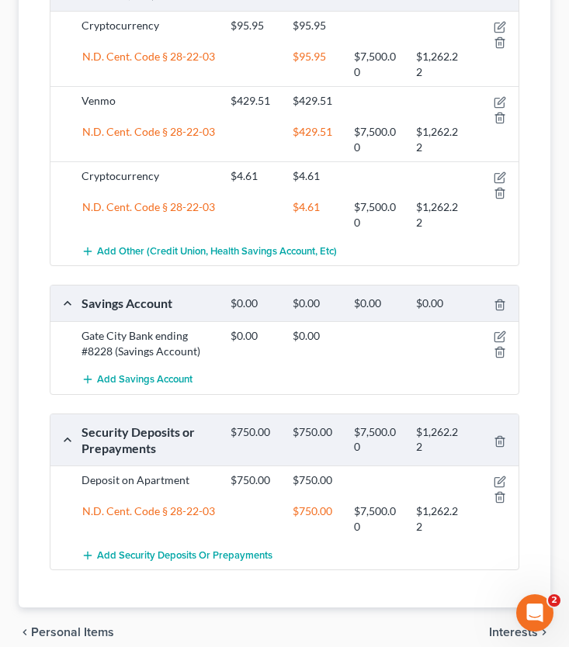
scroll to position [1028, 0]
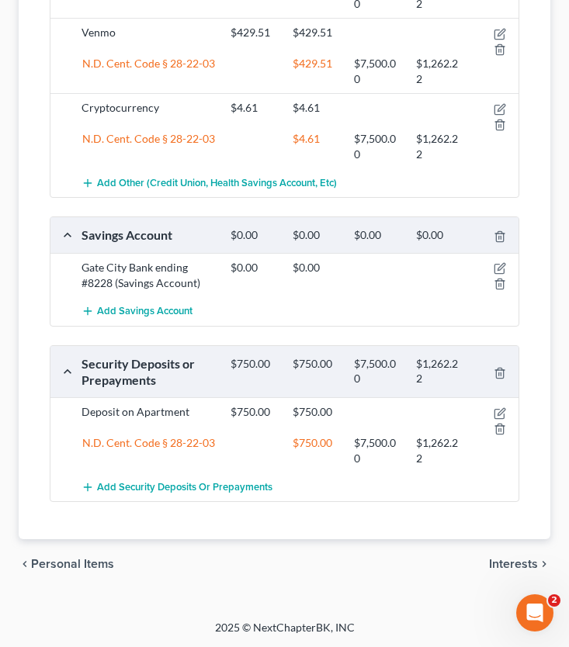
click at [89, 563] on span "Personal Items" at bounding box center [72, 564] width 83 height 12
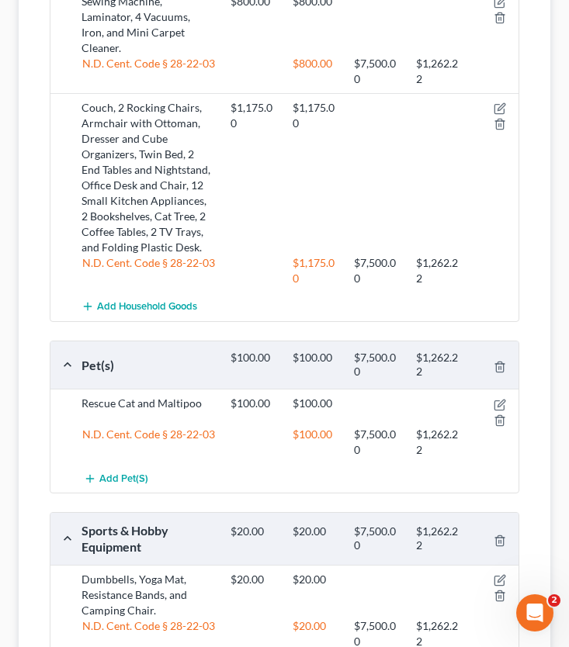
scroll to position [1135, 0]
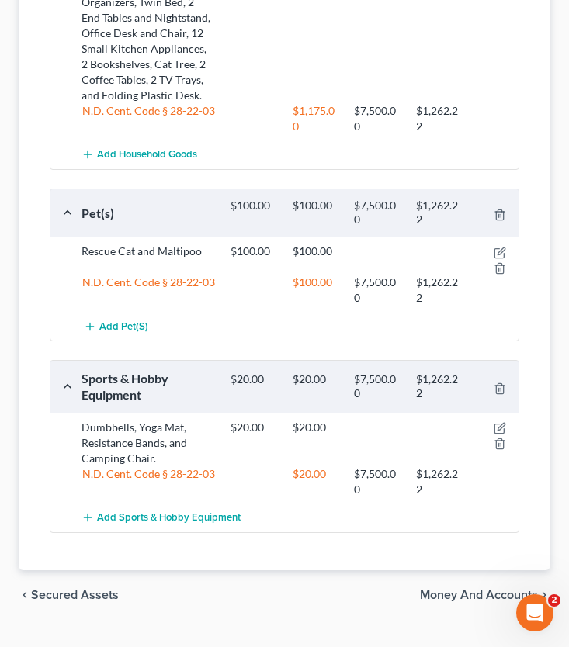
click at [90, 563] on div "chevron_left Secured Assets Money and Accounts chevron_right" at bounding box center [285, 595] width 532 height 50
click at [90, 563] on span "Secured Assets" at bounding box center [75, 595] width 88 height 12
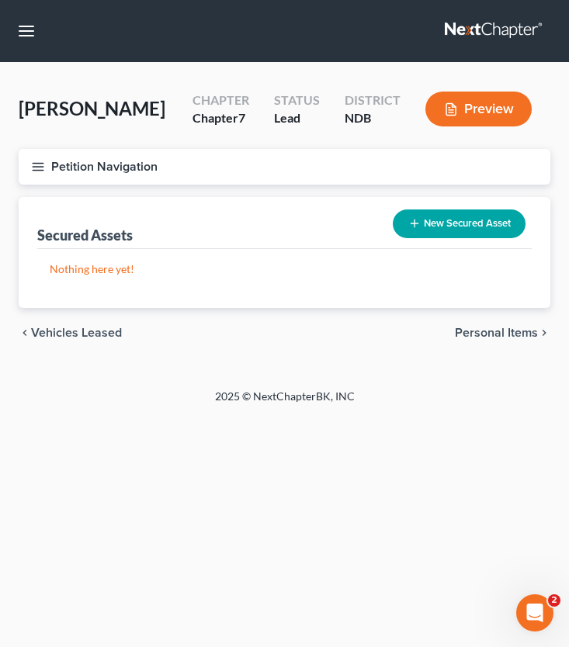
click at [37, 161] on icon "button" at bounding box center [38, 167] width 14 height 14
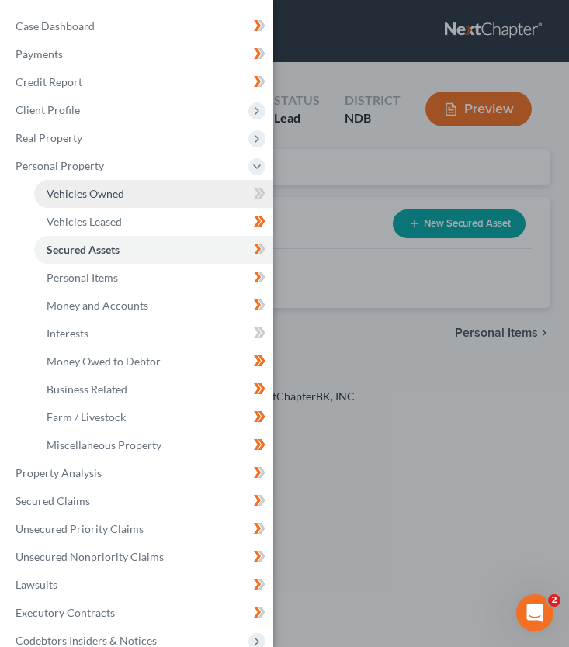
click at [203, 192] on link "Vehicles Owned" at bounding box center [153, 194] width 239 height 28
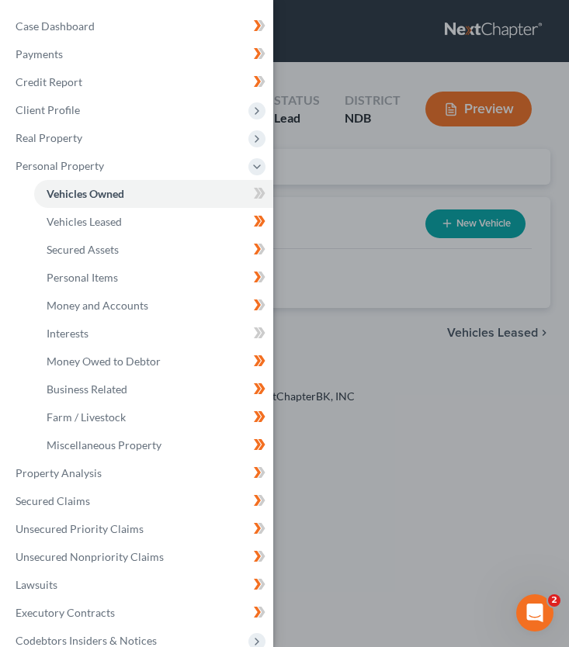
click at [328, 255] on div "Case Dashboard Payments Invoices Payments Payments Credit Report Client Profile" at bounding box center [284, 323] width 569 height 647
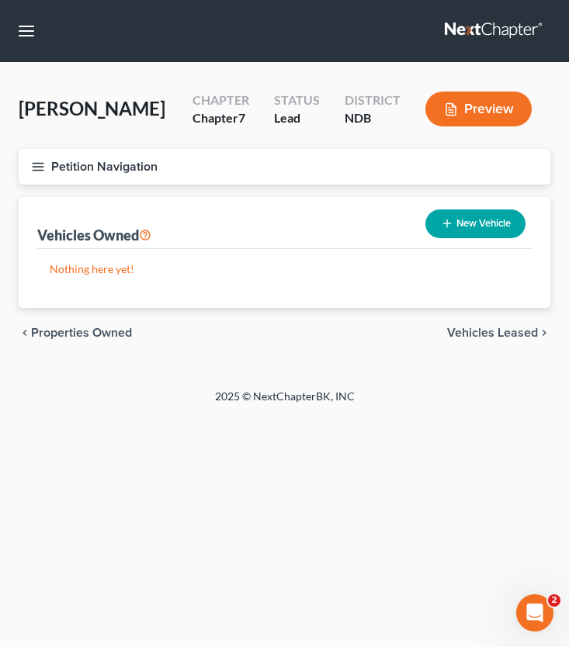
click at [437, 208] on div "New Vehicle" at bounding box center [475, 223] width 113 height 41
click at [437, 225] on button "New Vehicle" at bounding box center [475, 224] width 100 height 29
select select "0"
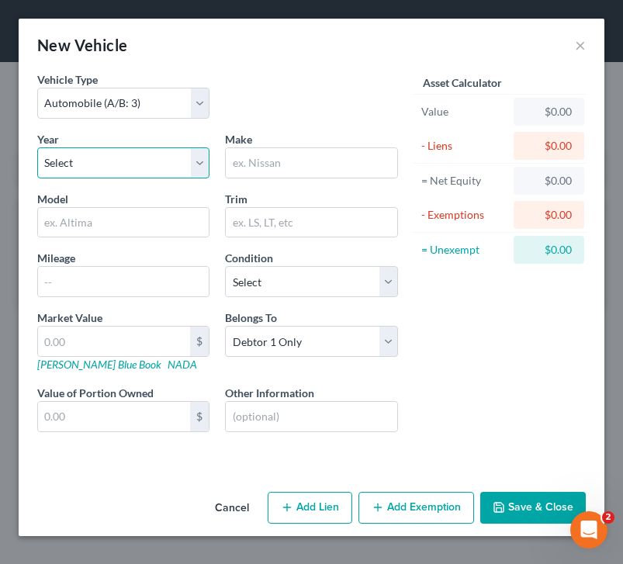
click at [115, 170] on select "Select 2026 2025 2024 2023 2022 2021 2020 2019 2018 2017 2016 2015 2014 2013 20…" at bounding box center [123, 162] width 172 height 31
select select "18"
click at [37, 147] on select "Select 2026 2025 2024 2023 2022 2021 2020 2019 2018 2017 2016 2015 2014 2013 20…" at bounding box center [123, 162] width 172 height 31
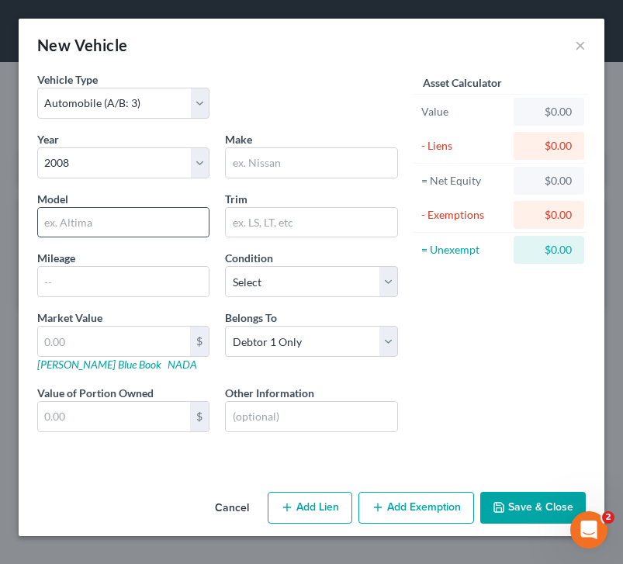
click at [144, 228] on input "text" at bounding box center [123, 222] width 171 height 29
click at [244, 155] on input "text" at bounding box center [311, 162] width 171 height 29
type input "Honda"
click at [182, 213] on input "text" at bounding box center [123, 222] width 171 height 29
type input "Civic"
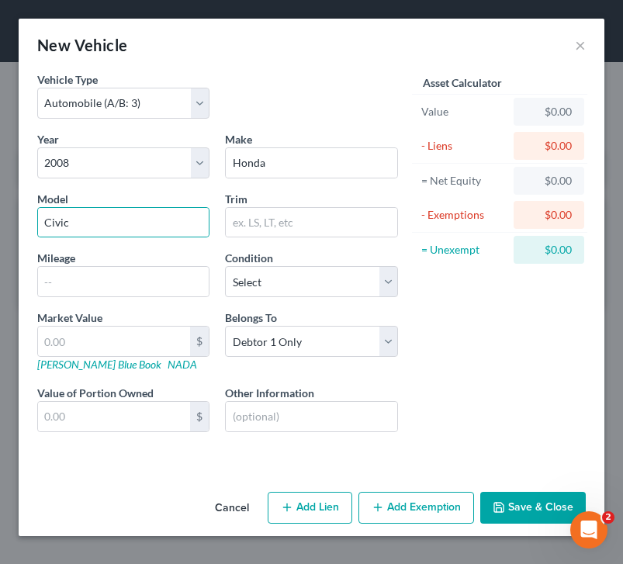
click at [319, 303] on div "Year Select 2026 2025 2024 2023 2022 2021 2020 2019 2018 2017 2016 2015 2014 20…" at bounding box center [217, 294] width 376 height 327
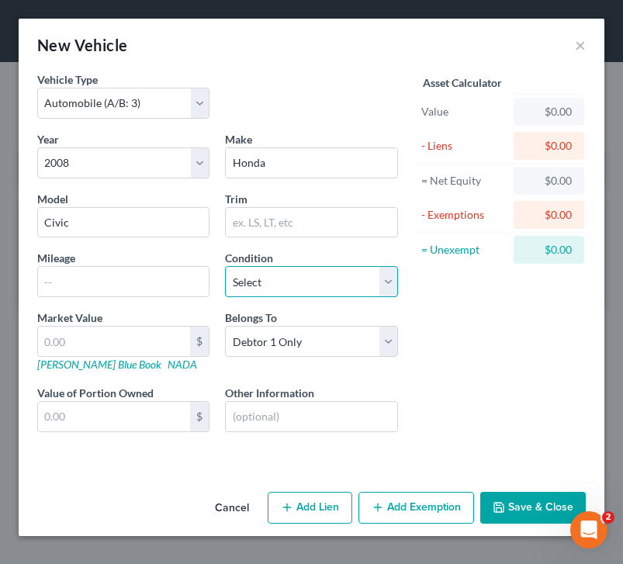
click at [308, 291] on select "Select Excellent Very Good Good Fair Poor" at bounding box center [311, 281] width 172 height 31
select select "3"
click at [225, 266] on select "Select Excellent Very Good Good Fair Poor" at bounding box center [311, 281] width 172 height 31
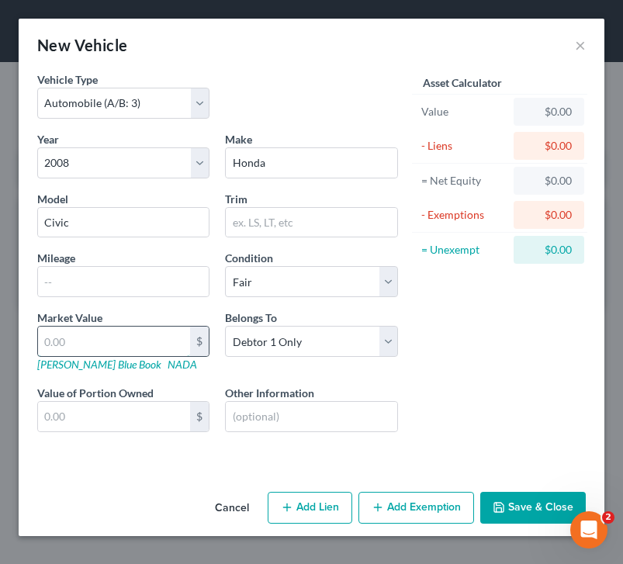
click at [106, 334] on input "text" at bounding box center [114, 341] width 152 height 29
click at [90, 273] on input "text" at bounding box center [123, 281] width 171 height 29
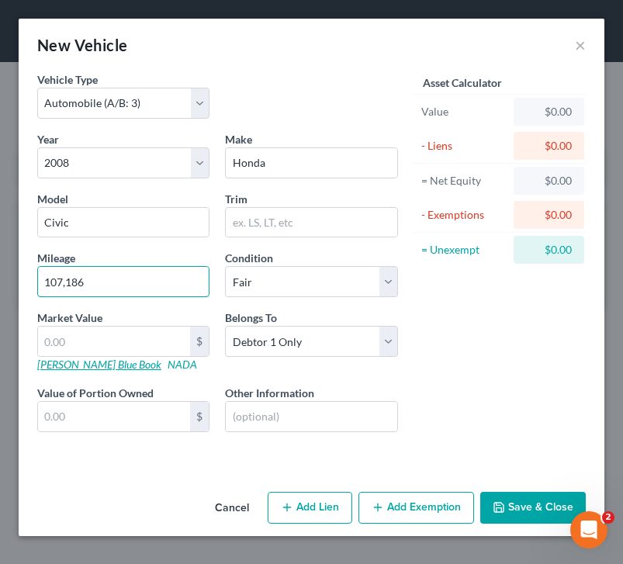
type input "107,186"
click at [81, 361] on link "Kelly Blue Book" at bounding box center [99, 364] width 124 height 13
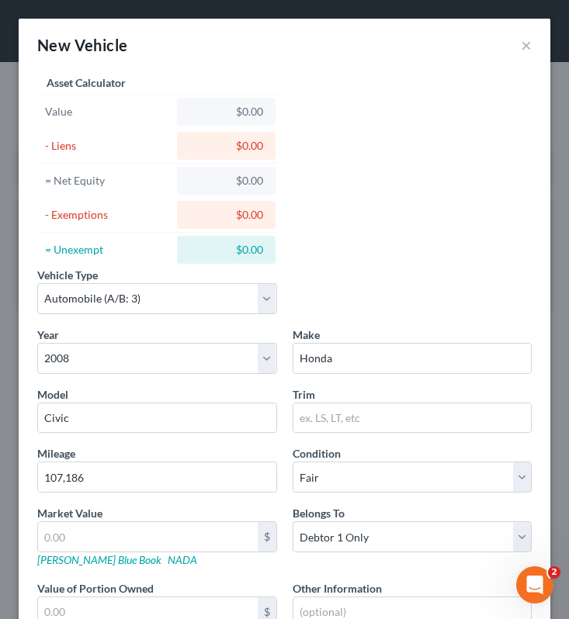
scroll to position [131, 0]
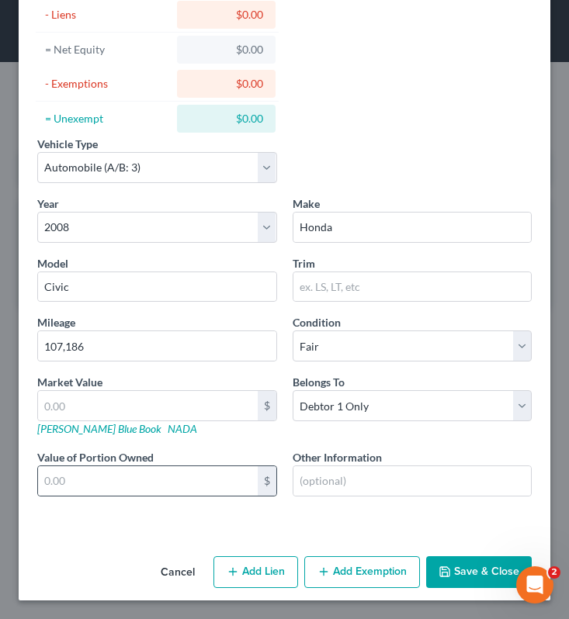
click at [82, 466] on div "$" at bounding box center [157, 481] width 240 height 31
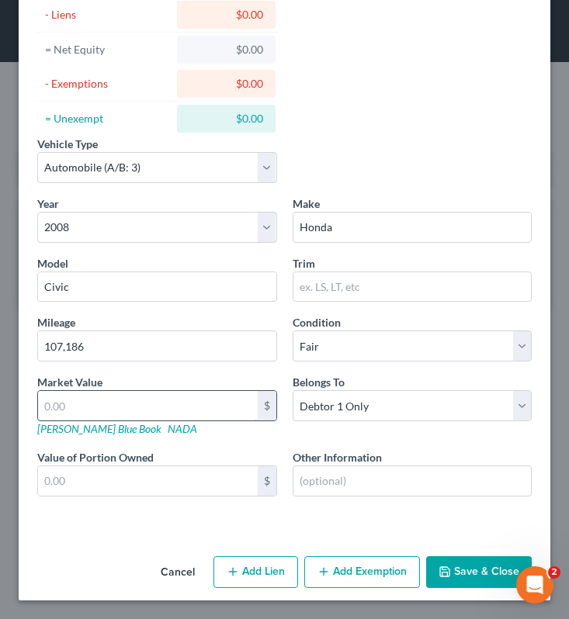
click at [99, 405] on input "text" at bounding box center [148, 405] width 220 height 29
type input "1"
type input "1.00"
type input "18"
type input "18.00"
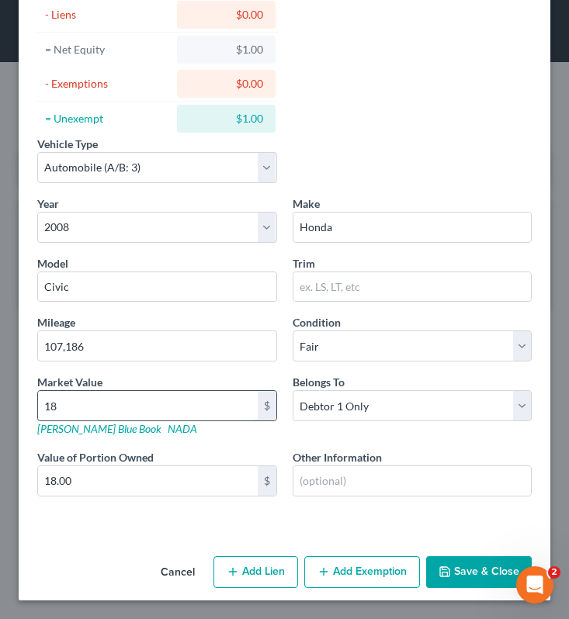
type input "182"
type input "182.00"
type input "1825"
type input "1,825.00"
type input "1,825"
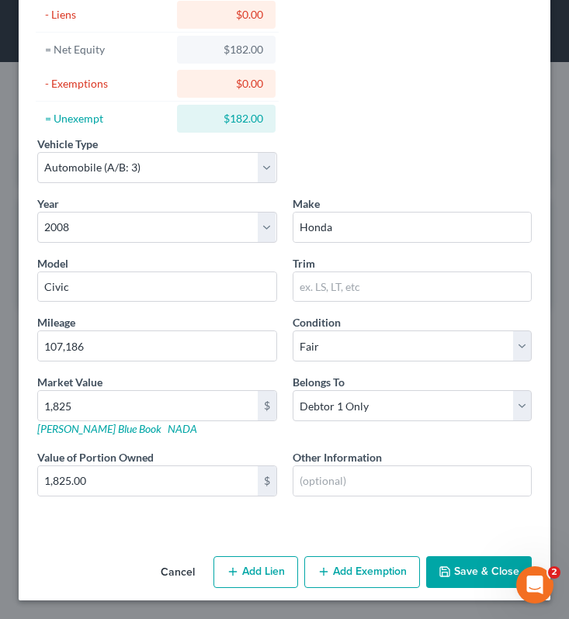
click at [342, 563] on button "Add Exemption" at bounding box center [362, 572] width 116 height 33
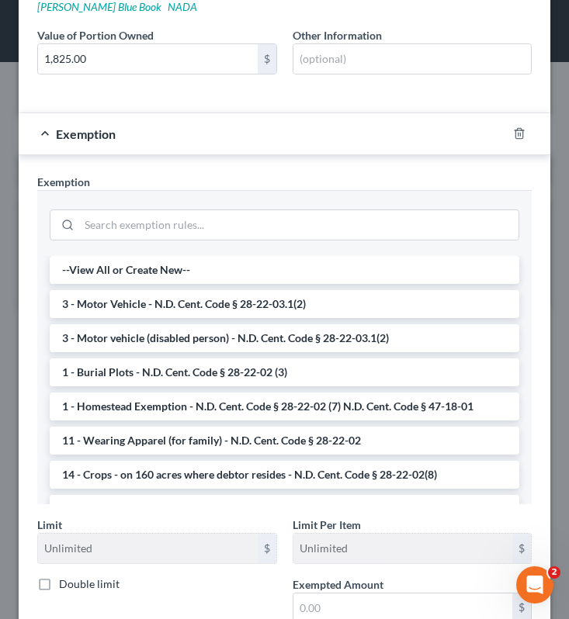
scroll to position [556, 0]
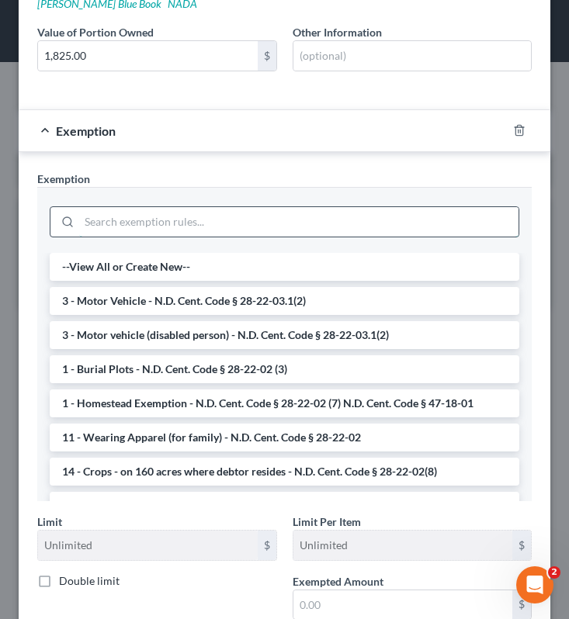
click at [271, 227] on input "search" at bounding box center [298, 221] width 439 height 29
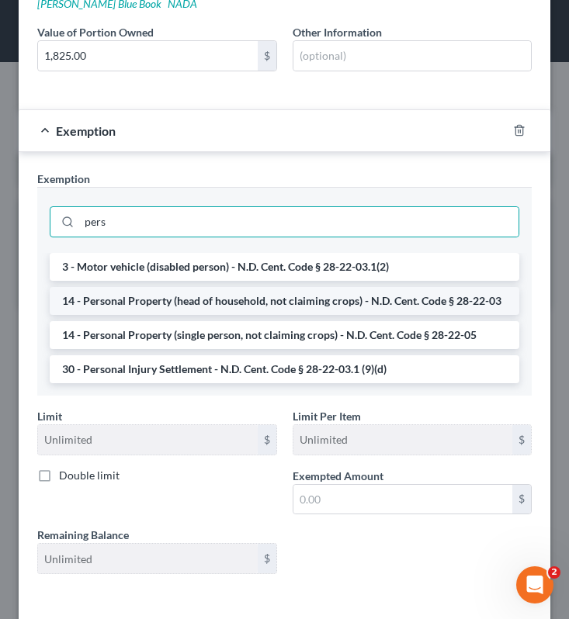
click at [332, 303] on li "14 - Personal Property (head of household, not claiming crops) - N.D. Cent. Cod…" at bounding box center [285, 301] width 470 height 28
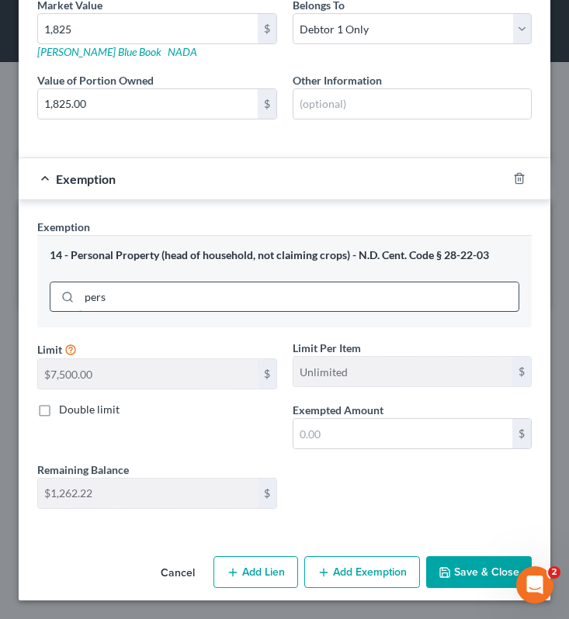
click at [296, 310] on div "14 - Personal Property (head of household, not claiming crops) - N.D. Cent. Cod…" at bounding box center [284, 281] width 494 height 92
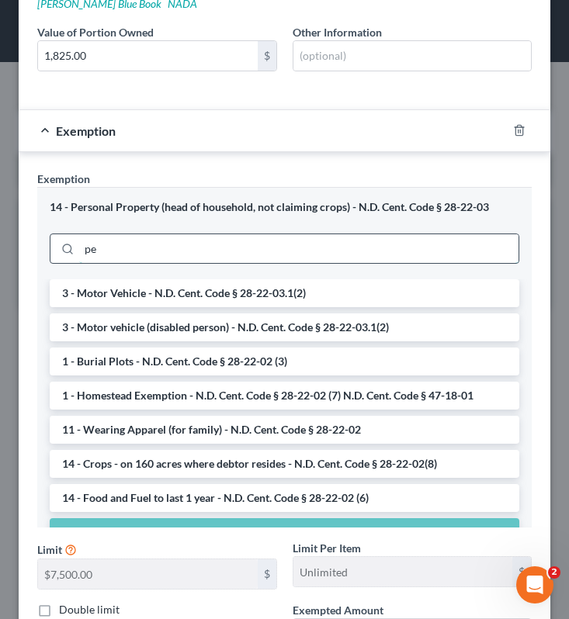
type input "p"
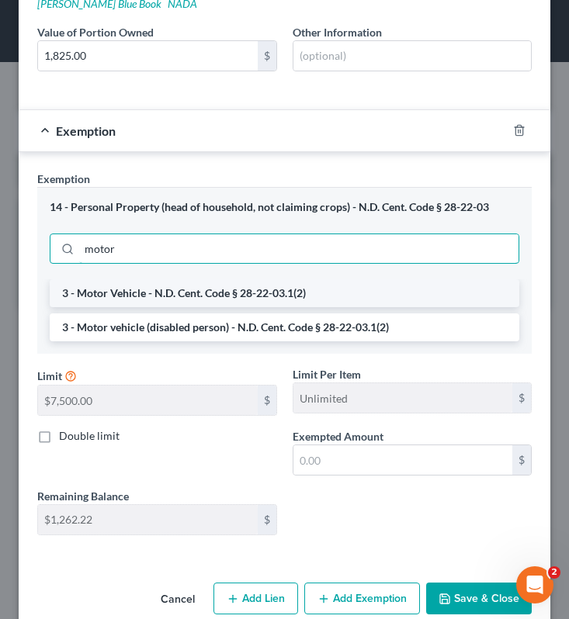
type input "motor"
click at [84, 296] on li "3 - Motor Vehicle - N.D. Cent. Code § 28-22-03.1(2)" at bounding box center [285, 293] width 470 height 28
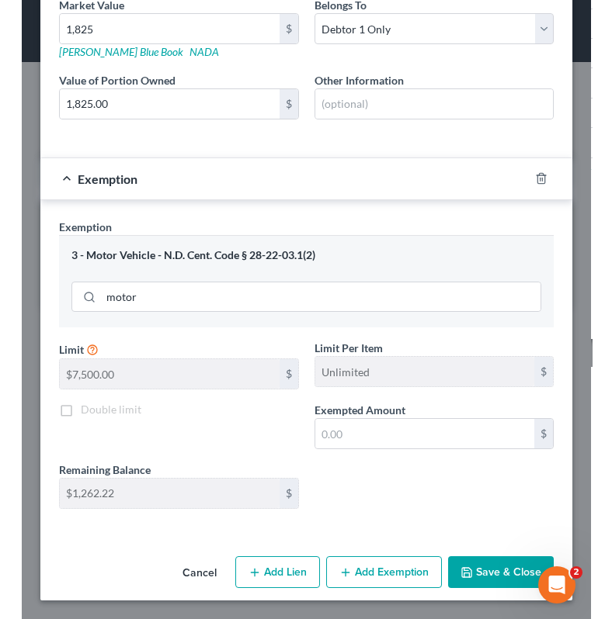
scroll to position [508, 0]
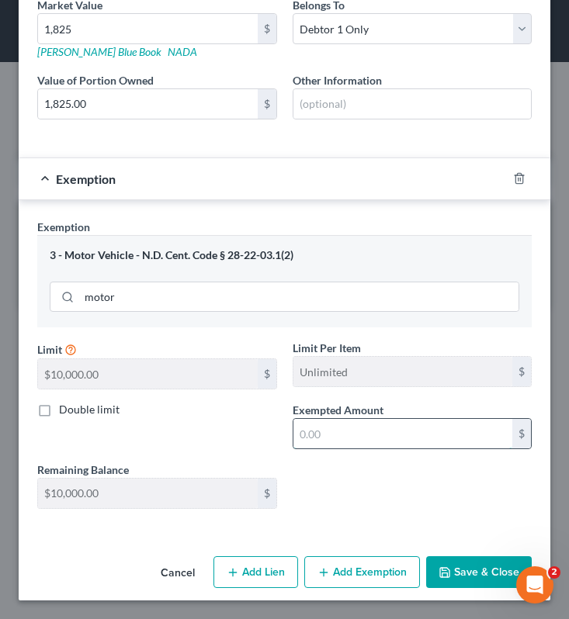
click at [391, 428] on input "text" at bounding box center [403, 433] width 220 height 29
type input "1,825"
click at [437, 563] on button "Save & Close" at bounding box center [479, 572] width 106 height 33
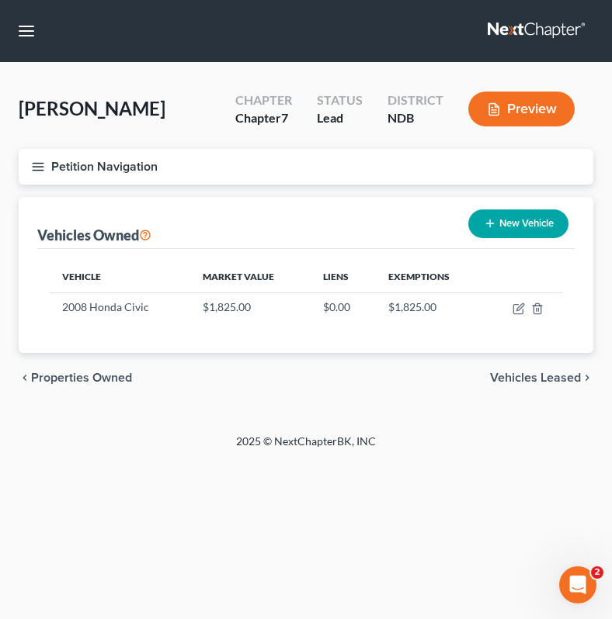
click at [36, 168] on icon "button" at bounding box center [38, 167] width 14 height 14
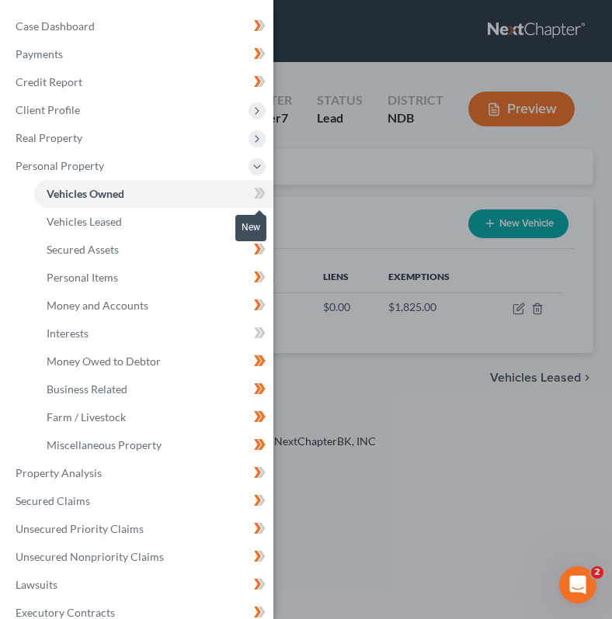
click at [258, 196] on icon at bounding box center [257, 193] width 7 height 11
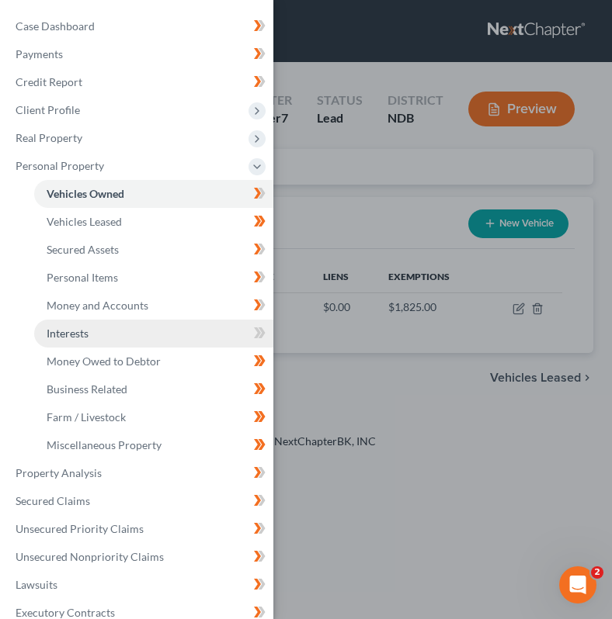
click at [212, 338] on link "Interests" at bounding box center [153, 334] width 239 height 28
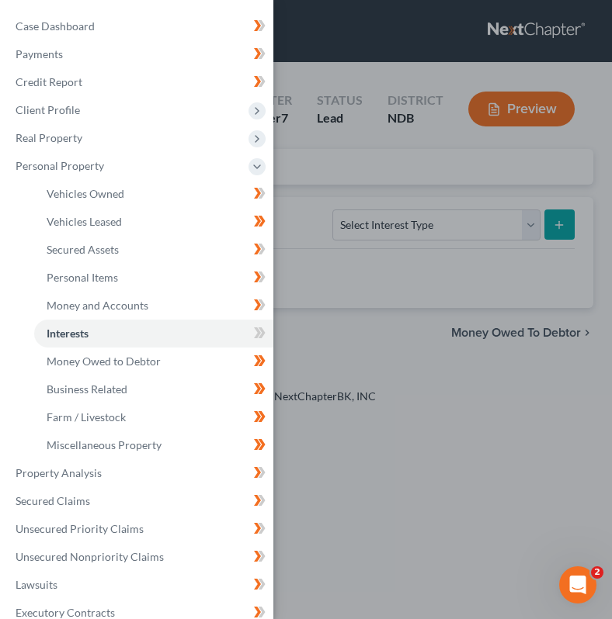
click at [330, 181] on div "Case Dashboard Payments Invoices Payments Payments Credit Report Client Profile" at bounding box center [306, 309] width 612 height 619
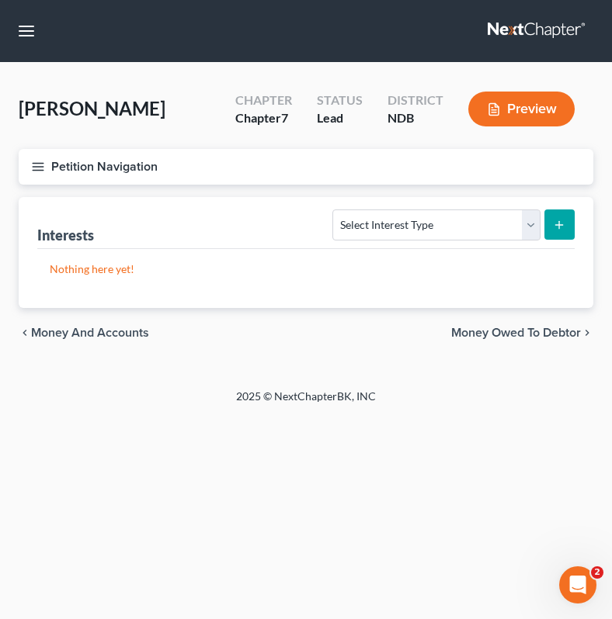
click at [435, 240] on form "Select Interest Type 401K (A/B: 21) Annuity (A/B: 23) Bond (A/B: 18) Education …" at bounding box center [453, 226] width 242 height 32
click at [426, 223] on select "Select Interest Type 401K (A/B: 21) Annuity (A/B: 23) Bond (A/B: 18) Education …" at bounding box center [435, 225] width 207 height 31
click at [420, 218] on select "Select Interest Type 401K (A/B: 21) Annuity (A/B: 23) Bond (A/B: 18) Education …" at bounding box center [435, 225] width 207 height 31
select select "term_life_insurance"
click at [335, 210] on select "Select Interest Type 401K (A/B: 21) Annuity (A/B: 23) Bond (A/B: 18) Education …" at bounding box center [435, 225] width 207 height 31
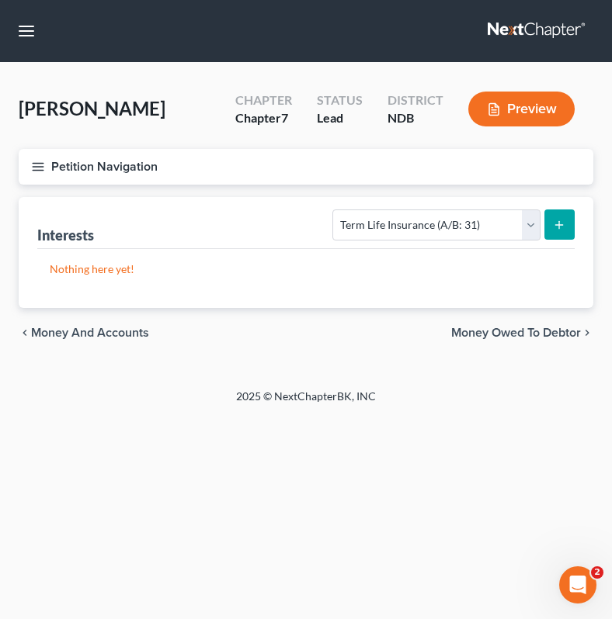
click at [437, 228] on icon "submit" at bounding box center [559, 225] width 12 height 12
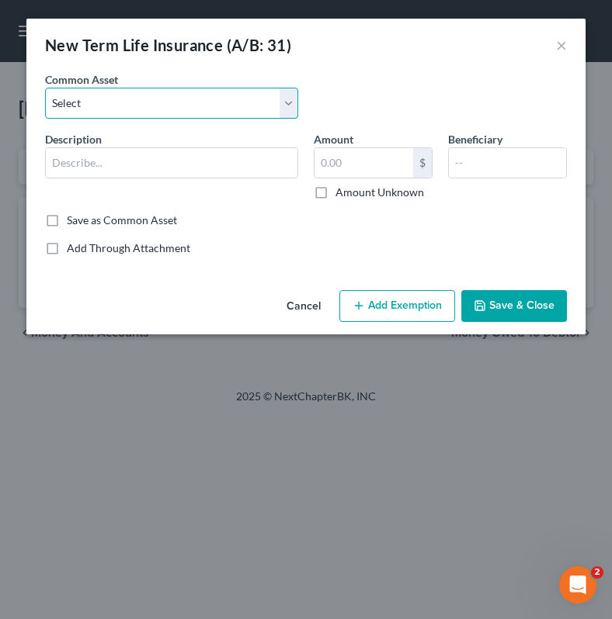
click at [293, 102] on select "Select Term Life Insurance insuring Debtor, no cash value The Standard Term Liv…" at bounding box center [171, 103] width 253 height 31
select select "0"
click at [45, 88] on select "Select Term Life Insurance insuring Debtor, no cash value The Standard Term Liv…" at bounding box center [171, 103] width 253 height 31
type input "Term Life Insurance insuring Debtor, no cash value"
type input "0"
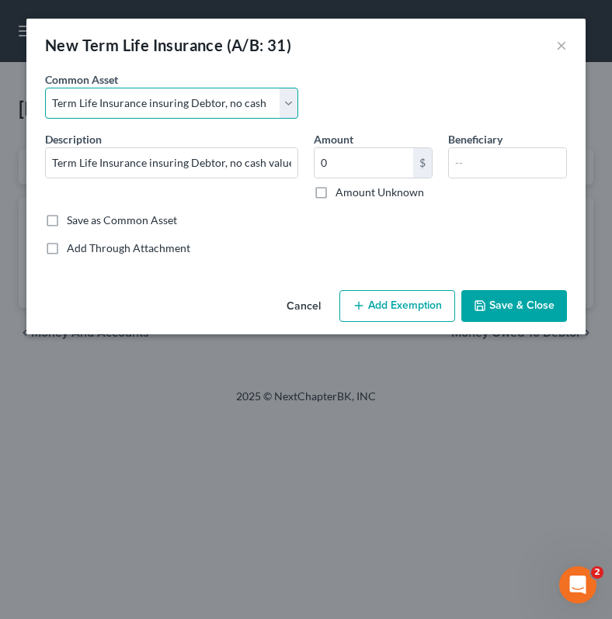
click at [218, 106] on select "Select Term Life Insurance insuring Debtor, no cash value The Standard Term Liv…" at bounding box center [171, 103] width 253 height 31
select select
click at [45, 88] on select "Select Term Life Insurance insuring Debtor, no cash value The Standard Term Liv…" at bounding box center [171, 103] width 253 height 31
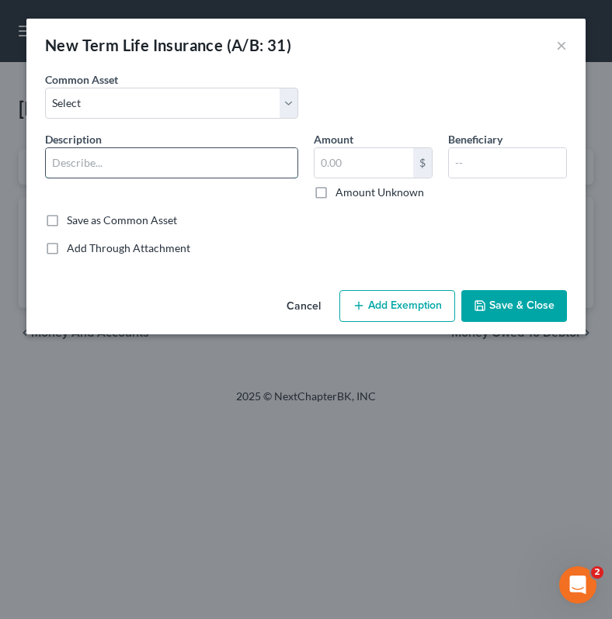
click at [206, 163] on input "text" at bounding box center [171, 162] width 251 height 29
click at [142, 168] on input "text" at bounding box center [171, 162] width 251 height 29
type input "S"
click at [118, 164] on input "Standard Insurance Co., through West Fargo School District" at bounding box center [171, 162] width 251 height 29
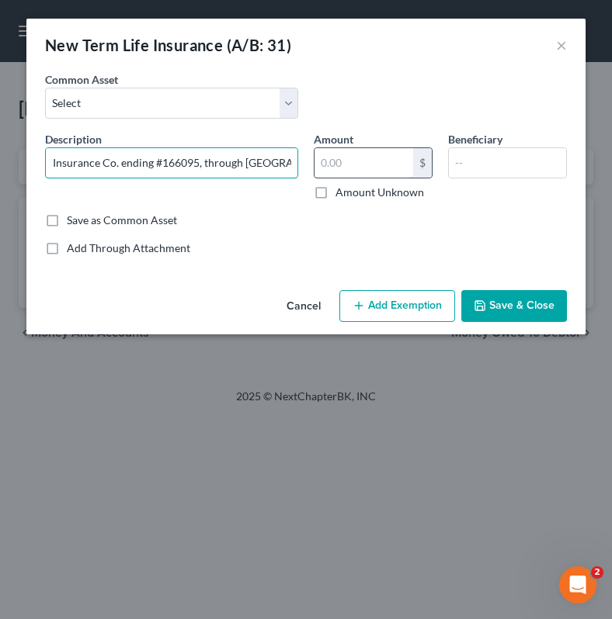
type input "Standard Insurance Co. ending #166095, through West Fargo School District"
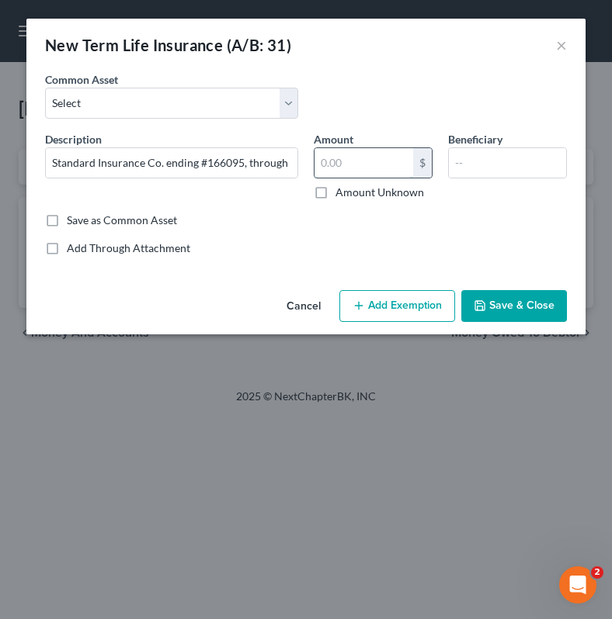
click at [360, 166] on input "text" at bounding box center [363, 162] width 99 height 29
click at [437, 168] on input "text" at bounding box center [507, 162] width 117 height 29
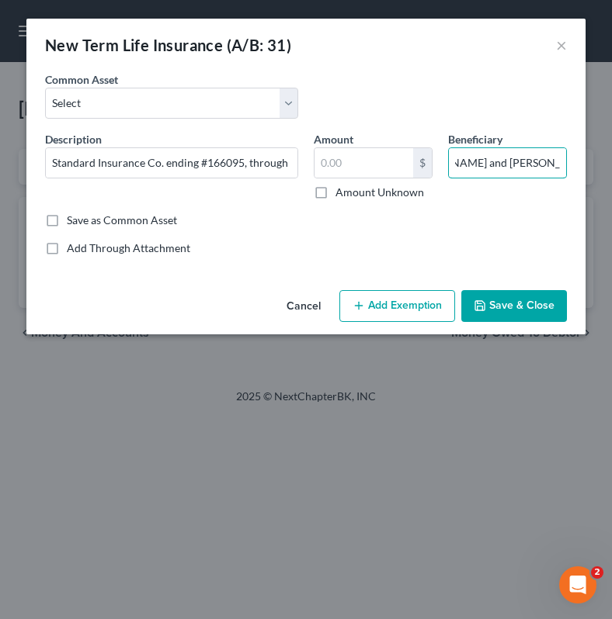
type input "Gayle and Corey Nelson (parents)"
click at [437, 316] on button "Save & Close" at bounding box center [514, 306] width 106 height 33
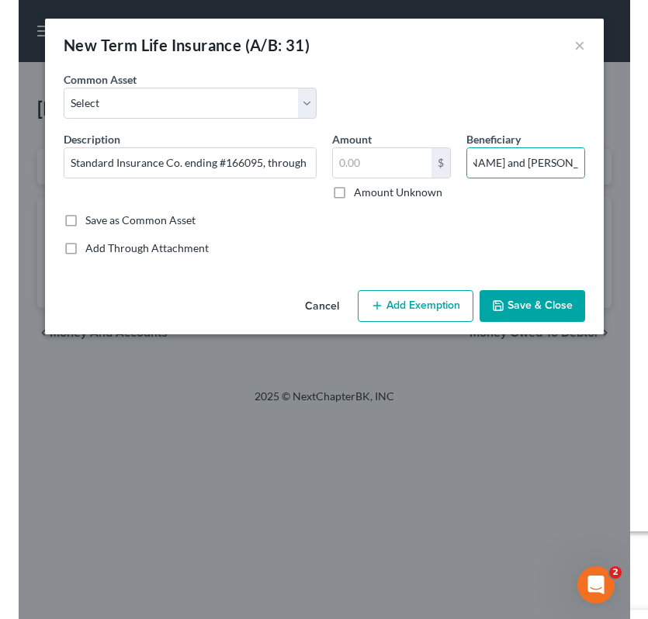
scroll to position [0, 0]
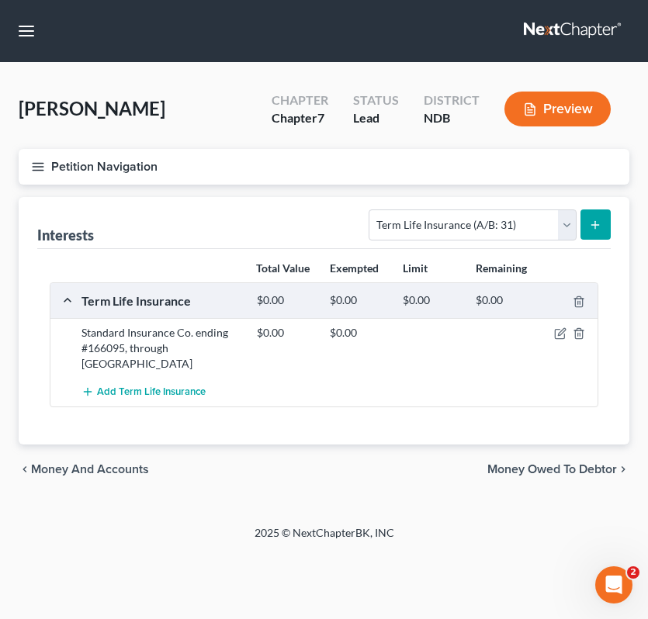
click at [37, 160] on icon "button" at bounding box center [38, 167] width 14 height 14
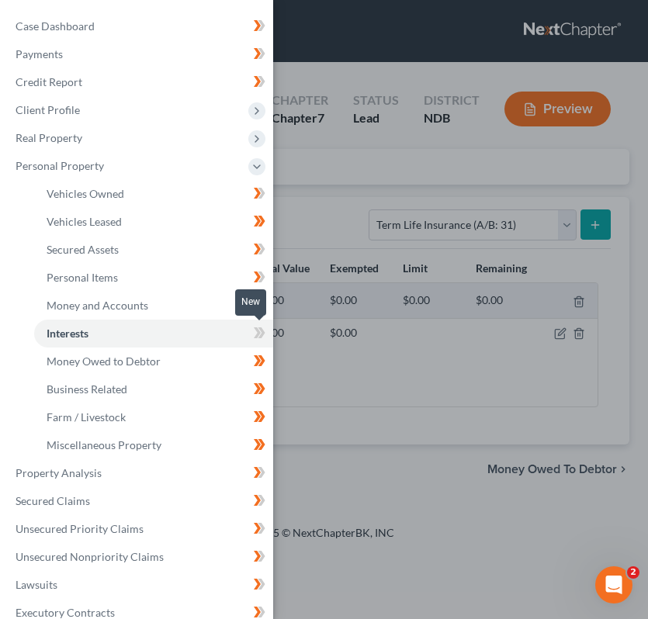
click at [258, 331] on icon at bounding box center [257, 333] width 7 height 11
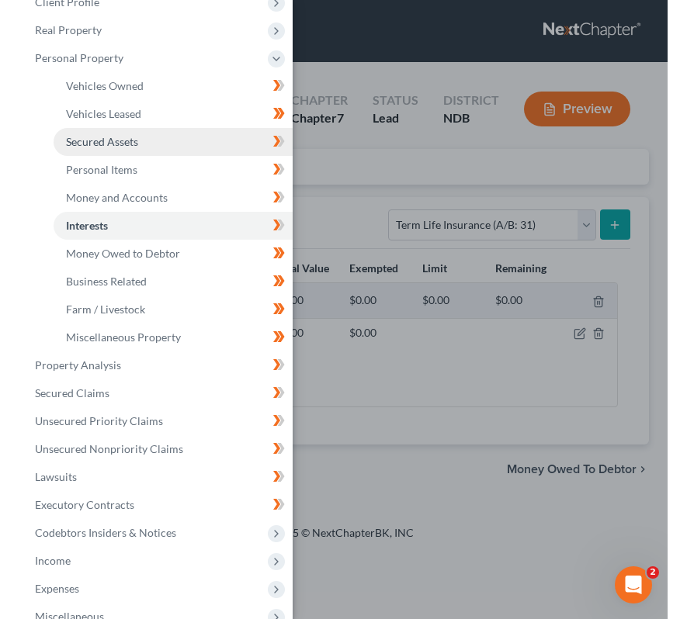
scroll to position [112, 0]
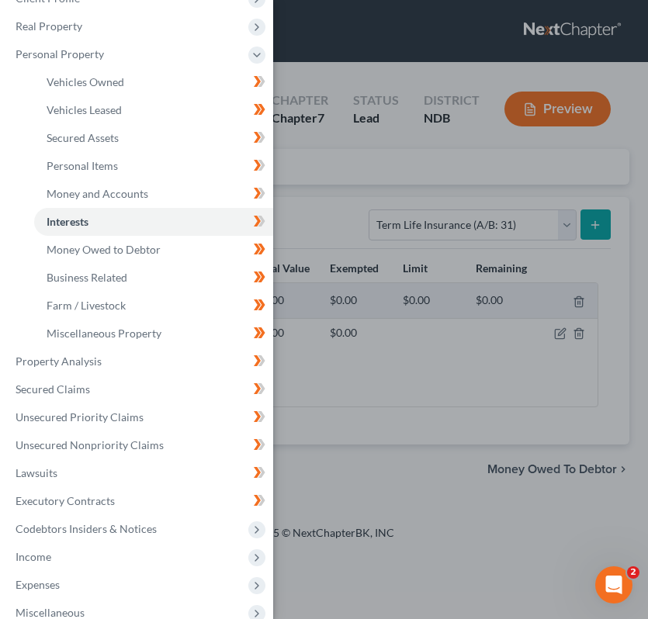
click at [437, 224] on div "Case Dashboard Payments Invoices Payments Payments Credit Report Client Profile" at bounding box center [324, 309] width 648 height 619
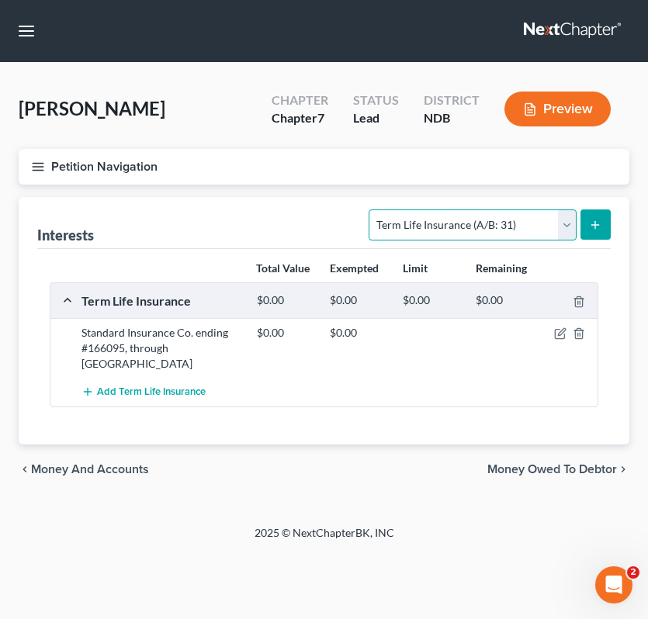
click at [437, 224] on select "Select Interest Type 401K (A/B: 21) Annuity (A/B: 23) Bond (A/B: 18) Education …" at bounding box center [472, 225] width 207 height 31
select select "other_retirement_plan"
click at [372, 210] on select "Select Interest Type 401K (A/B: 21) Annuity (A/B: 23) Bond (A/B: 18) Education …" at bounding box center [472, 225] width 207 height 31
click at [437, 226] on select "Select Interest Type 401K (A/B: 21) Annuity (A/B: 23) Bond (A/B: 18) Education …" at bounding box center [472, 225] width 207 height 31
click at [437, 221] on select "Select Interest Type 401K (A/B: 21) Annuity (A/B: 23) Bond (A/B: 18) Education …" at bounding box center [472, 225] width 207 height 31
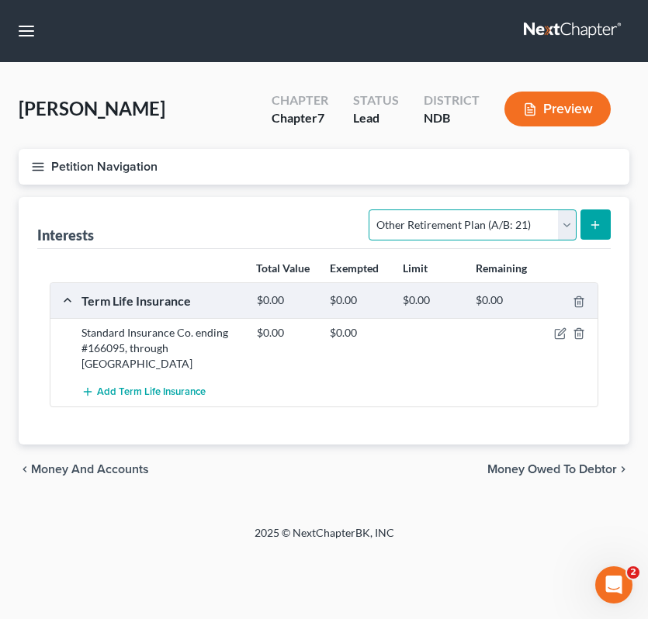
click at [372, 210] on select "Select Interest Type 401K (A/B: 21) Annuity (A/B: 23) Bond (A/B: 18) Education …" at bounding box center [472, 225] width 207 height 31
click at [437, 233] on button "submit" at bounding box center [596, 225] width 30 height 30
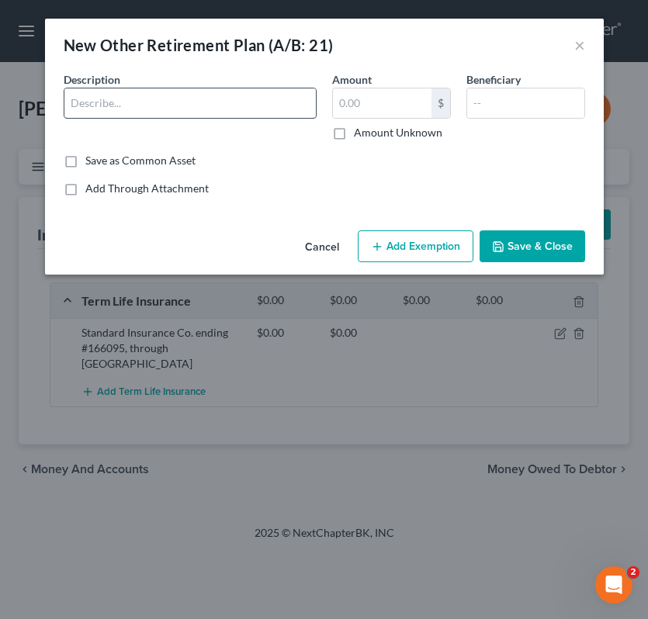
click at [210, 108] on input "text" at bounding box center [189, 102] width 251 height 29
type input "ND Teacher's Fund for Retirement"
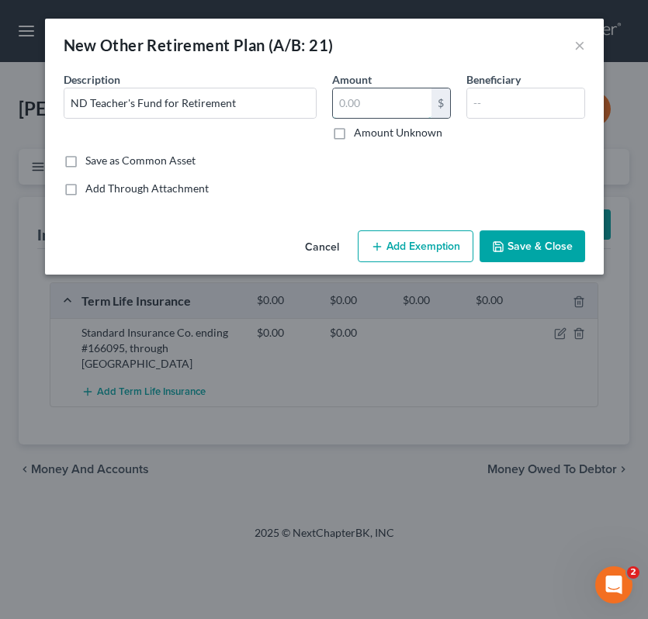
click at [382, 102] on input "text" at bounding box center [382, 102] width 99 height 29
click at [437, 91] on input "text" at bounding box center [525, 102] width 117 height 29
click at [437, 39] on div "New Other Retirement Plan (A/B: 21) ×" at bounding box center [324, 45] width 559 height 53
click at [437, 45] on div "New Other Retirement Plan (A/B: 21) ×" at bounding box center [324, 45] width 559 height 53
click at [325, 241] on button "Cancel" at bounding box center [322, 247] width 59 height 31
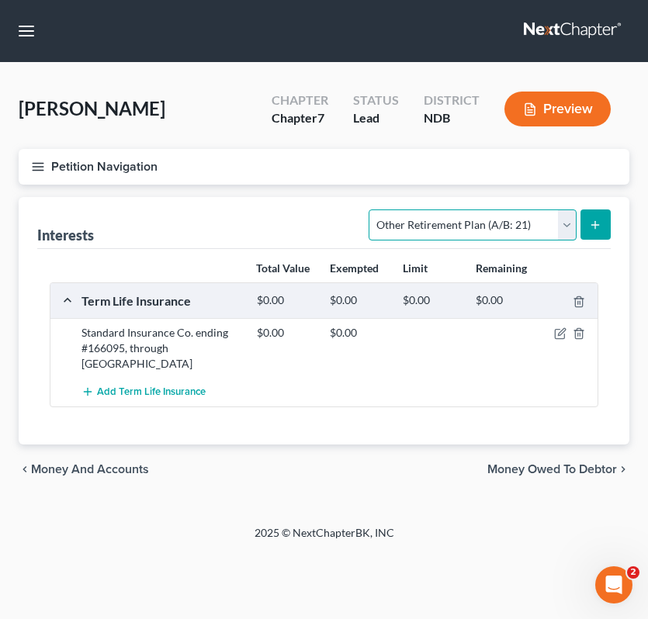
click at [437, 217] on select "Select Interest Type 401K (A/B: 21) Annuity (A/B: 23) Bond (A/B: 18) Education …" at bounding box center [472, 225] width 207 height 31
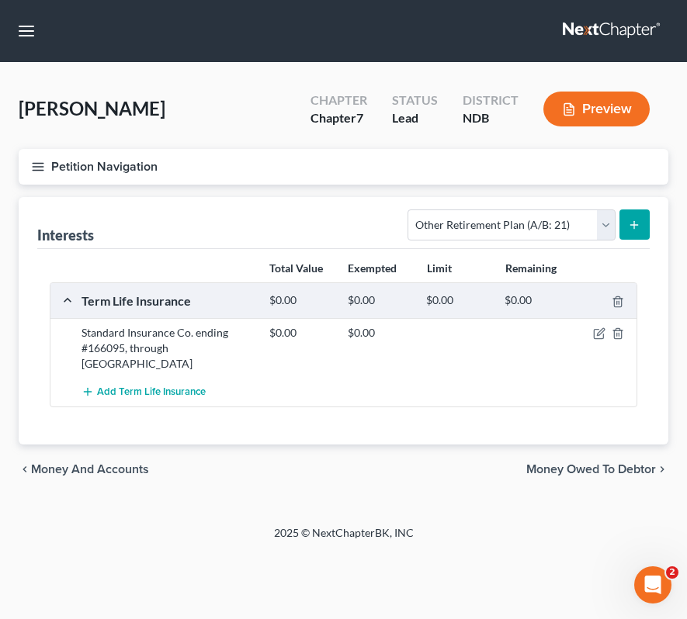
click at [437, 222] on icon "submit" at bounding box center [634, 225] width 12 height 12
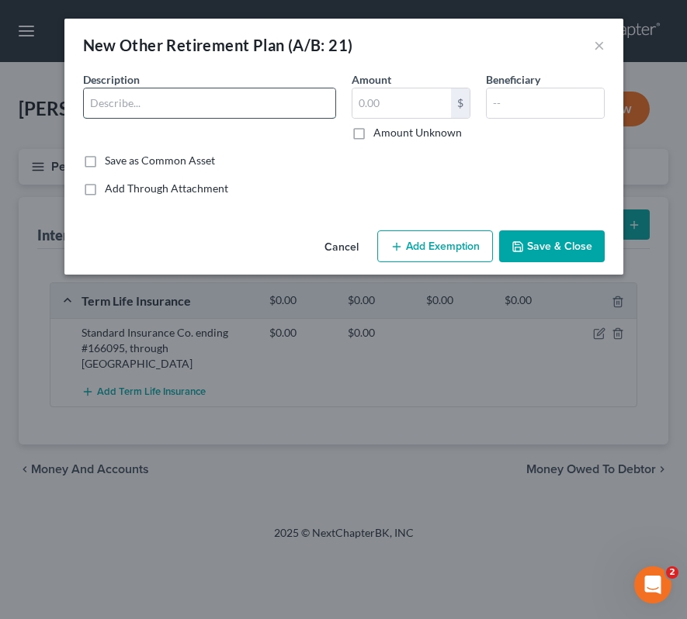
click at [160, 113] on input "text" at bounding box center [209, 102] width 251 height 29
type input "ND Teacher's Fund for Retirement"
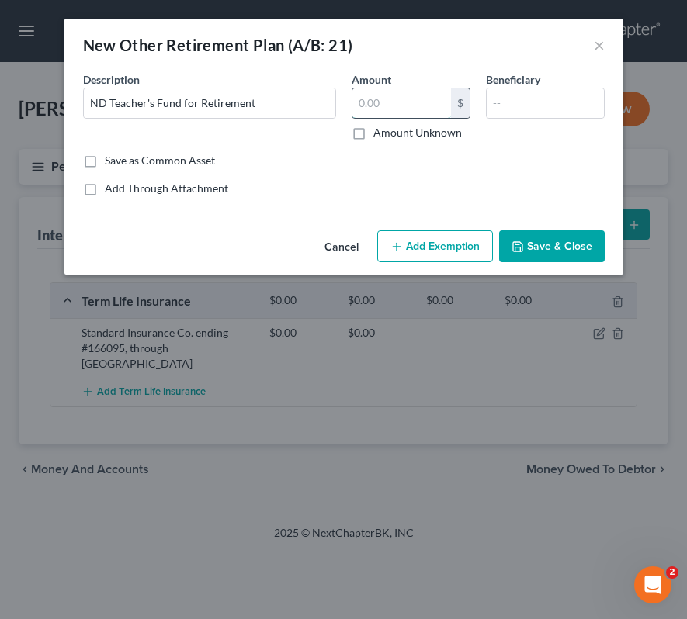
click at [424, 115] on input "text" at bounding box center [401, 102] width 99 height 29
type input "69,938.39"
click at [437, 109] on input "text" at bounding box center [545, 102] width 117 height 29
type input "C"
type input "G"
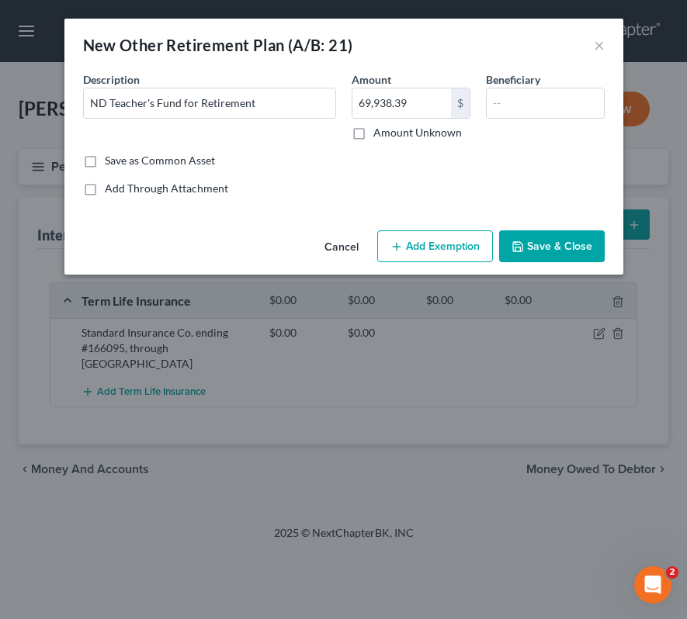
click at [420, 241] on button "Add Exemption" at bounding box center [435, 247] width 116 height 33
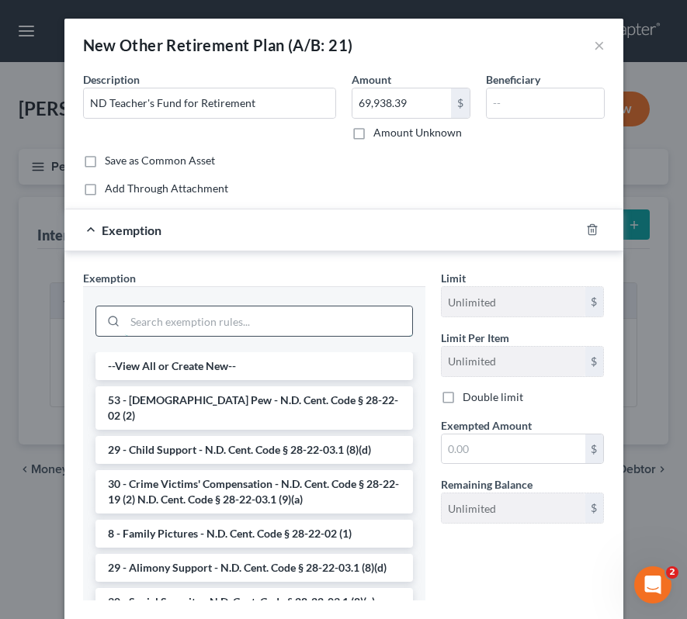
click at [208, 314] on input "search" at bounding box center [268, 321] width 287 height 29
click at [178, 322] on input "search" at bounding box center [268, 321] width 287 height 29
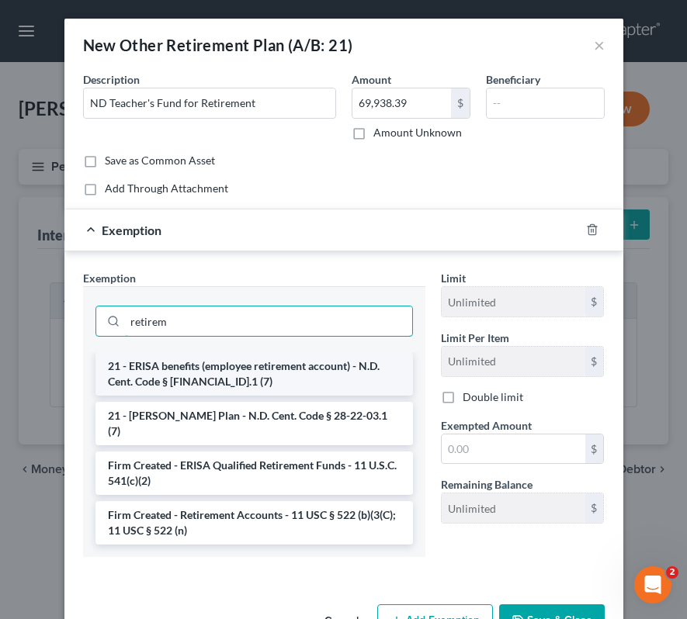
type input "retirem"
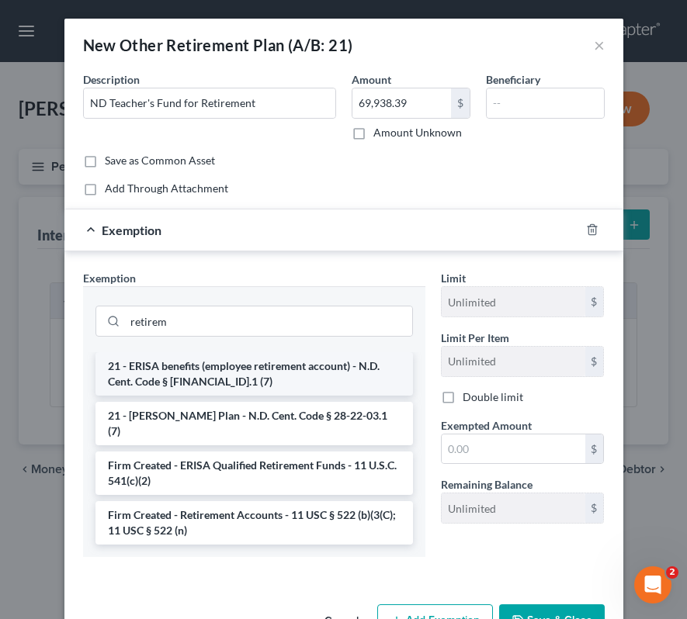
click at [300, 380] on li "21 - ERISA benefits (employee retirement account) - N.D. Cent. Code § 28-22-03.…" at bounding box center [253, 373] width 317 height 43
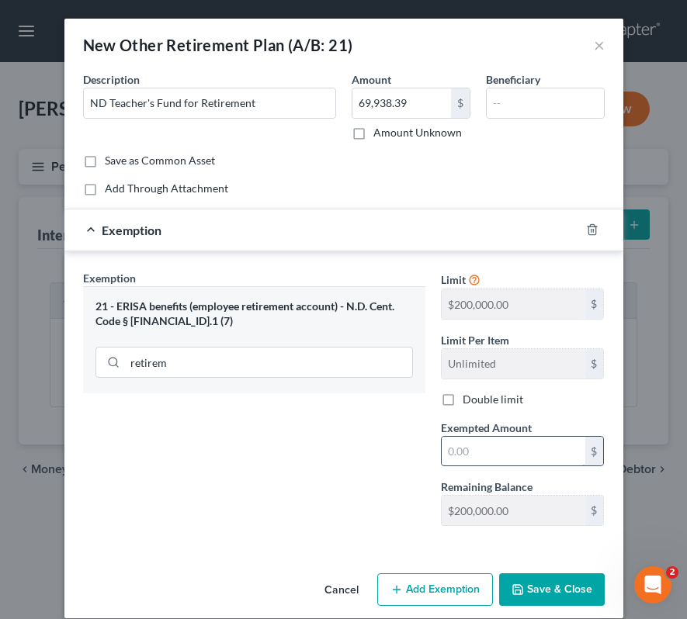
click at [437, 449] on input "text" at bounding box center [514, 451] width 144 height 29
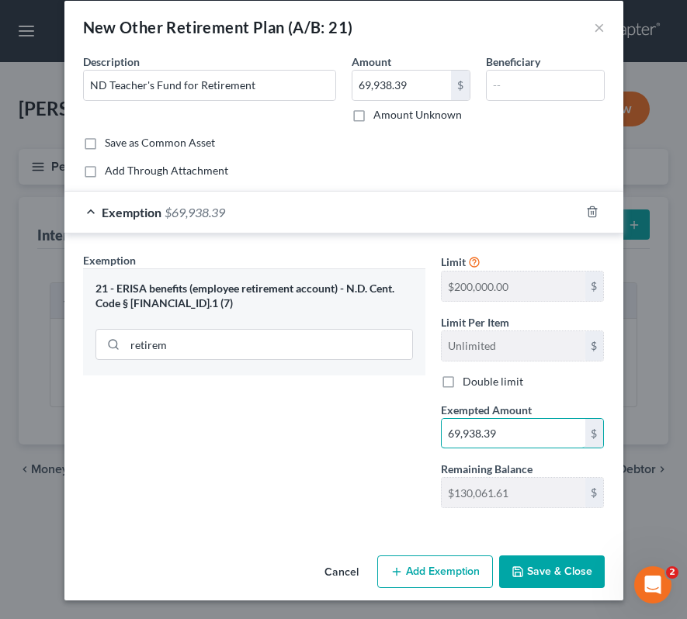
type input "69,938.39"
click at [437, 563] on button "Save & Close" at bounding box center [552, 572] width 106 height 33
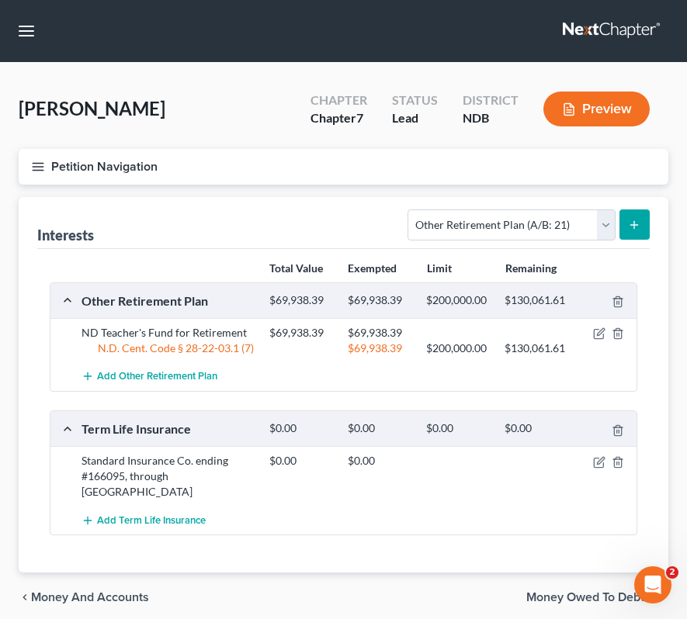
scroll to position [61, 0]
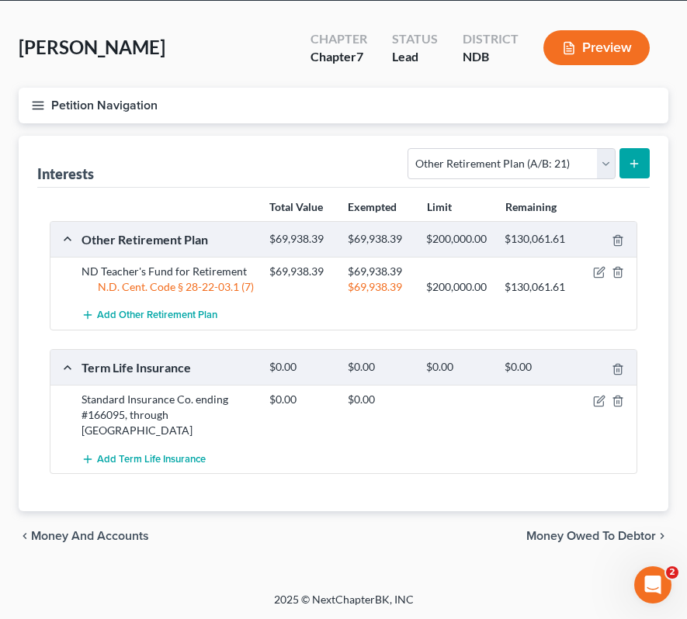
click at [437, 534] on span "Money Owed to Debtor" at bounding box center [591, 536] width 130 height 12
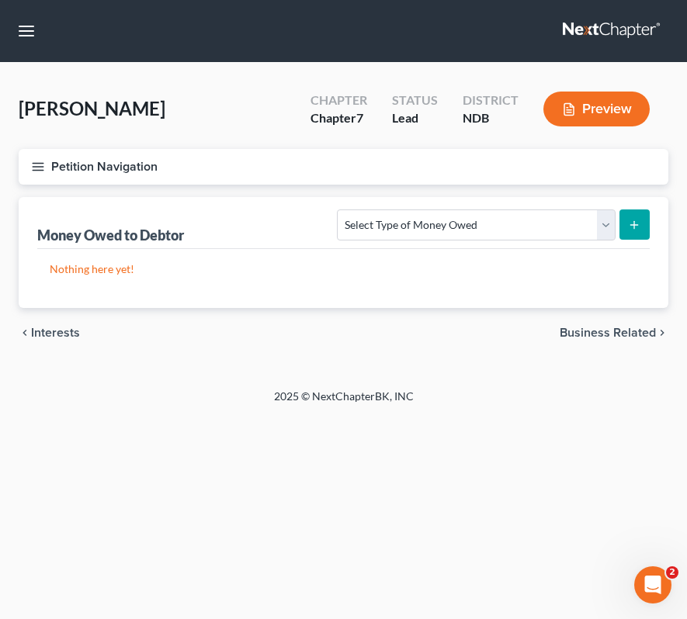
click at [36, 166] on icon "button" at bounding box center [38, 167] width 14 height 14
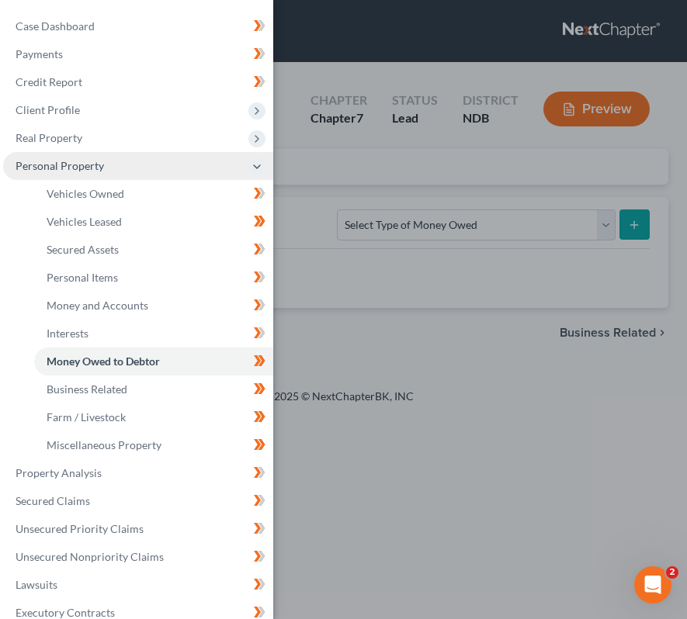
click at [217, 152] on span "Personal Property" at bounding box center [138, 166] width 270 height 28
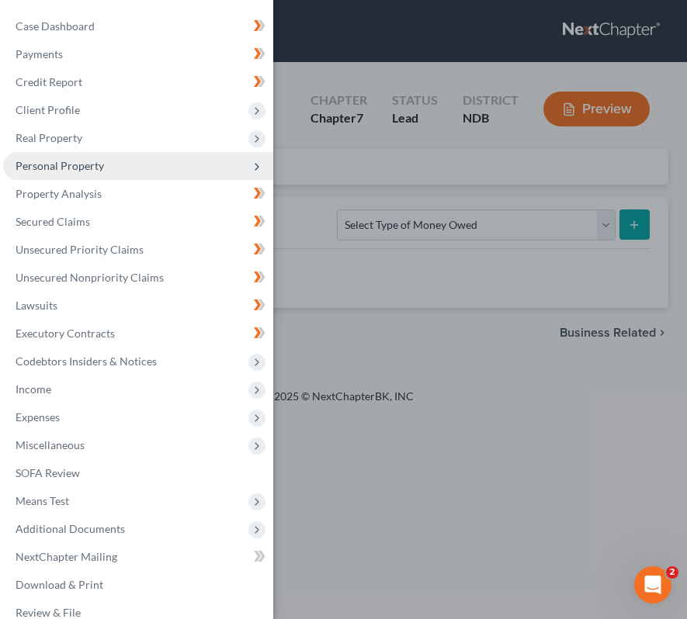
scroll to position [20, 0]
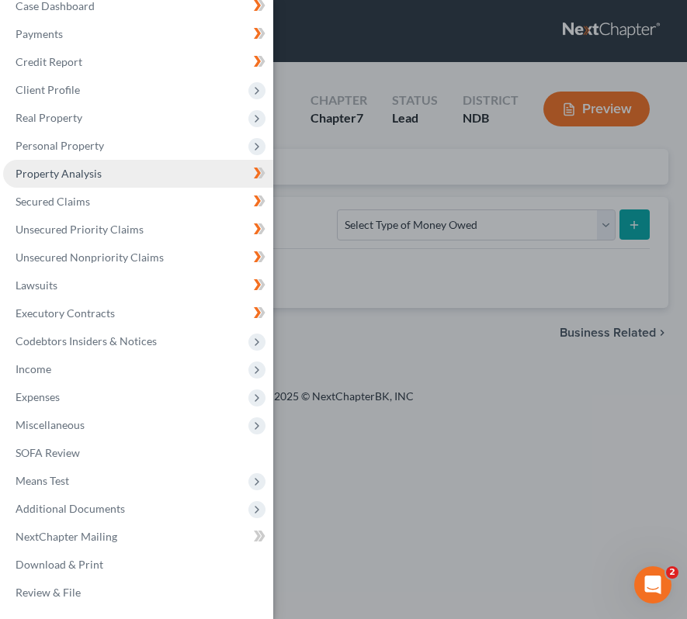
click at [147, 179] on link "Property Analysis" at bounding box center [138, 174] width 270 height 28
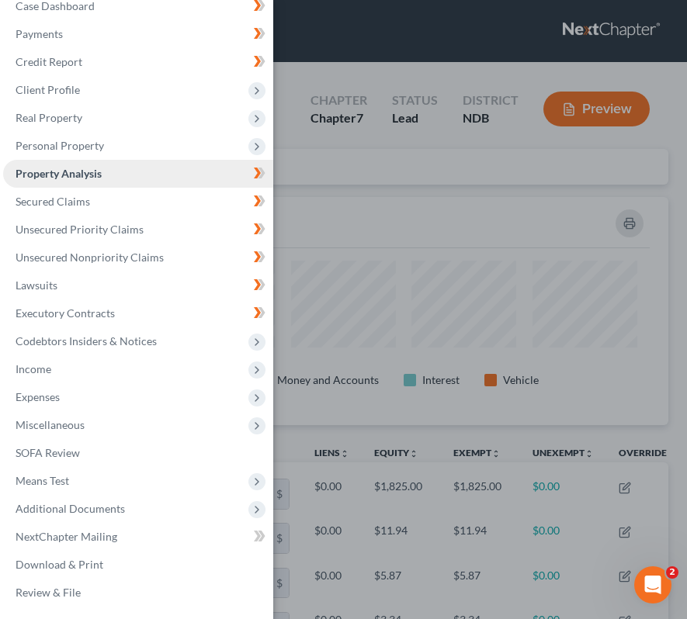
scroll to position [228, 650]
click at [437, 207] on div "Case Dashboard Payments Invoices Payments Payments Credit Report Client Profile" at bounding box center [343, 309] width 687 height 619
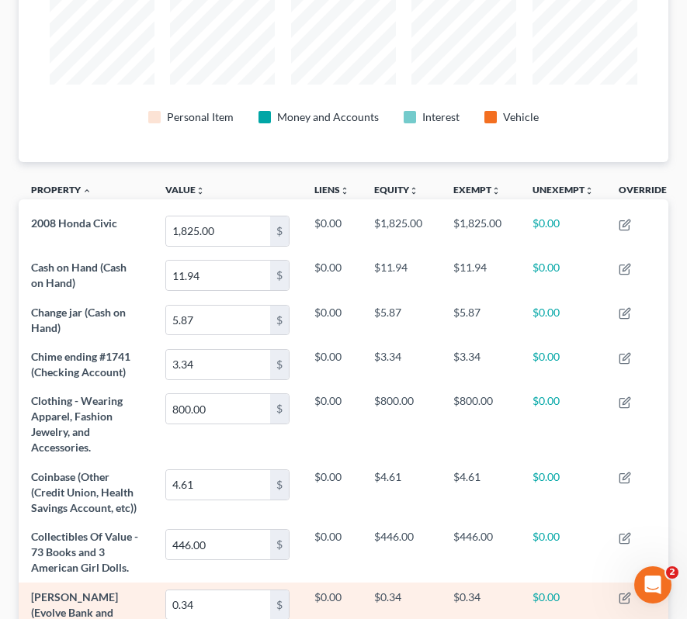
scroll to position [0, 0]
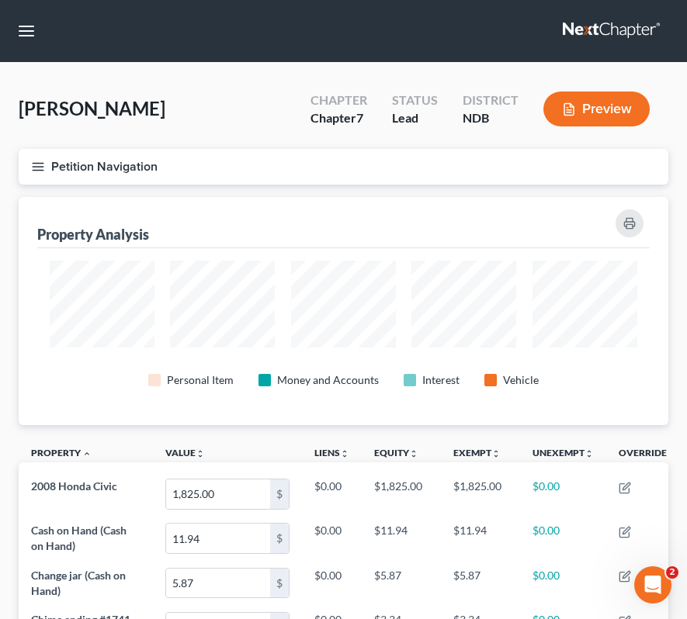
click at [49, 27] on nav "Home New Case Client Portal Directory Cases Bulie Diaz Law Office fargo@buliela…" at bounding box center [343, 31] width 687 height 62
click at [29, 27] on button "button" at bounding box center [26, 31] width 28 height 28
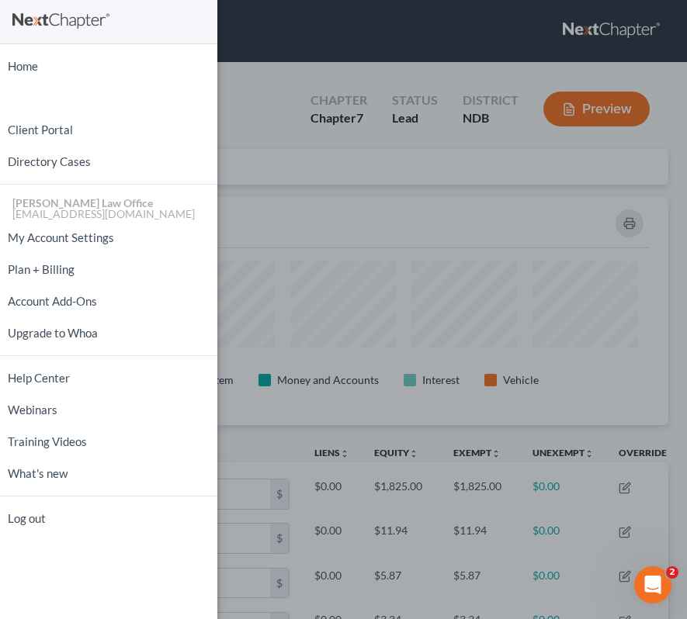
click at [267, 131] on div "Home New Case Client Portal Directory Cases Bulie Diaz Law Office fargo@buliela…" at bounding box center [343, 309] width 687 height 619
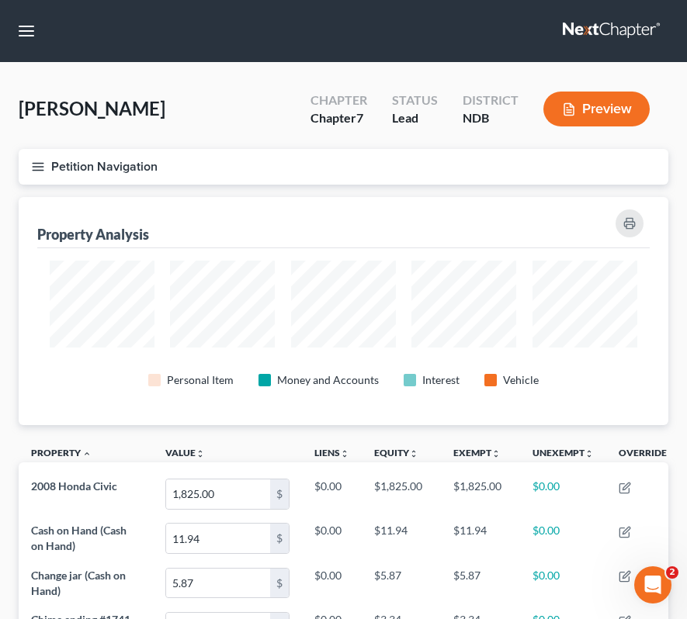
click at [40, 160] on icon "button" at bounding box center [38, 167] width 14 height 14
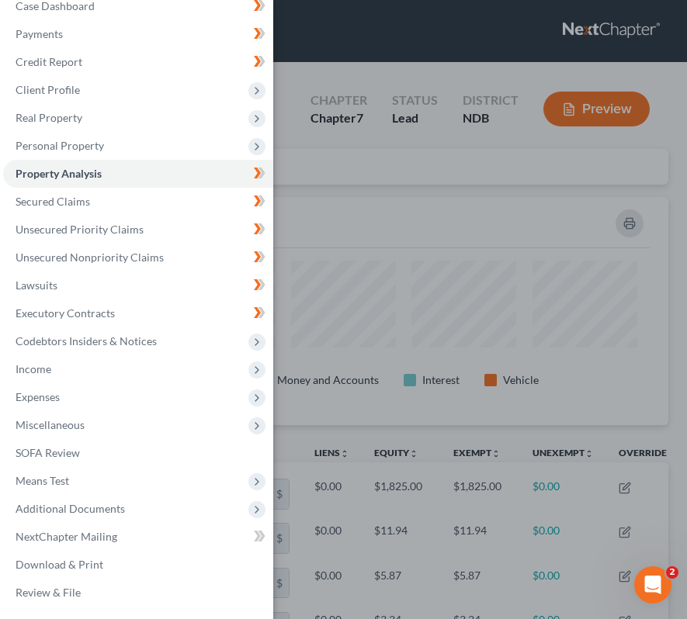
click at [437, 243] on div "Case Dashboard Payments Invoices Payments Payments Credit Report Client Profile" at bounding box center [343, 309] width 687 height 619
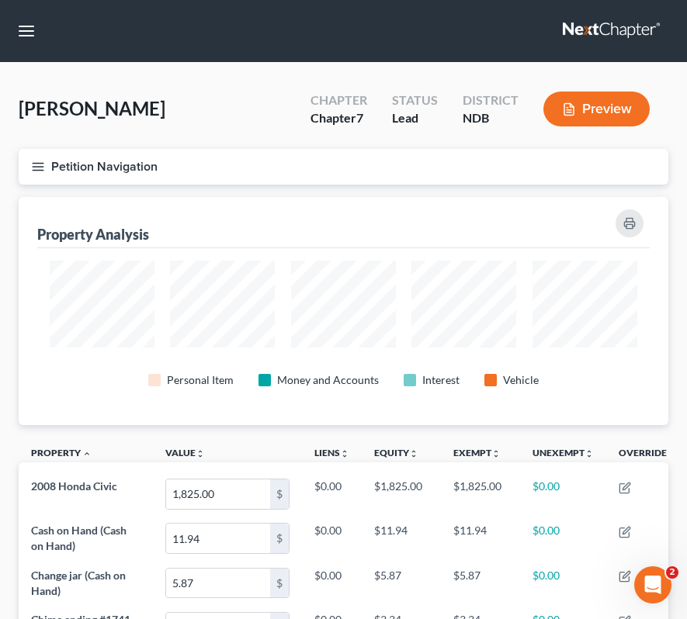
click at [46, 172] on button "Petition Navigation" at bounding box center [344, 167] width 650 height 36
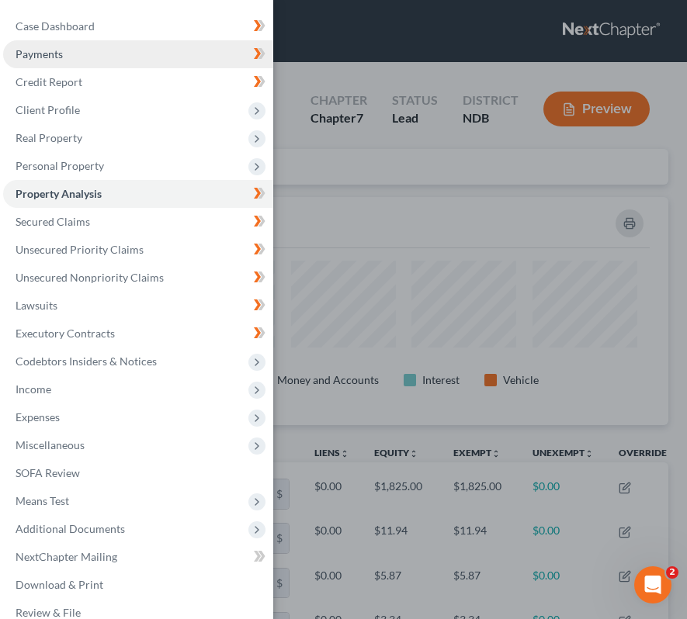
click at [101, 41] on link "Payments" at bounding box center [138, 54] width 270 height 28
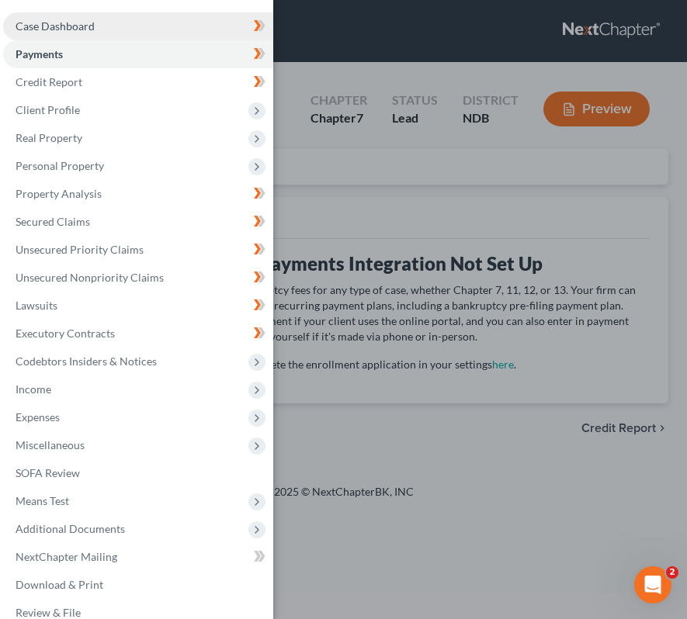
click at [102, 27] on link "Case Dashboard" at bounding box center [138, 26] width 270 height 28
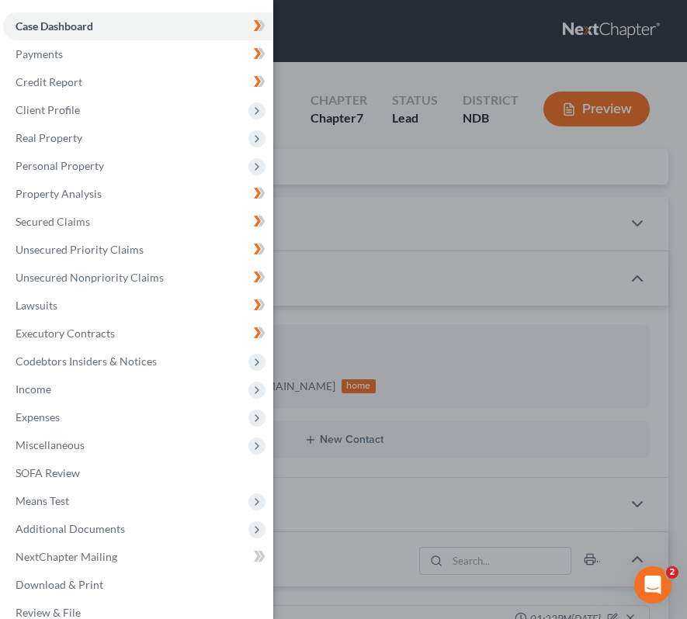
click at [432, 203] on div "Case Dashboard Payments Invoices Payments Payments Credit Report Client Profile" at bounding box center [343, 309] width 687 height 619
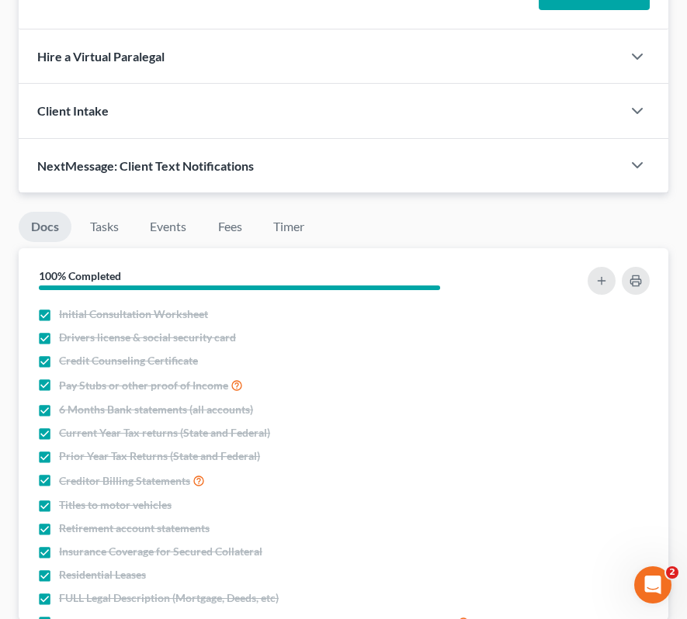
scroll to position [111, 0]
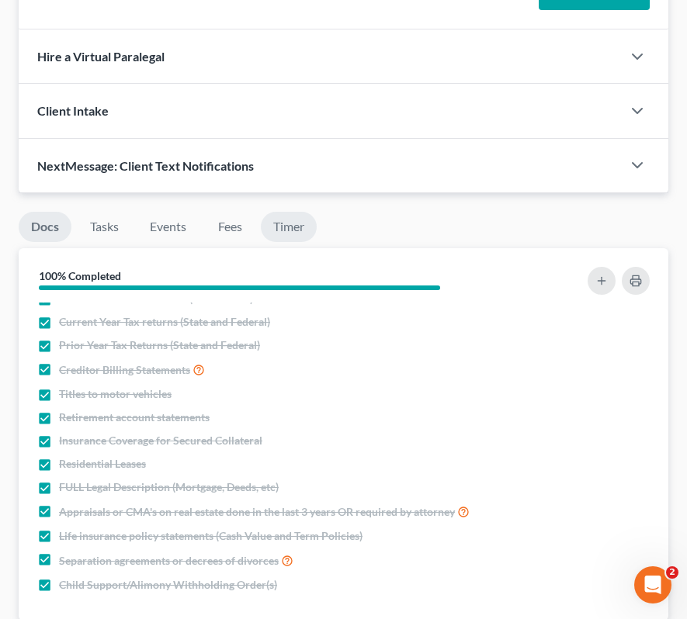
click at [280, 234] on link "Timer" at bounding box center [289, 227] width 56 height 30
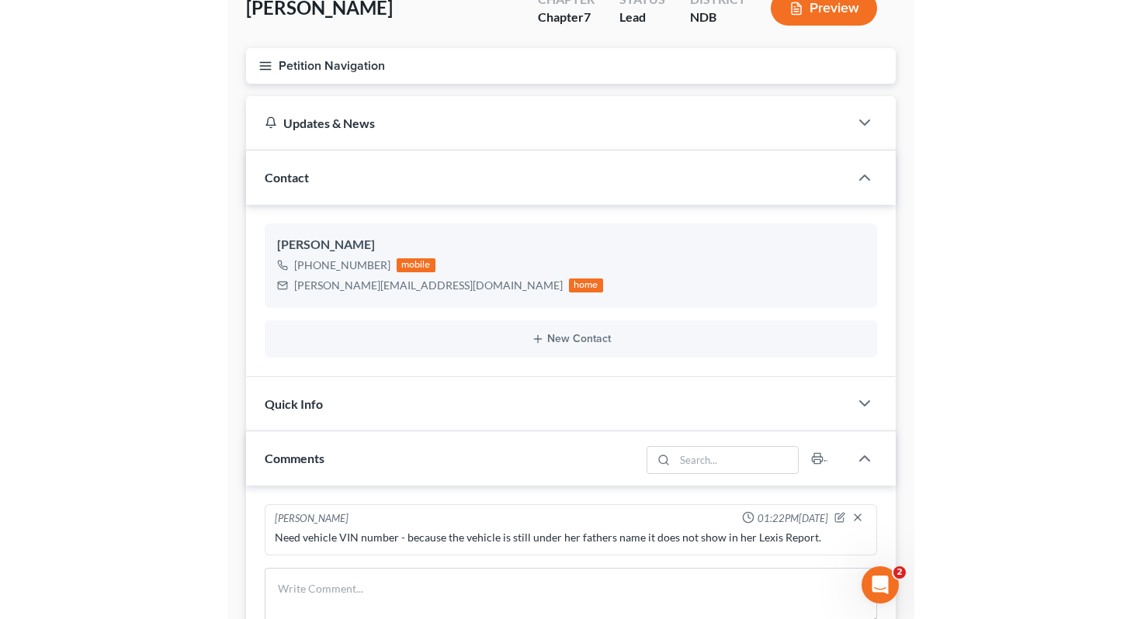
scroll to position [0, 0]
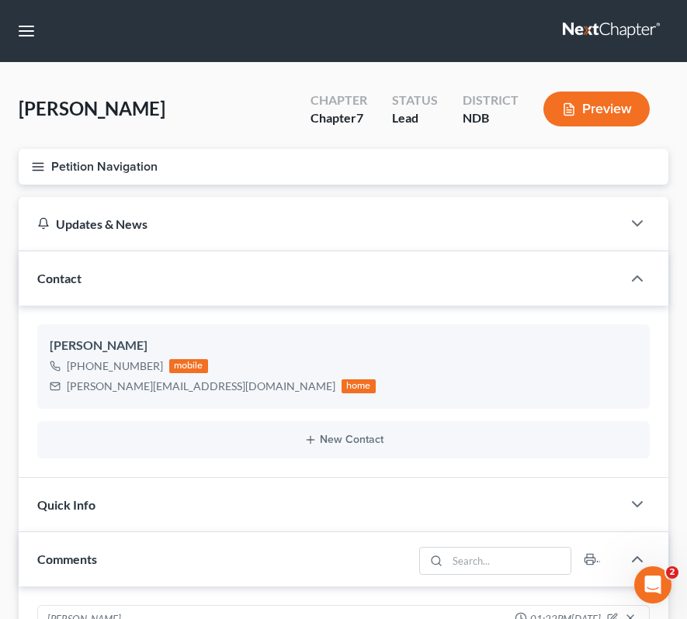
click at [24, 156] on button "Petition Navigation" at bounding box center [344, 167] width 650 height 36
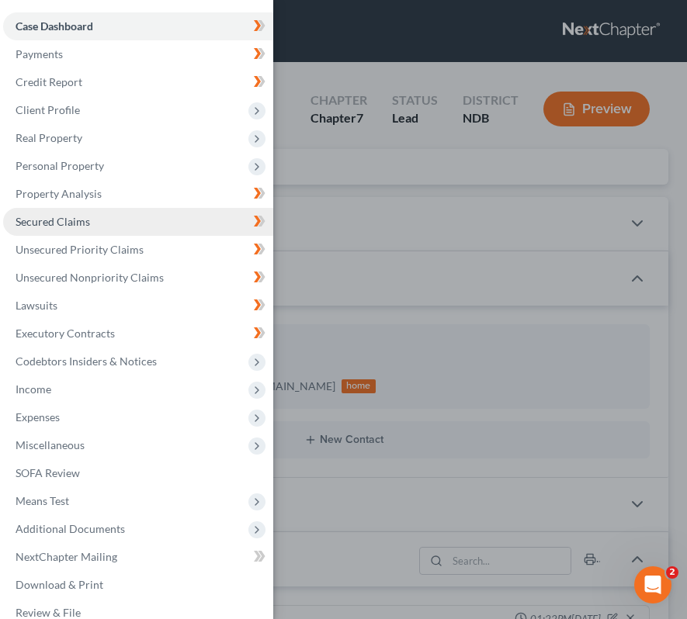
click at [125, 225] on link "Secured Claims" at bounding box center [138, 222] width 270 height 28
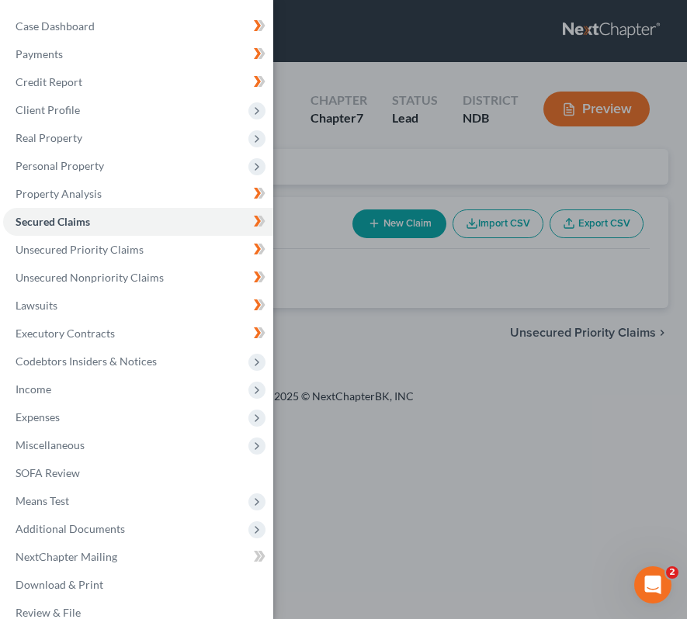
click at [404, 355] on div "Case Dashboard Payments Invoices Payments Payments Credit Report Client Profile" at bounding box center [343, 309] width 687 height 619
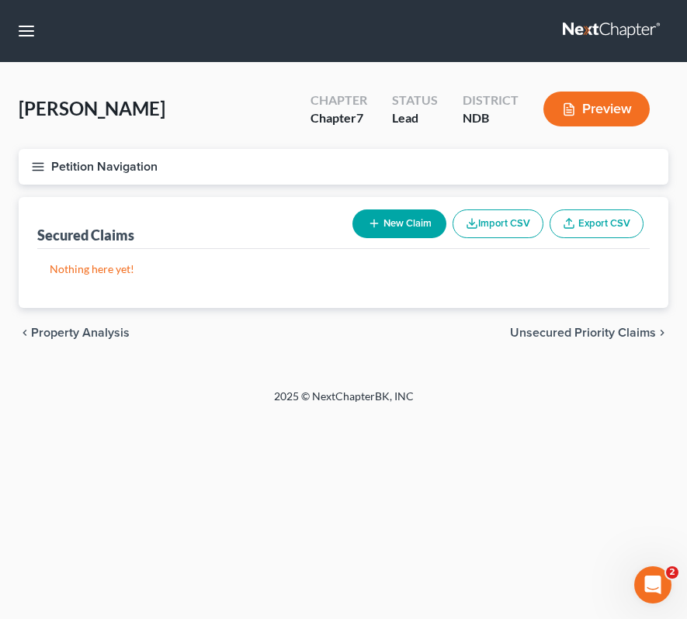
click at [48, 165] on button "Petition Navigation" at bounding box center [344, 167] width 650 height 36
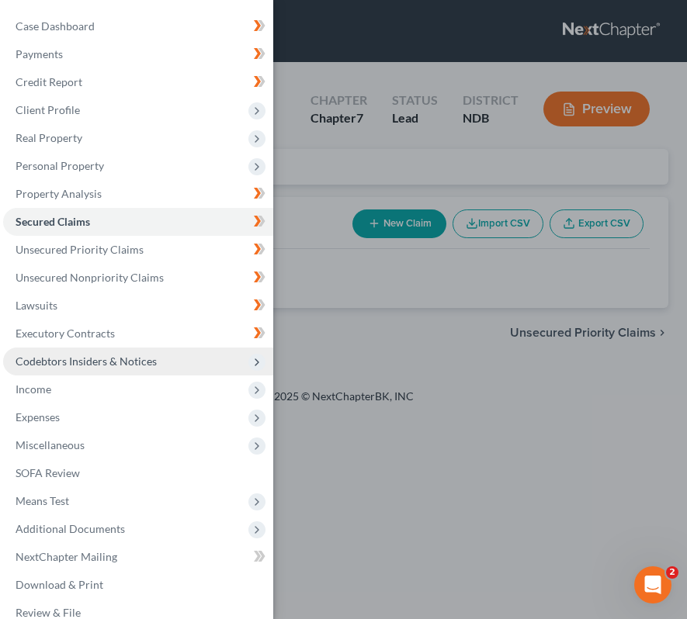
click at [97, 359] on span "Codebtors Insiders & Notices" at bounding box center [86, 361] width 141 height 13
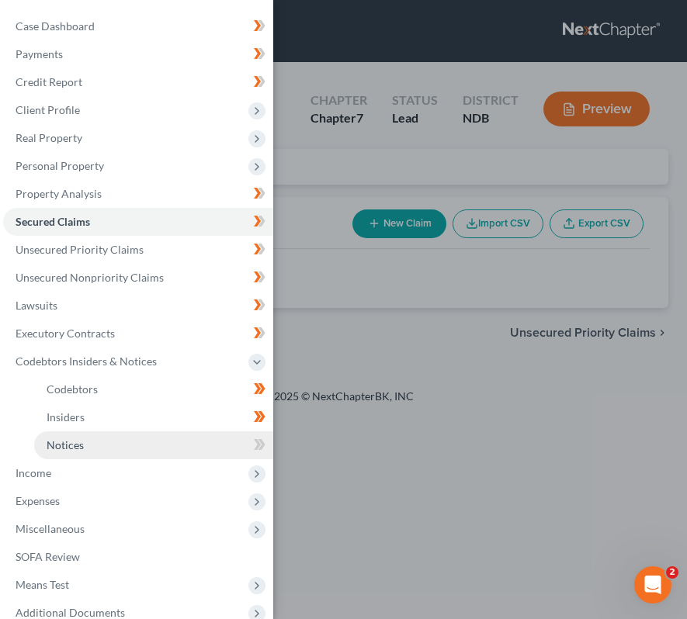
click at [137, 446] on link "Notices" at bounding box center [153, 446] width 239 height 28
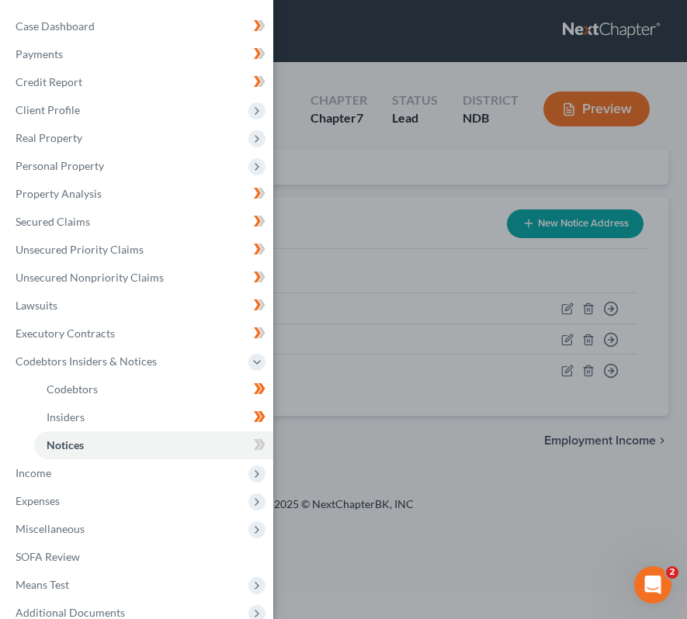
click at [435, 263] on div "Case Dashboard Payments Invoices Payments Payments Credit Report Client Profile" at bounding box center [343, 309] width 687 height 619
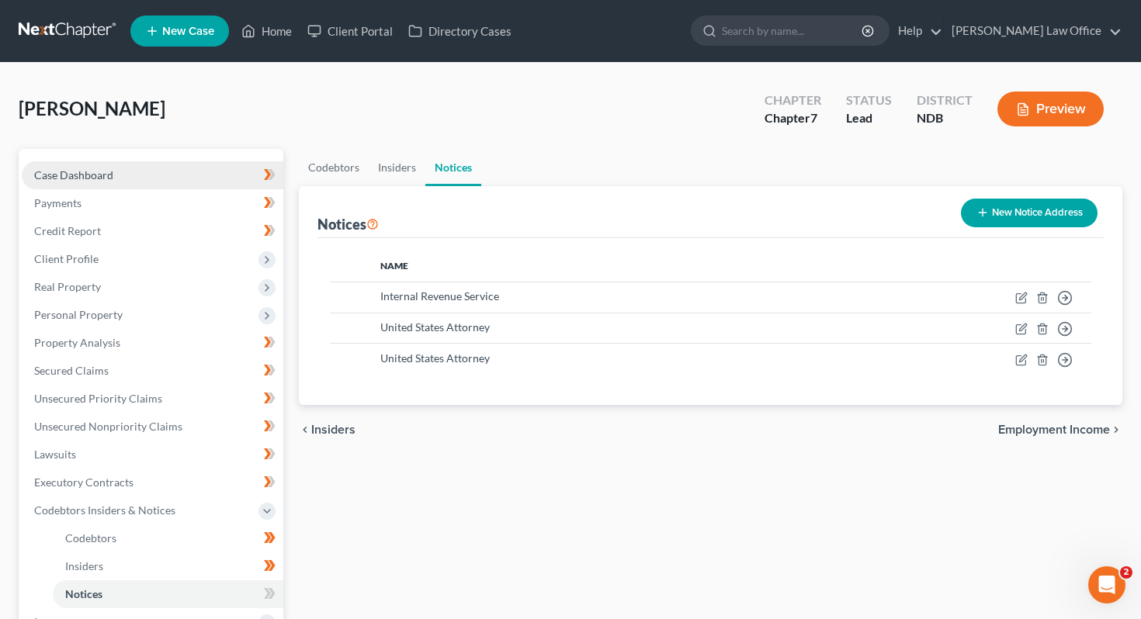
click at [201, 175] on link "Case Dashboard" at bounding box center [153, 175] width 262 height 28
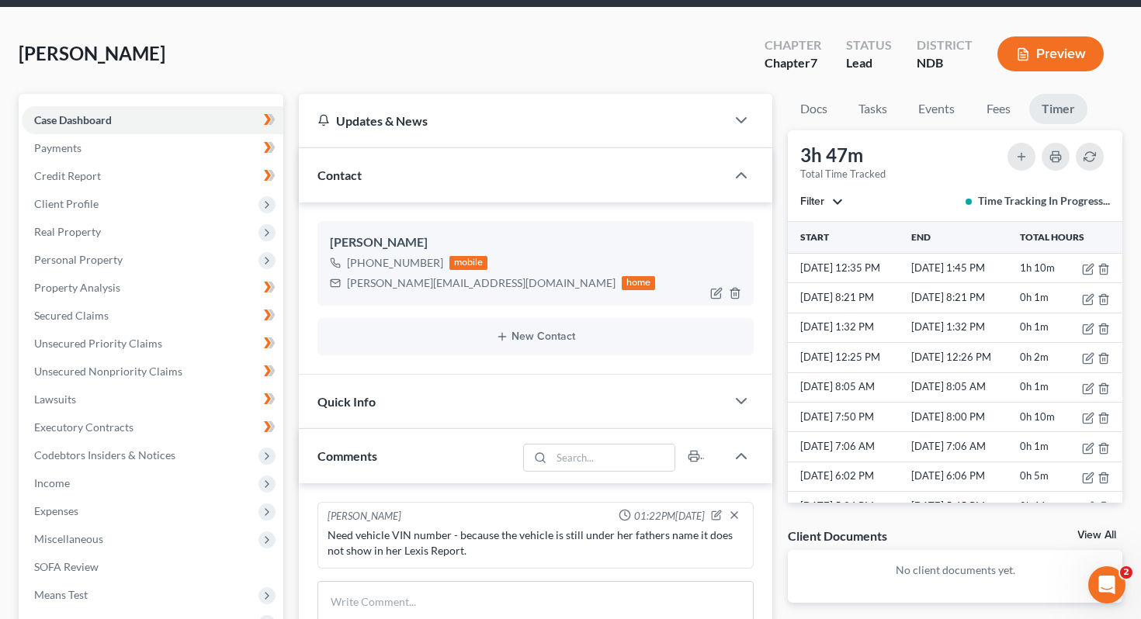
scroll to position [63, 0]
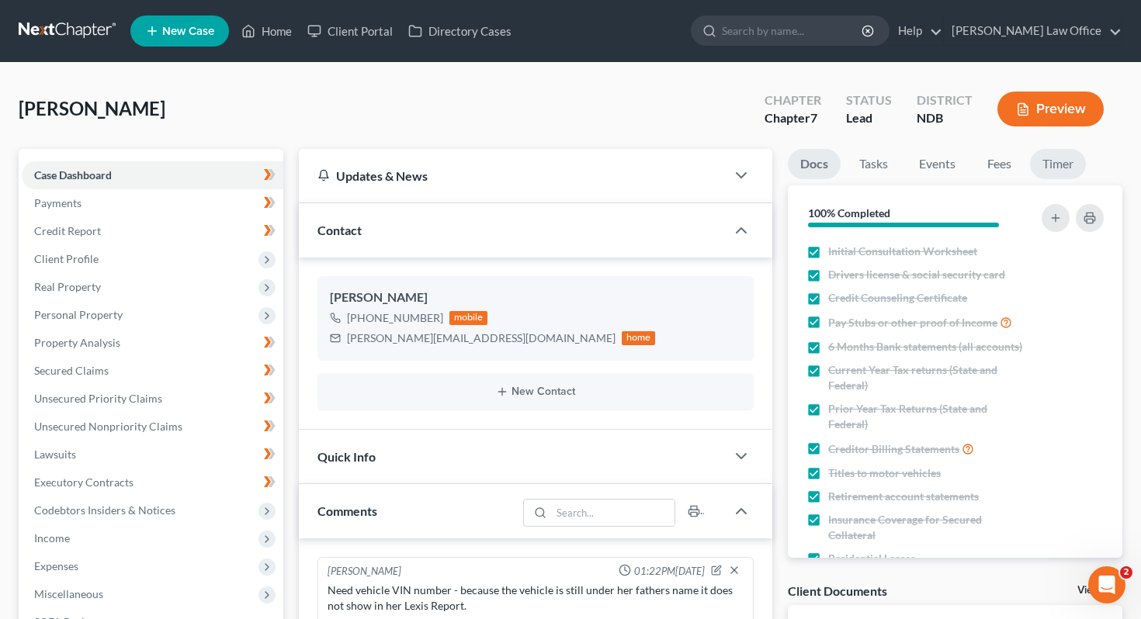
click at [1038, 152] on link "Timer" at bounding box center [1058, 164] width 56 height 30
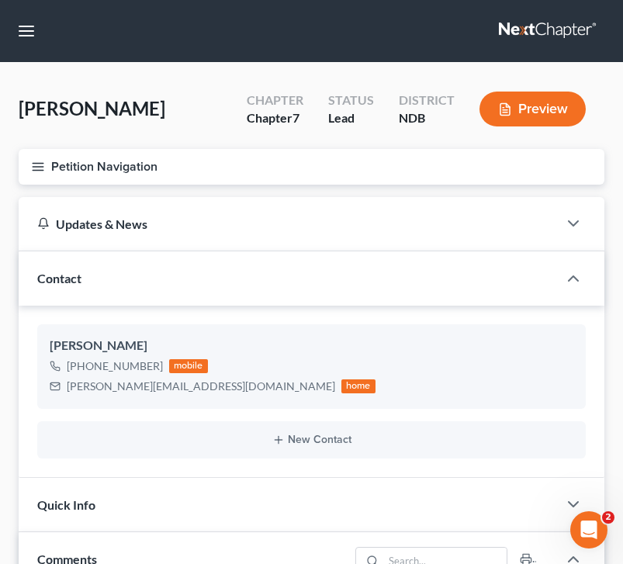
click at [24, 168] on button "Petition Navigation" at bounding box center [312, 167] width 586 height 36
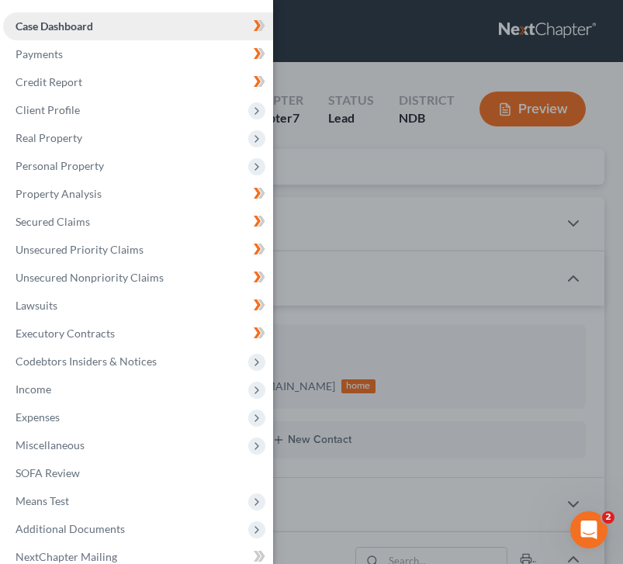
click at [103, 37] on link "Case Dashboard" at bounding box center [138, 26] width 270 height 28
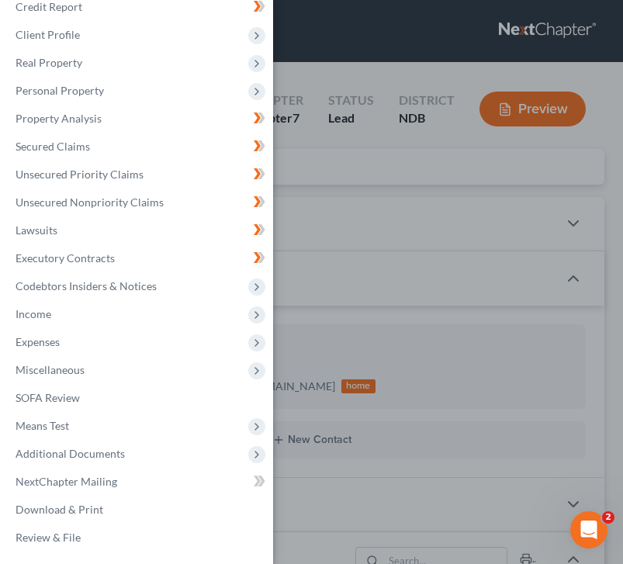
click at [449, 251] on div "Case Dashboard Payments Invoices Payments Payments Credit Report Client Profile" at bounding box center [311, 282] width 623 height 564
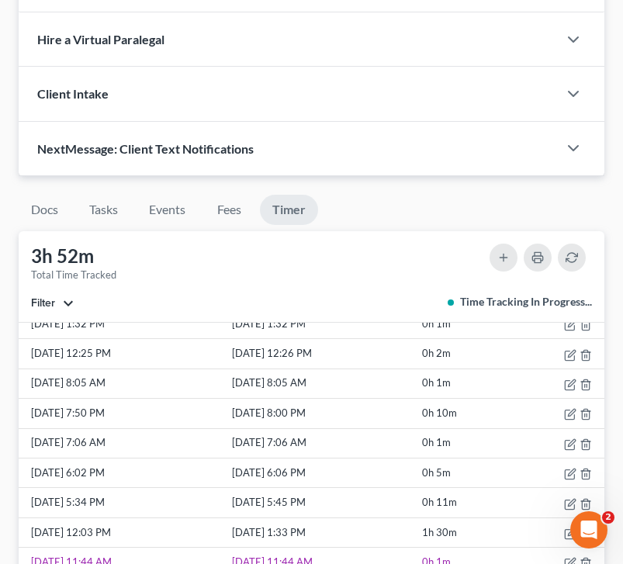
scroll to position [109, 0]
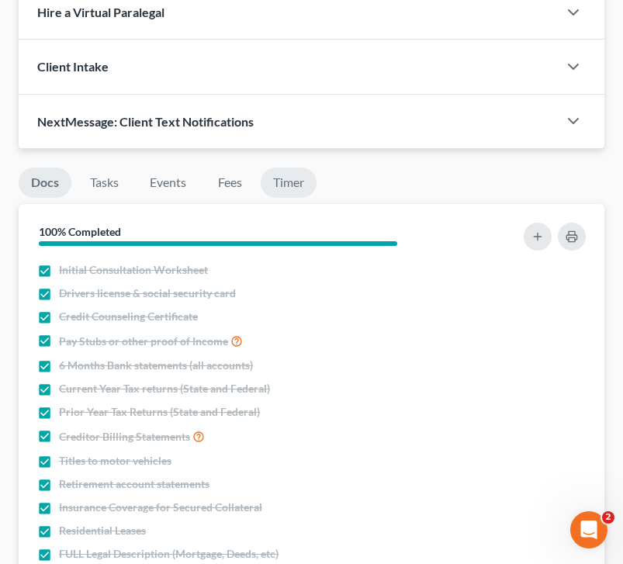
click at [283, 190] on link "Timer" at bounding box center [289, 183] width 56 height 30
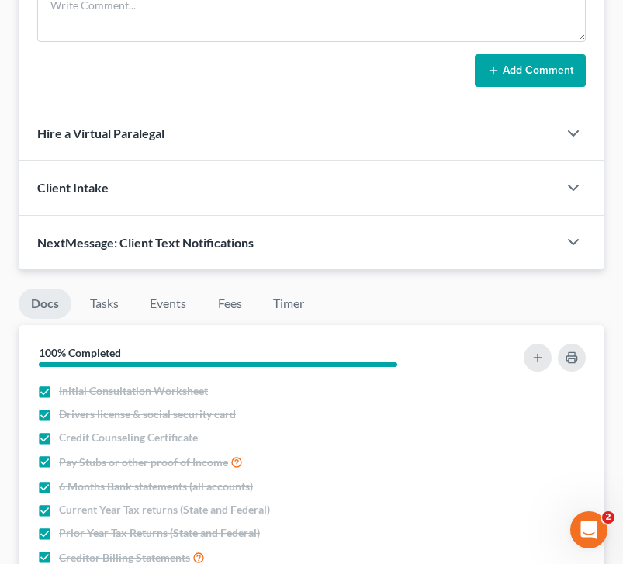
scroll to position [142, 0]
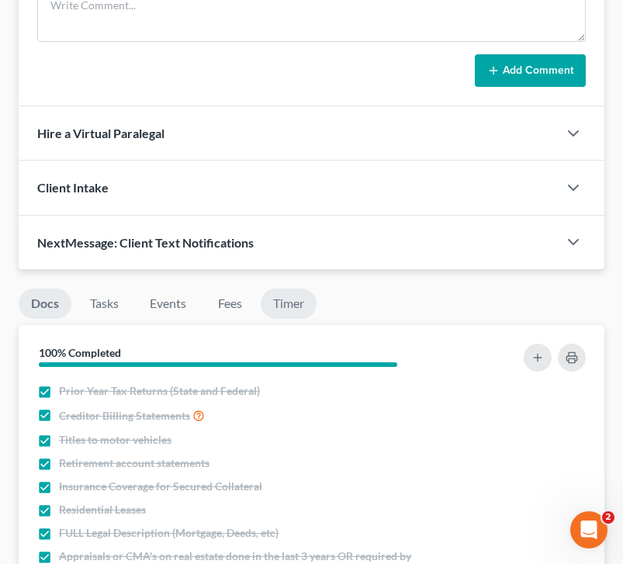
click at [300, 298] on link "Timer" at bounding box center [289, 304] width 56 height 30
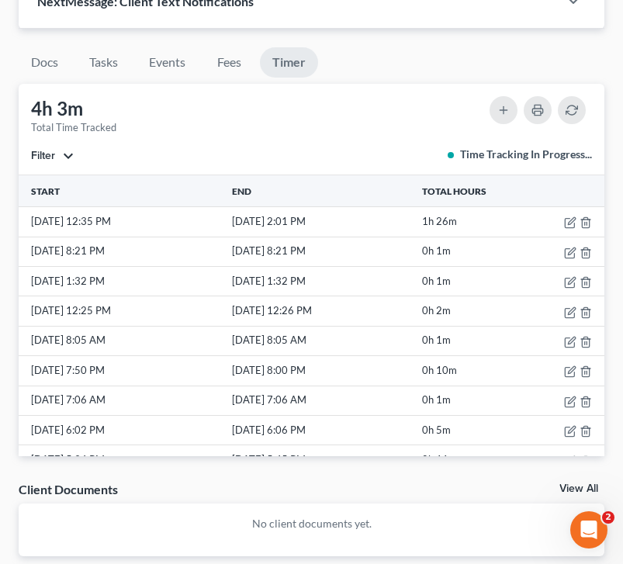
scroll to position [942, 0]
